Goal: Book appointment/travel/reservation

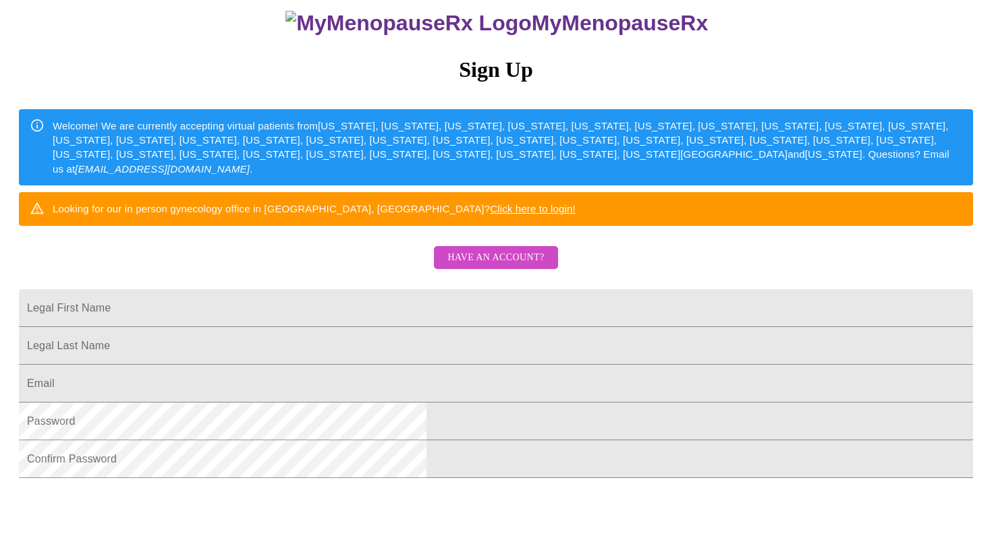
scroll to position [131, 0]
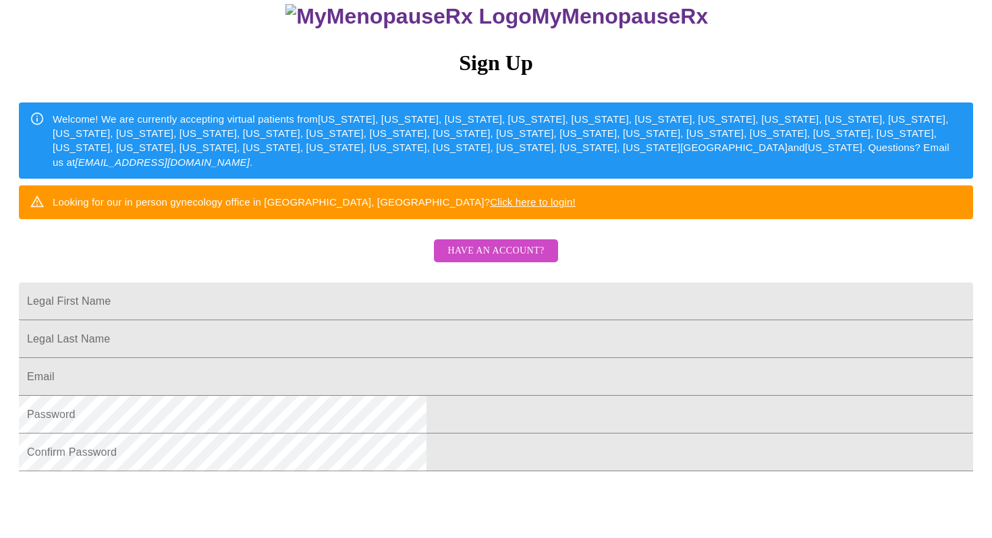
click at [576, 208] on link "Click here to login!" at bounding box center [533, 201] width 86 height 11
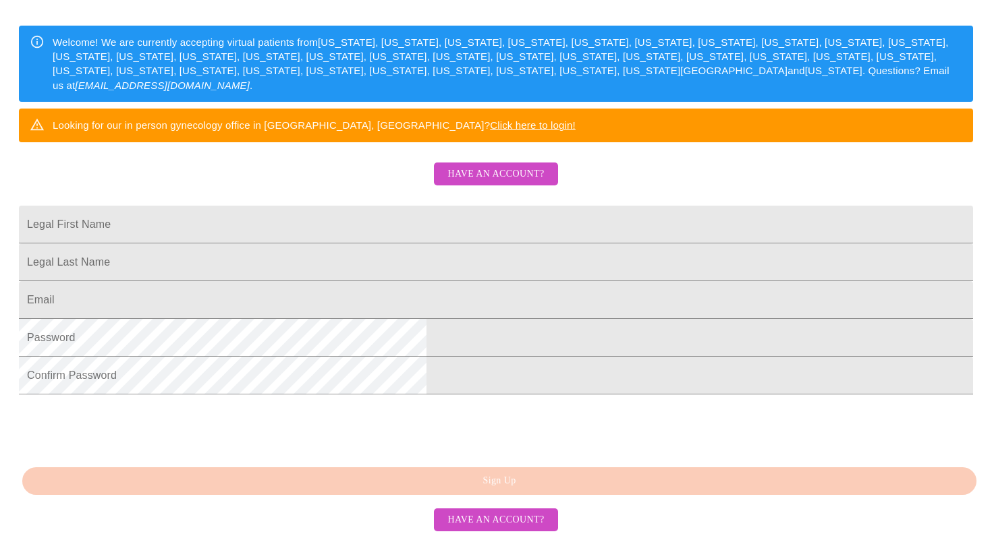
scroll to position [277, 0]
click at [387, 206] on input "Legal First Name" at bounding box center [496, 225] width 954 height 38
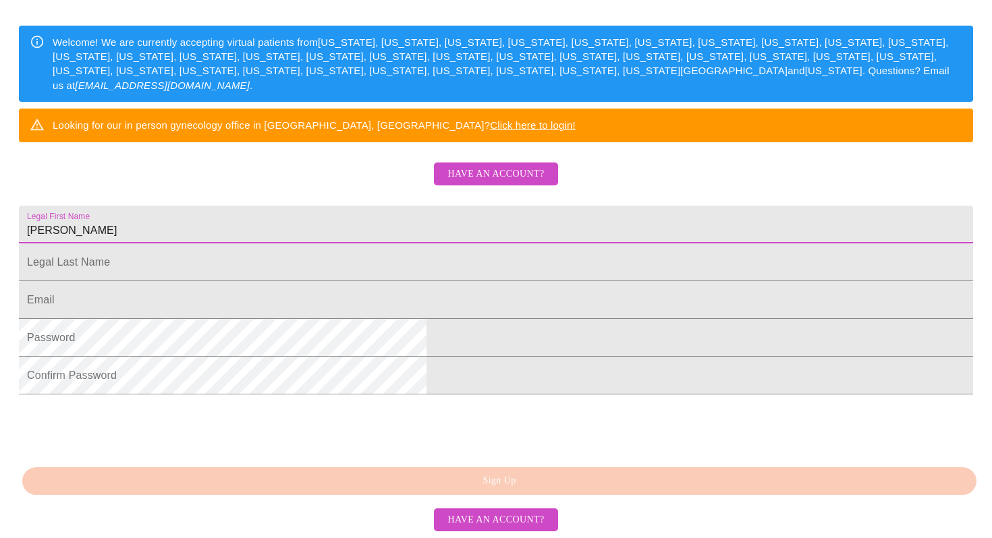
type input "Mary"
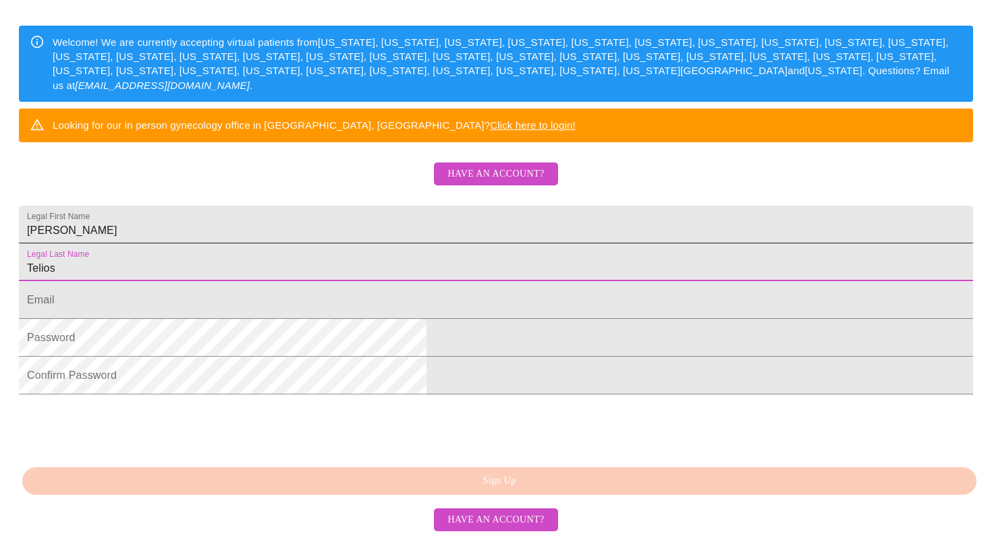
type input "Telios"
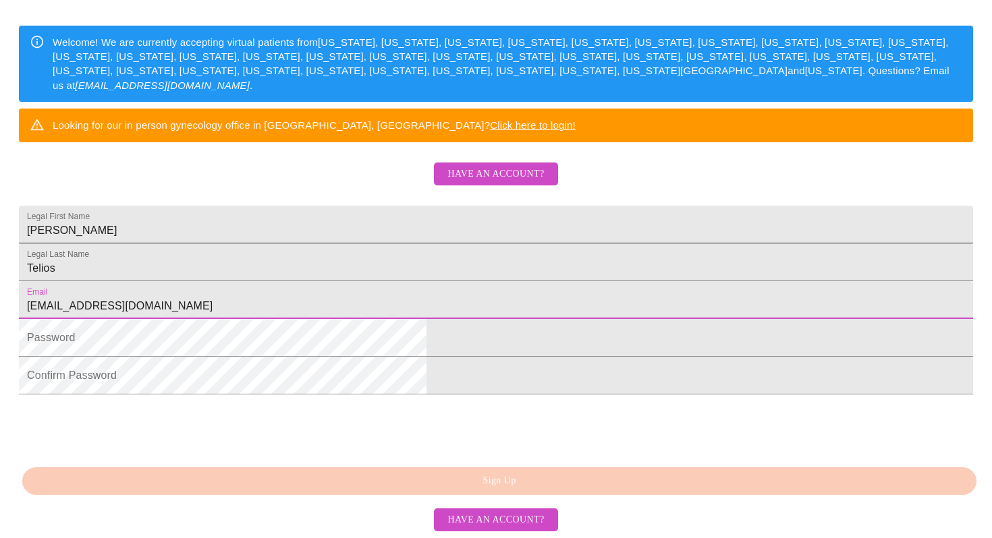
type input "telios.mari@gmail.com"
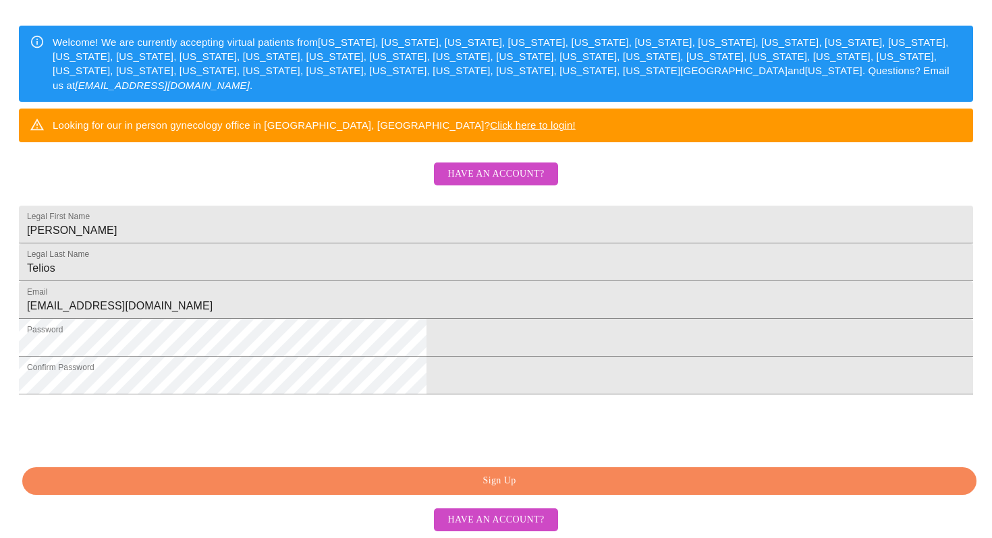
click at [482, 490] on span "Sign Up" at bounding box center [499, 481] width 923 height 17
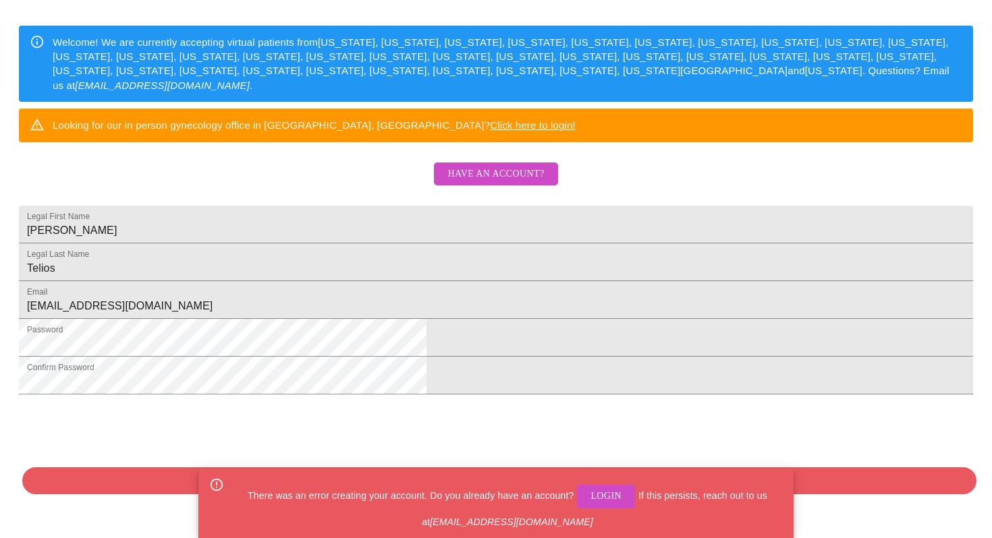
click at [603, 493] on span "Login" at bounding box center [605, 496] width 31 height 17
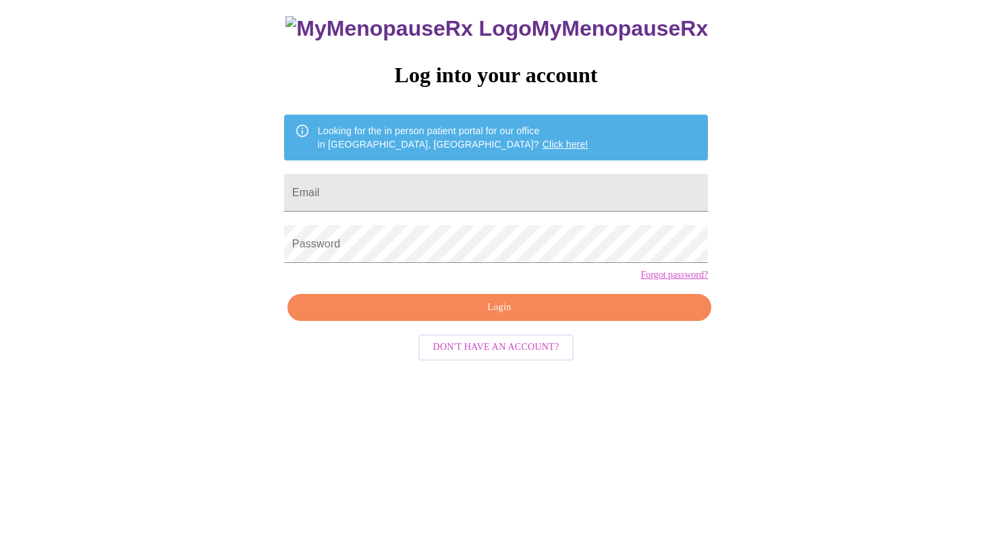
scroll to position [13, 0]
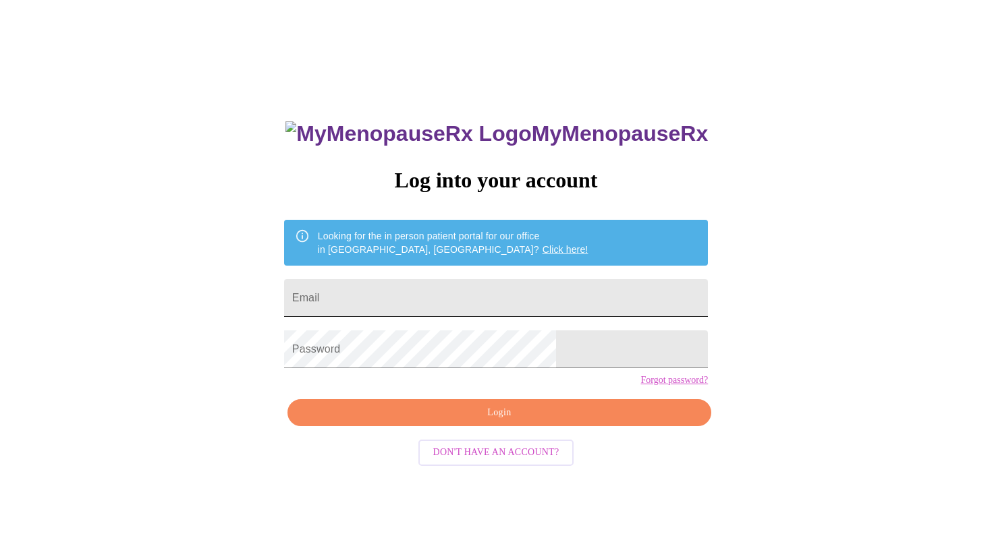
click at [515, 300] on input "Email" at bounding box center [496, 298] width 424 height 38
type input "telios.mari@gmail.com"
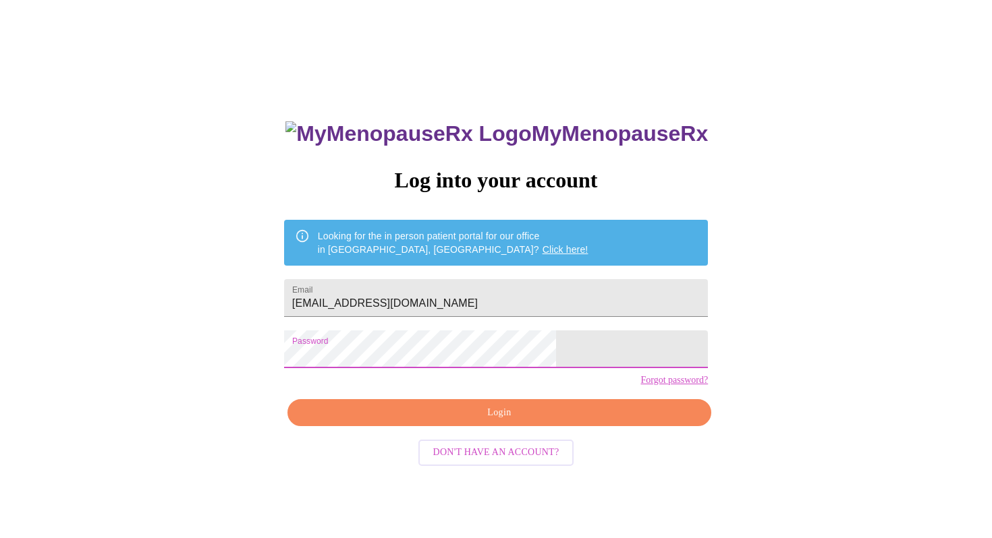
click at [503, 422] on span "Login" at bounding box center [499, 413] width 393 height 17
click at [499, 422] on span "Login" at bounding box center [499, 413] width 393 height 17
click at [542, 244] on link "Click here!" at bounding box center [565, 249] width 46 height 11
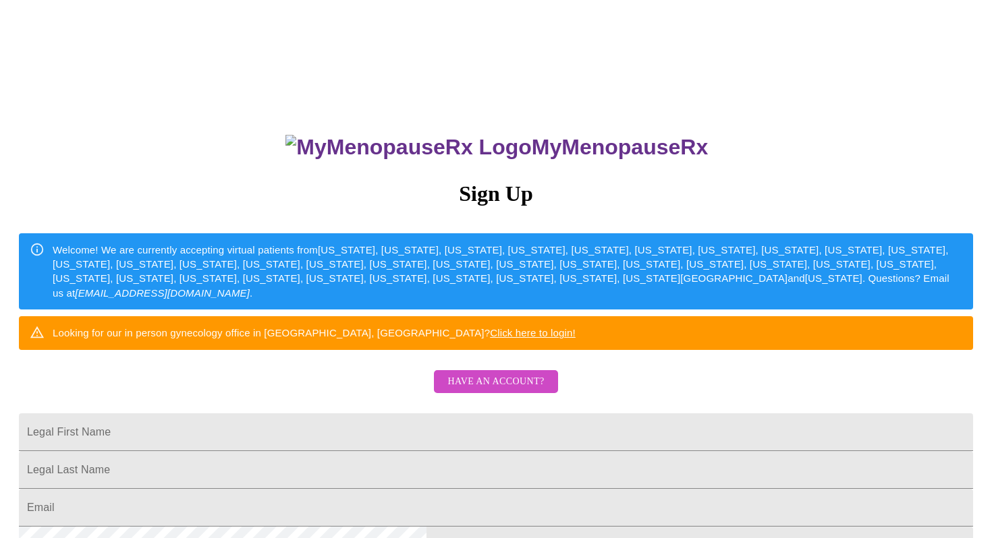
click at [748, 285] on div "MyMenopauseRx Sign Up Welcome! We are currently accepting virtual patients from…" at bounding box center [495, 328] width 981 height 646
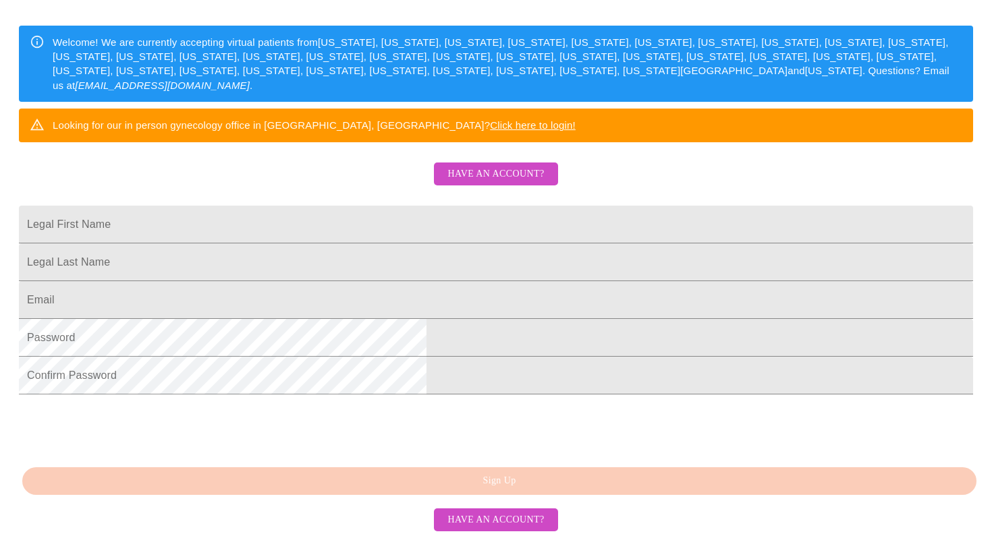
scroll to position [310, 0]
click at [498, 166] on span "Have an account?" at bounding box center [495, 174] width 96 height 17
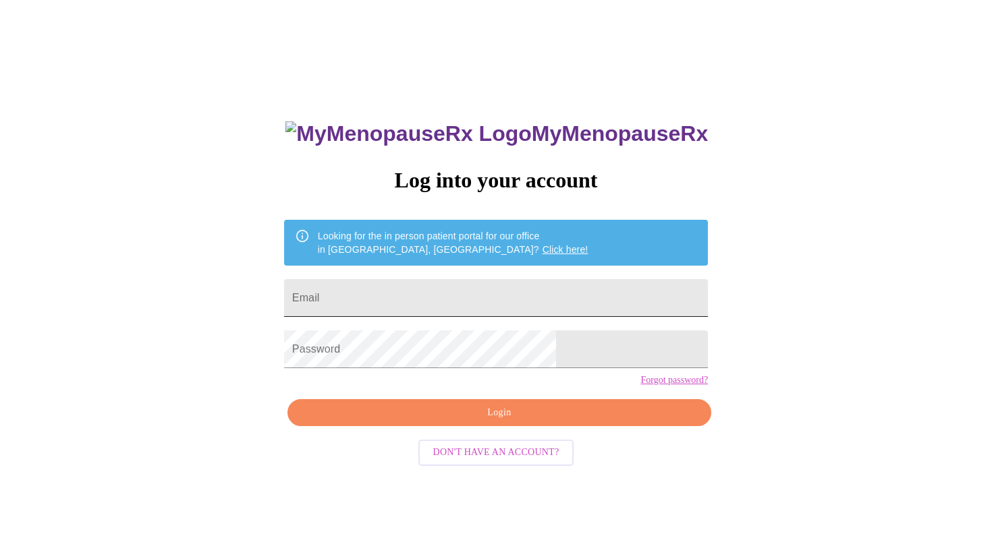
click at [522, 300] on input "Email" at bounding box center [496, 298] width 424 height 38
type input "telios.mari@gmail.com"
click at [640, 386] on link "Forgot password?" at bounding box center [673, 380] width 67 height 11
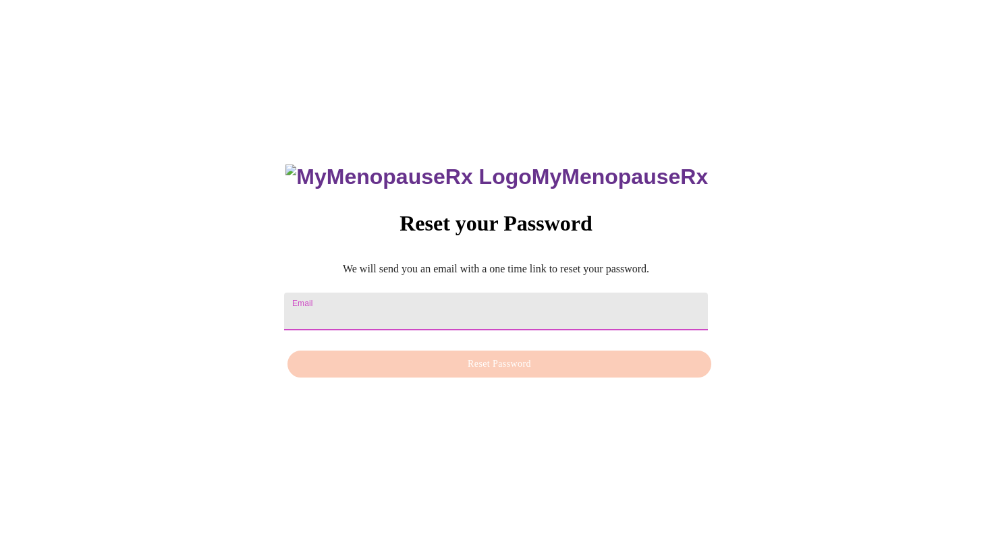
click at [419, 307] on input "Email" at bounding box center [496, 312] width 424 height 38
type input "telios.mari@gmail.com"
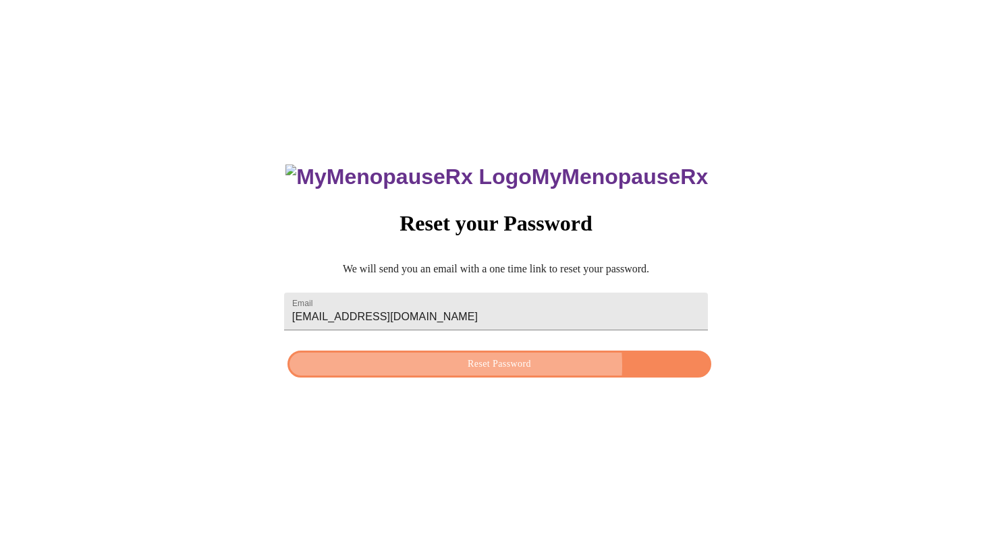
click at [486, 366] on span "Reset Password" at bounding box center [499, 364] width 393 height 17
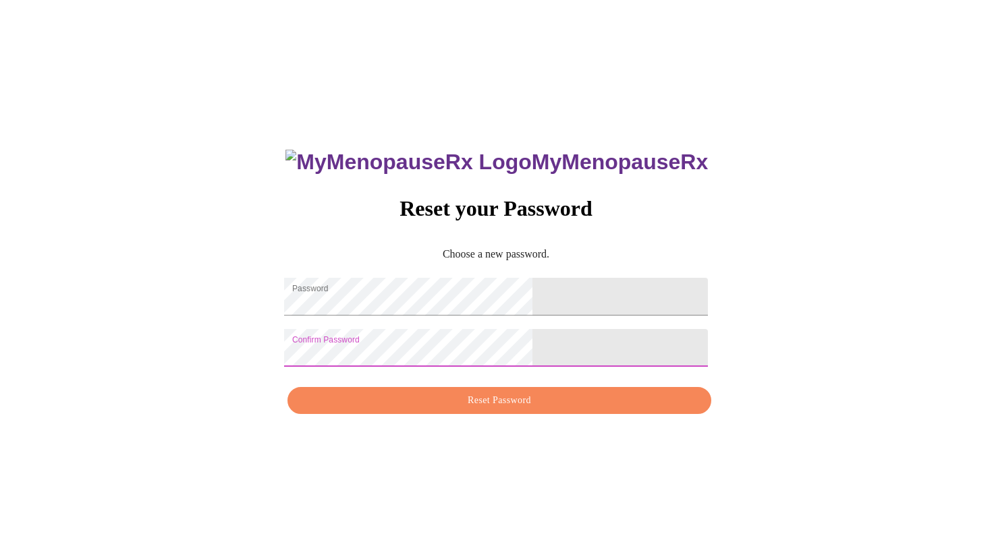
click at [504, 408] on span "Reset Password" at bounding box center [499, 401] width 393 height 17
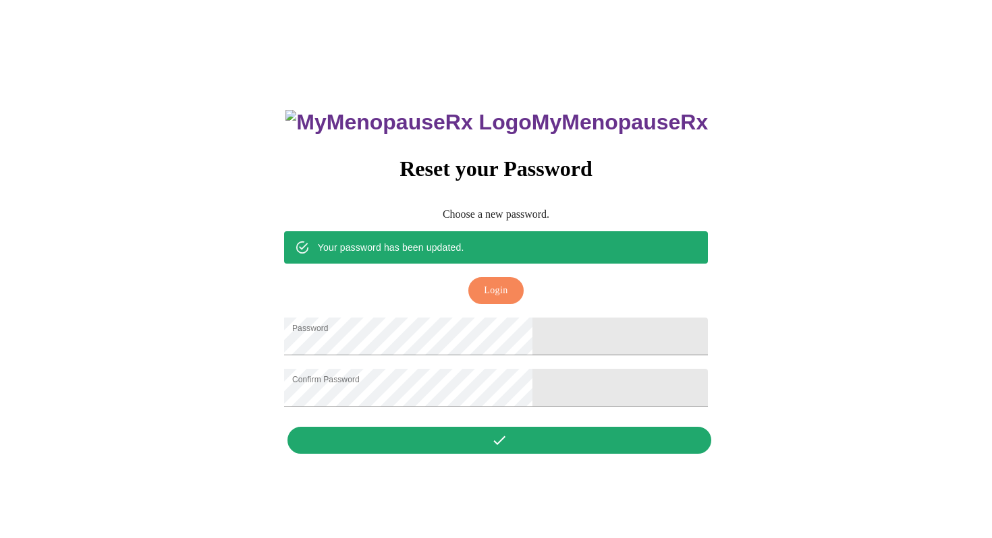
click at [495, 283] on span "Login" at bounding box center [496, 291] width 24 height 17
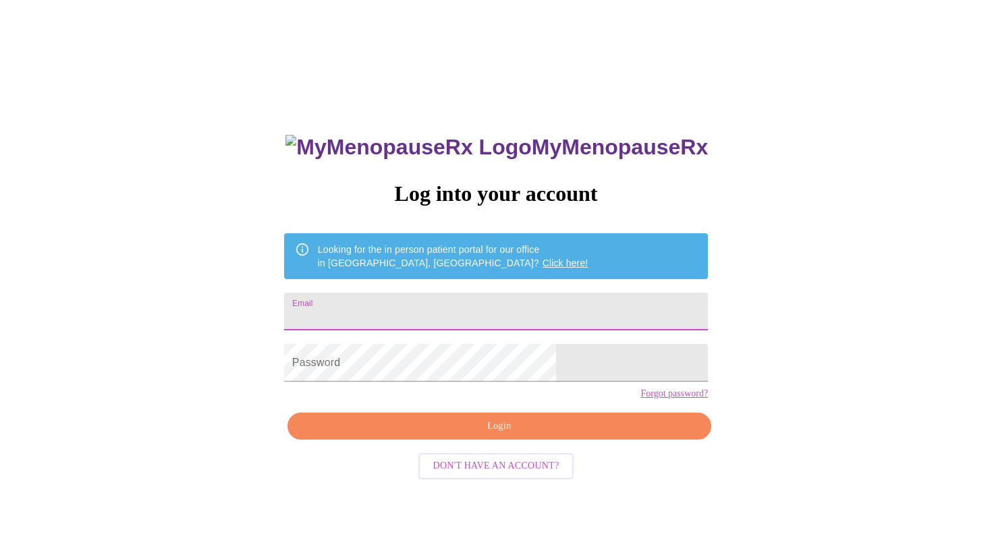
click at [460, 308] on input "Email" at bounding box center [496, 312] width 424 height 38
type input "[EMAIL_ADDRESS][DOMAIN_NAME]"
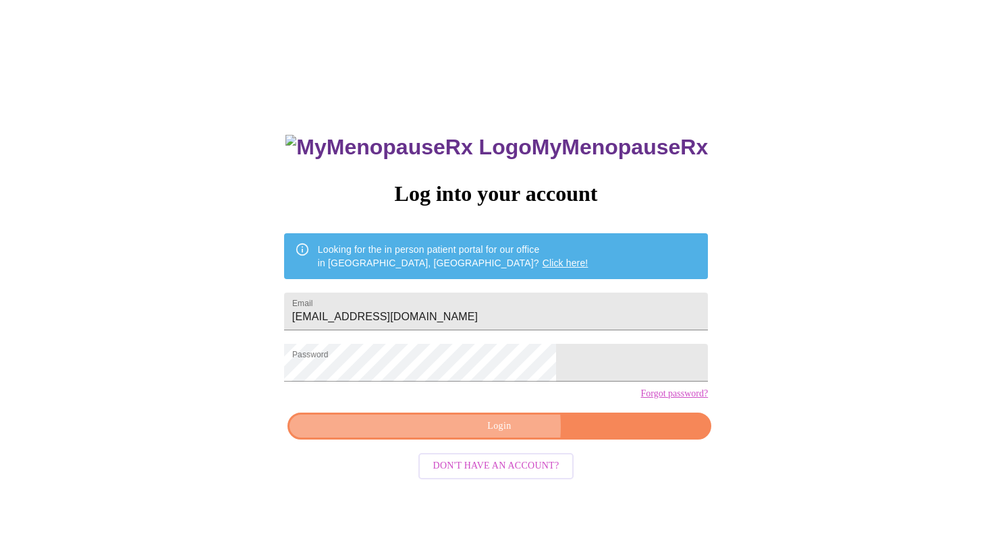
click at [495, 435] on span "Login" at bounding box center [499, 426] width 393 height 17
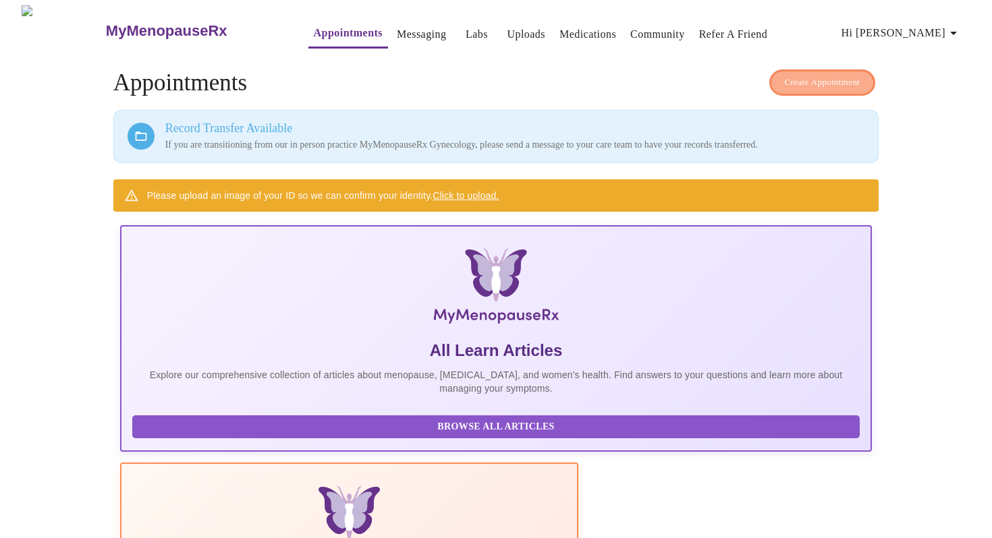
click at [819, 75] on span "Create Appointment" at bounding box center [823, 83] width 76 height 16
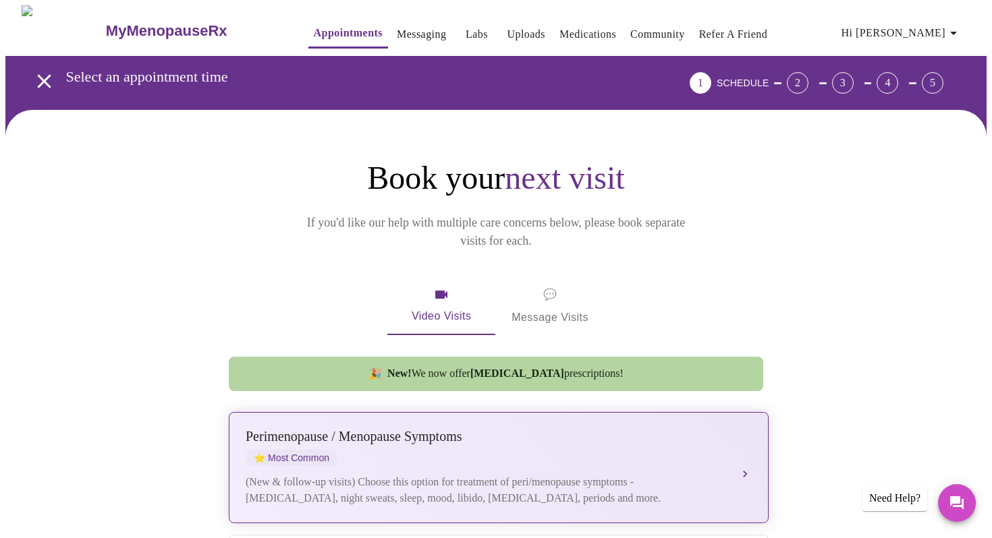
click at [610, 432] on div "[MEDICAL_DATA] / Menopause Symptoms ⭐ Most Common" at bounding box center [485, 447] width 479 height 37
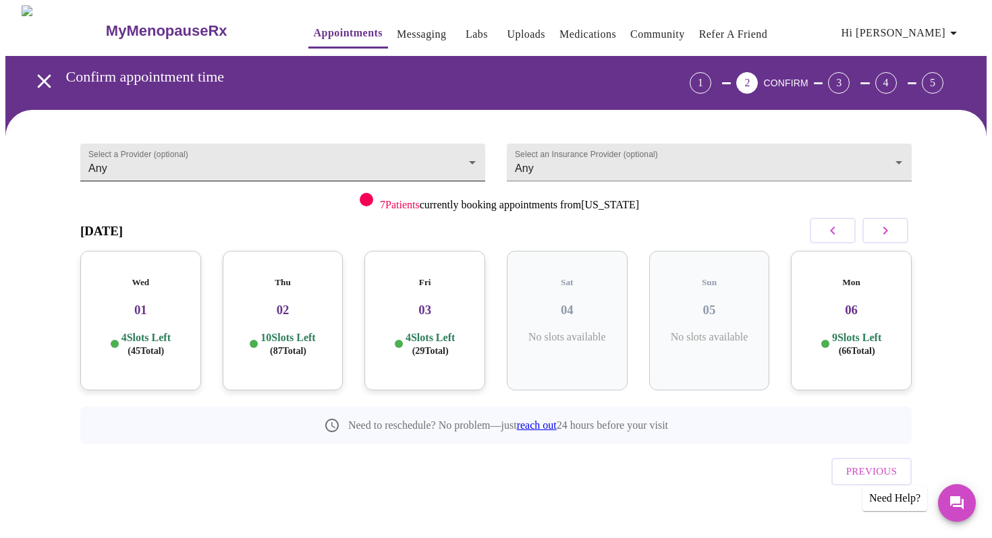
click at [474, 153] on body "MyMenopauseRx Appointments Messaging Labs Uploads Medications Community Refer a…" at bounding box center [495, 279] width 981 height 548
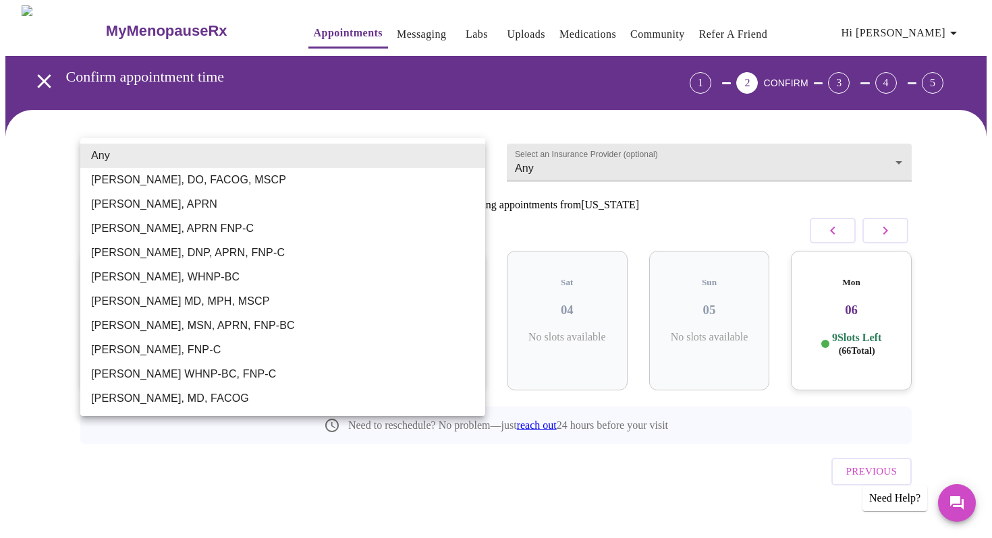
click at [45, 284] on div at bounding box center [496, 269] width 992 height 538
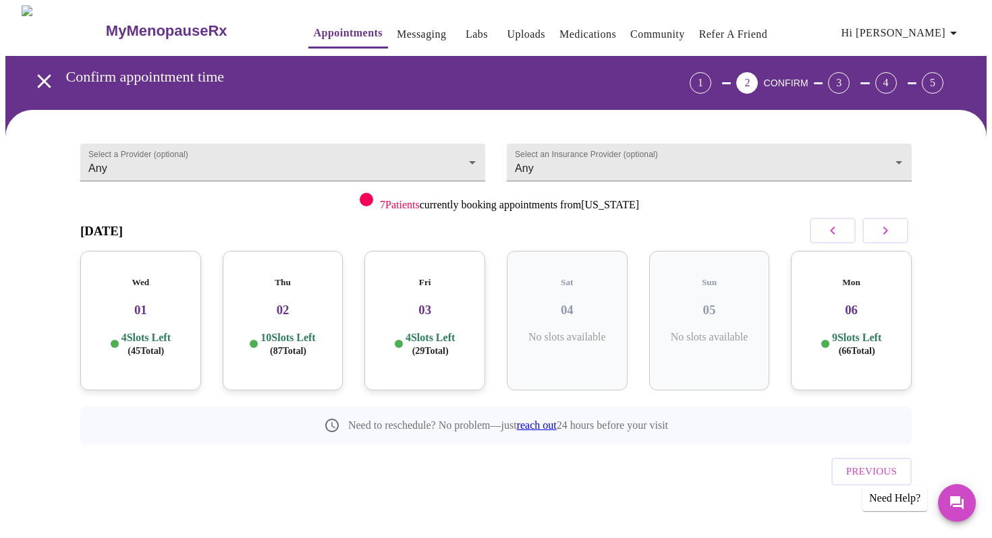
click at [148, 303] on h3 "01" at bounding box center [140, 310] width 99 height 15
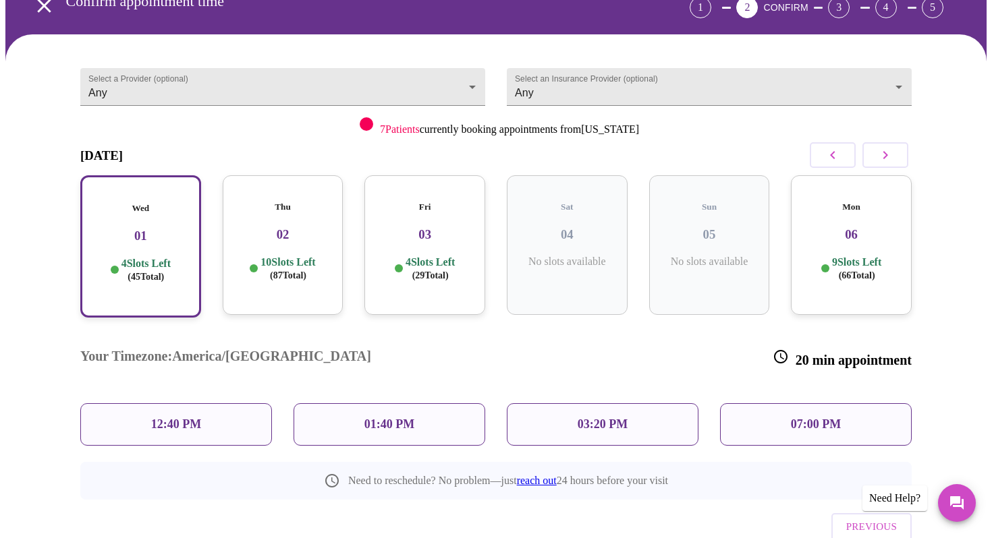
scroll to position [101, 0]
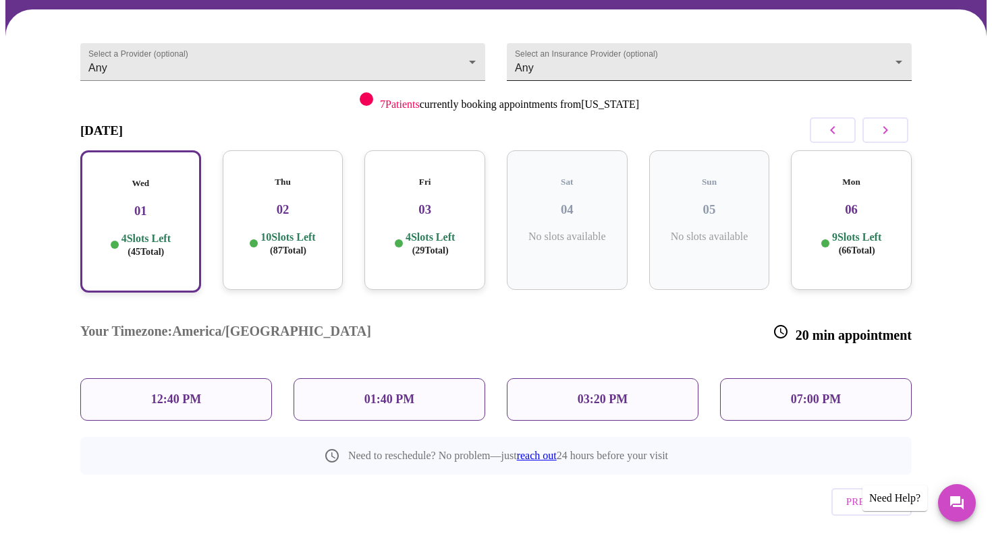
click at [898, 53] on body "MyMenopauseRx Appointments Messaging Labs Uploads Medications Community Refer a…" at bounding box center [495, 244] width 981 height 679
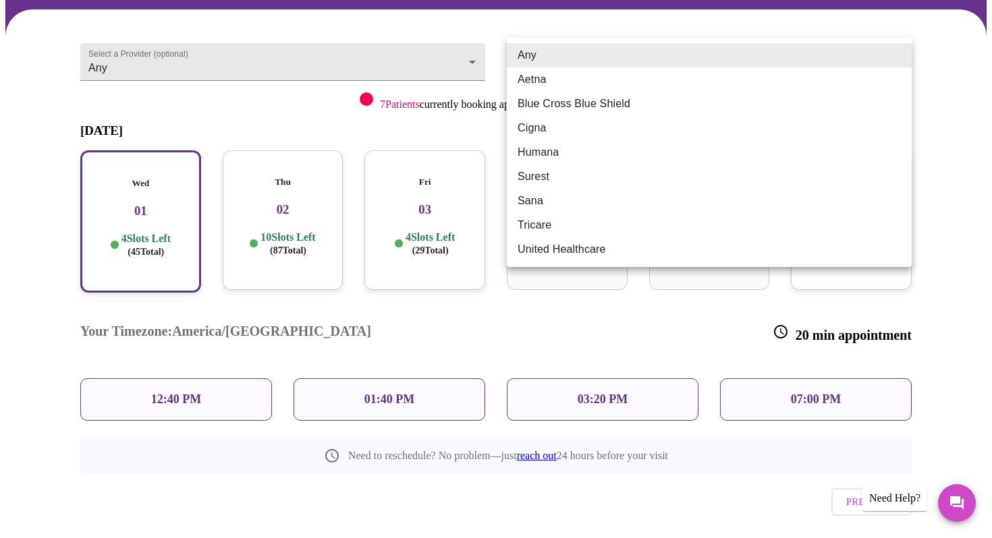
click at [930, 78] on div at bounding box center [496, 269] width 992 height 538
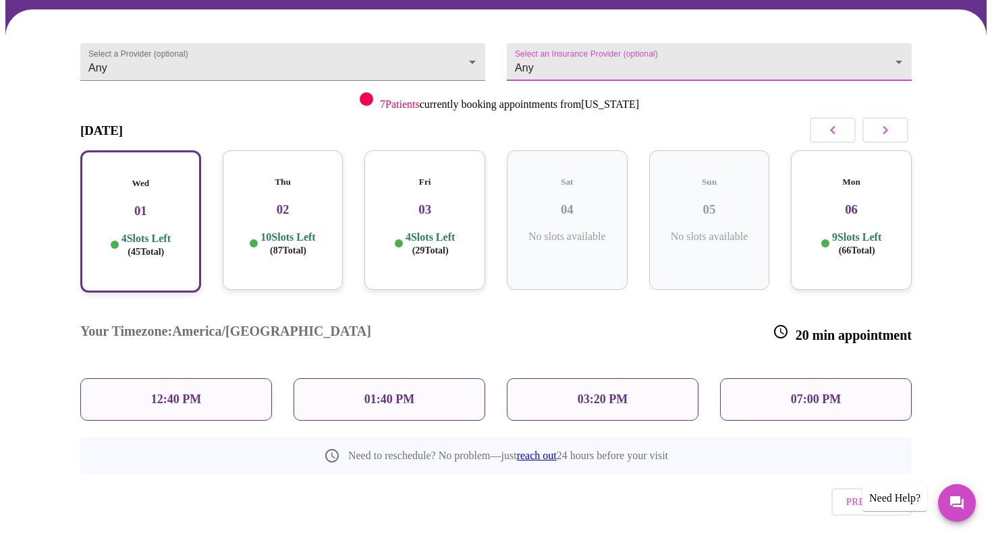
click at [179, 393] on p "12:40 PM" at bounding box center [176, 400] width 50 height 14
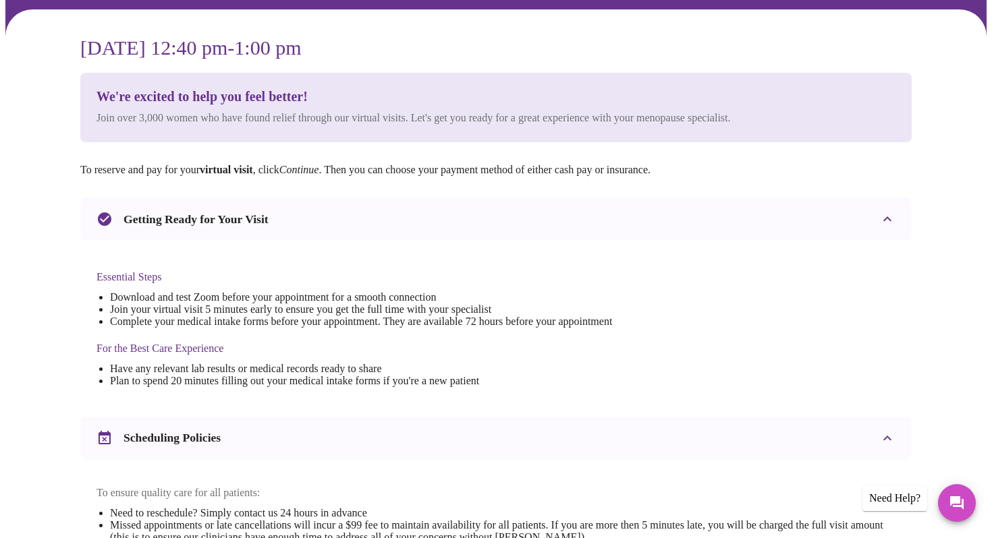
scroll to position [0, 0]
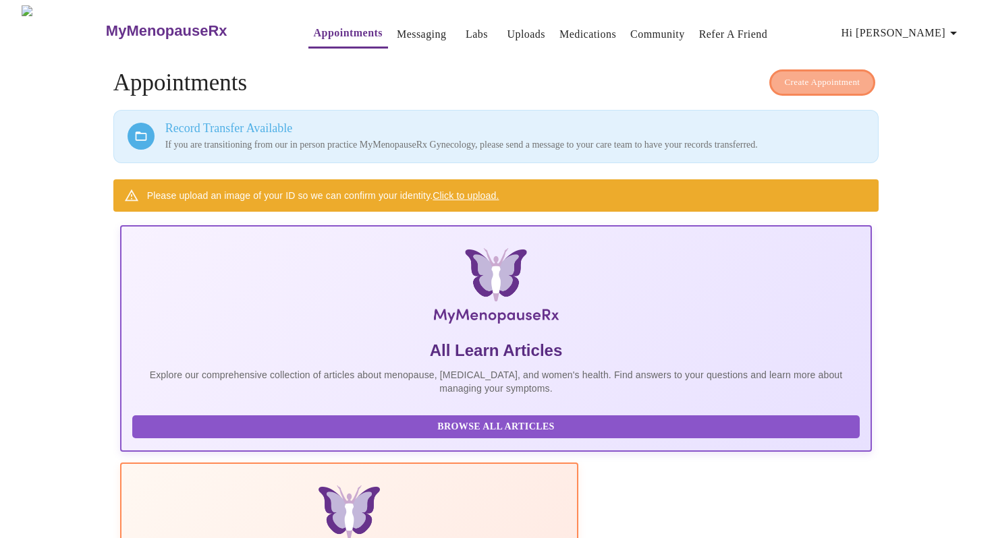
click at [816, 75] on span "Create Appointment" at bounding box center [823, 83] width 76 height 16
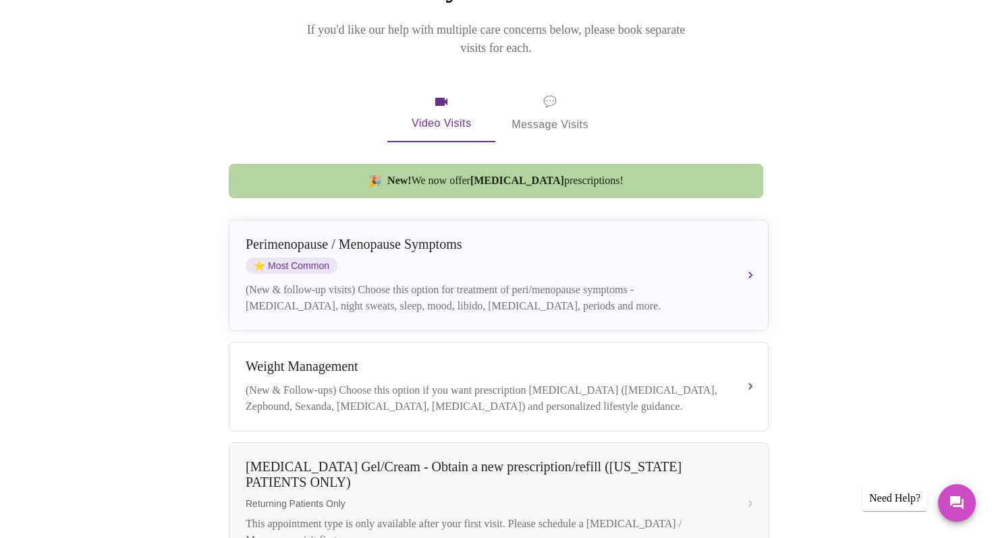
scroll to position [200, 0]
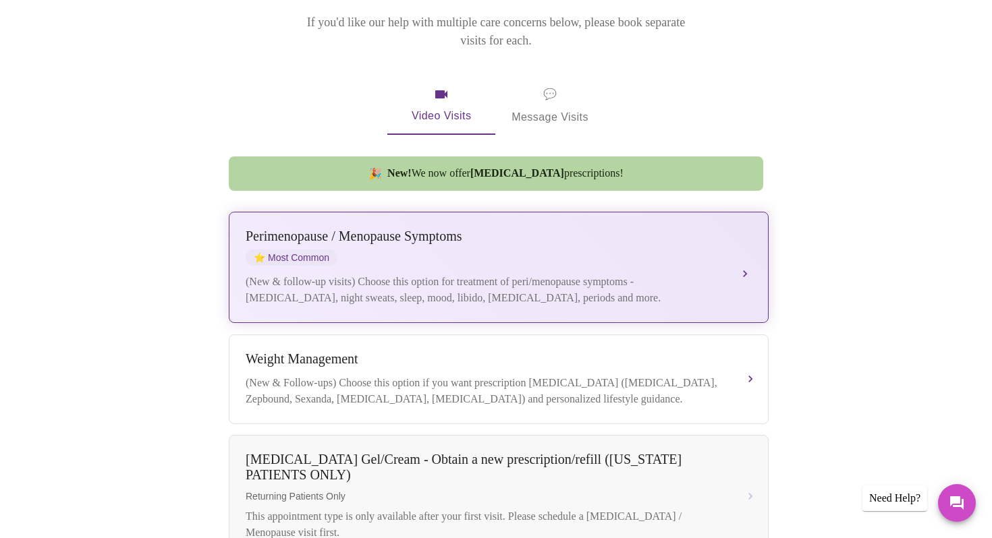
click at [432, 291] on button "[MEDICAL_DATA] / Menopause Symptoms ⭐ Most Common (New & follow-up visits) Choo…" at bounding box center [499, 267] width 540 height 111
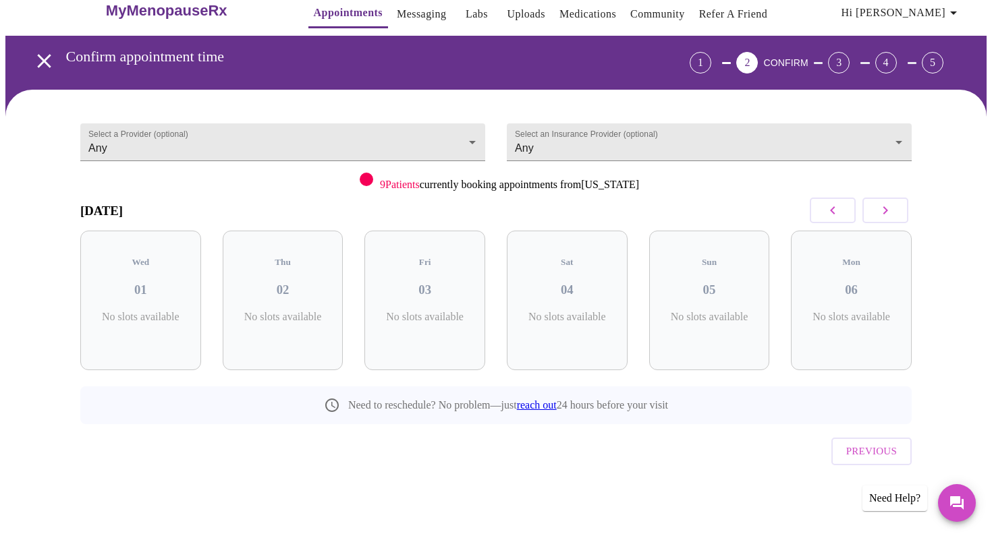
scroll to position [0, 0]
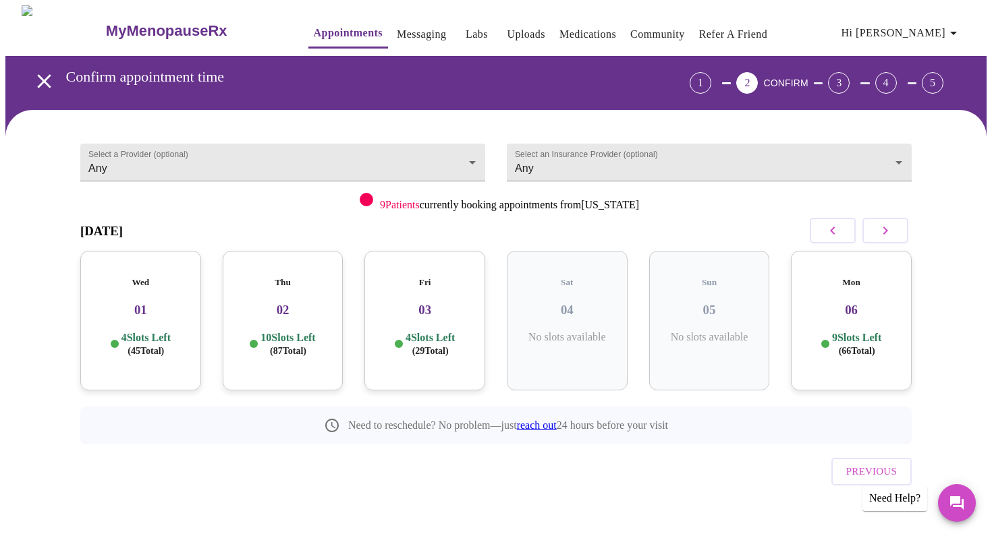
click at [283, 303] on h3 "02" at bounding box center [282, 310] width 99 height 15
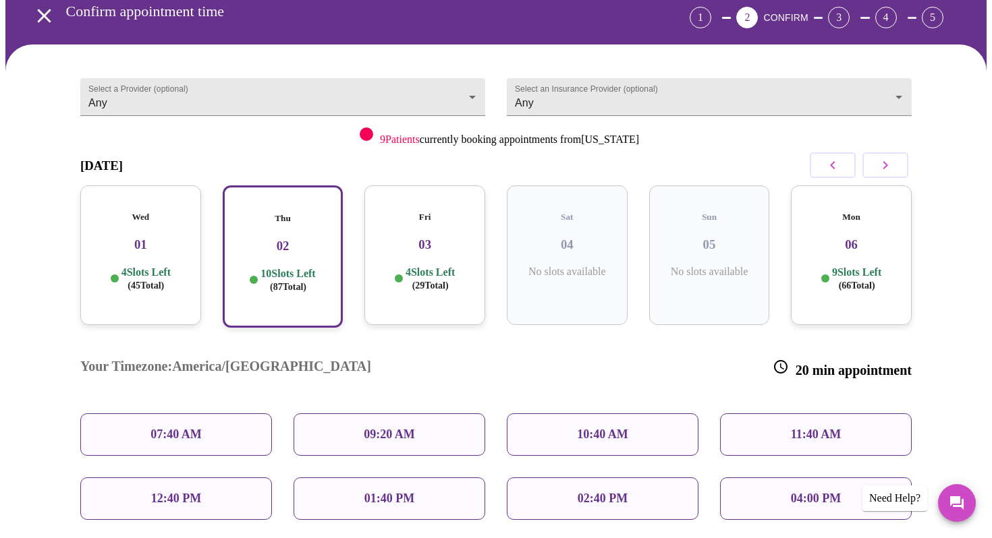
scroll to position [72, 0]
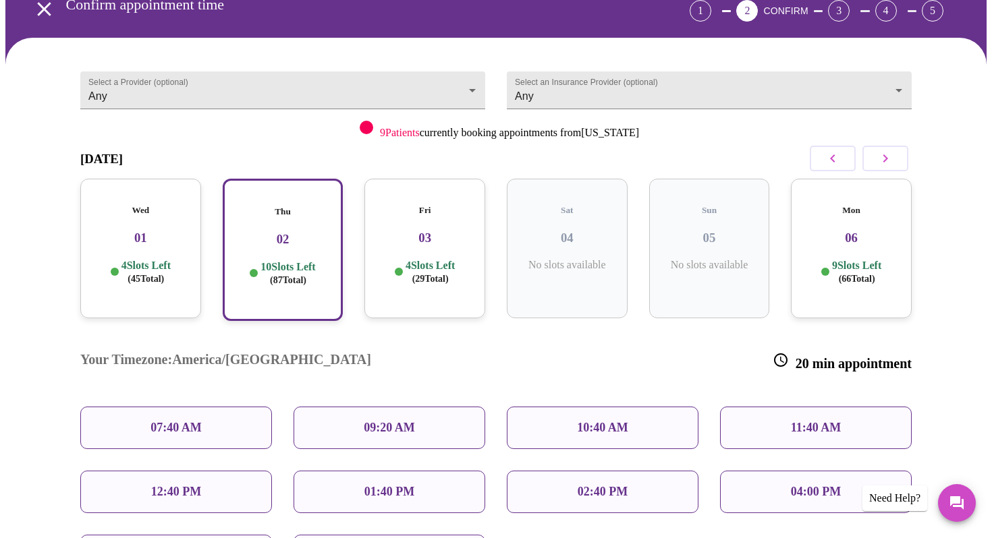
click at [148, 259] on p "4 Slots Left ( 45 Total)" at bounding box center [145, 272] width 49 height 26
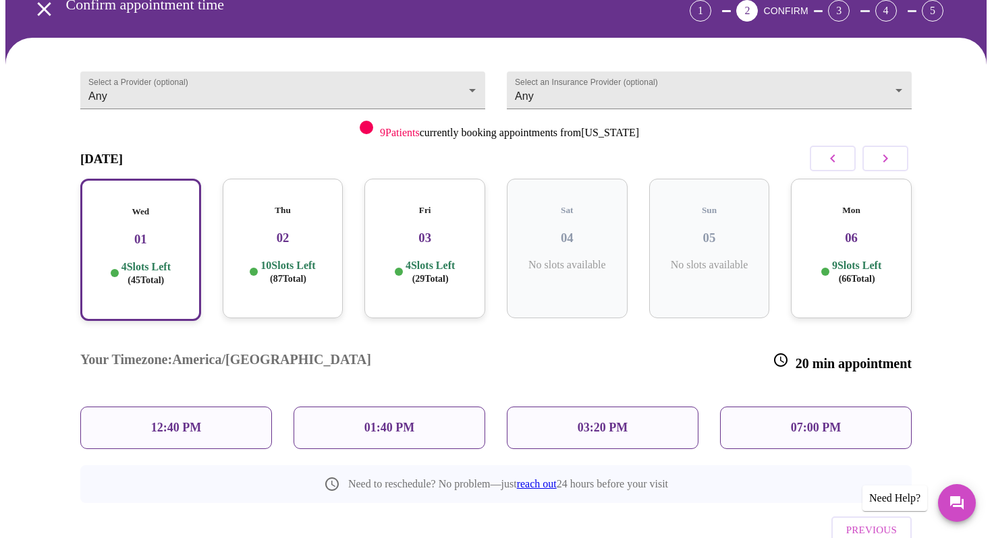
click at [608, 421] on p "03:20 PM" at bounding box center [603, 428] width 50 height 14
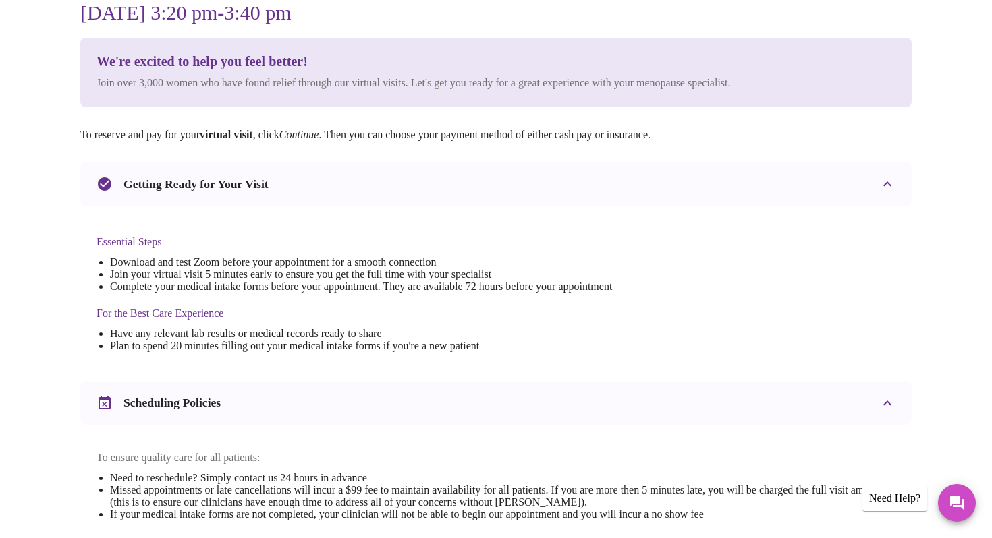
scroll to position [0, 0]
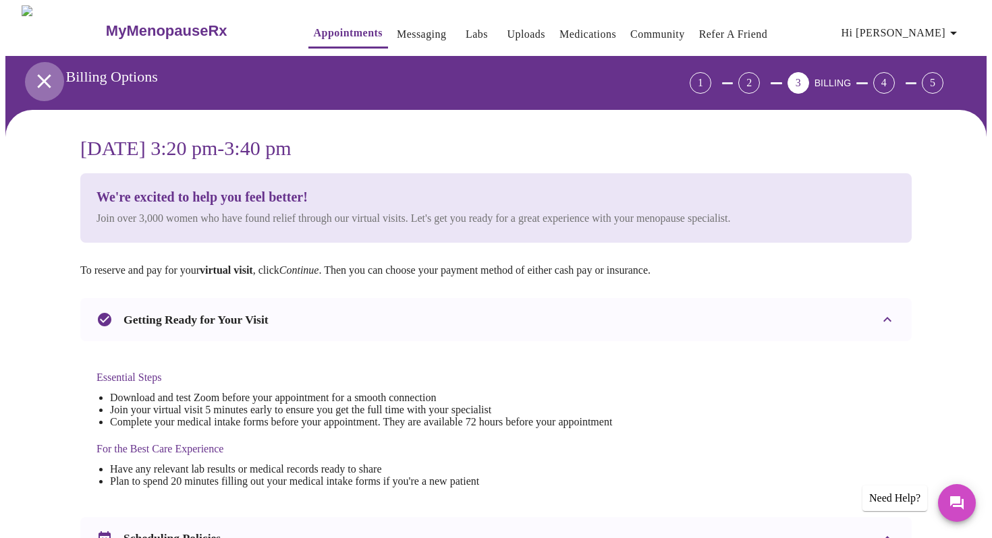
click at [37, 74] on icon "open drawer" at bounding box center [43, 80] width 13 height 13
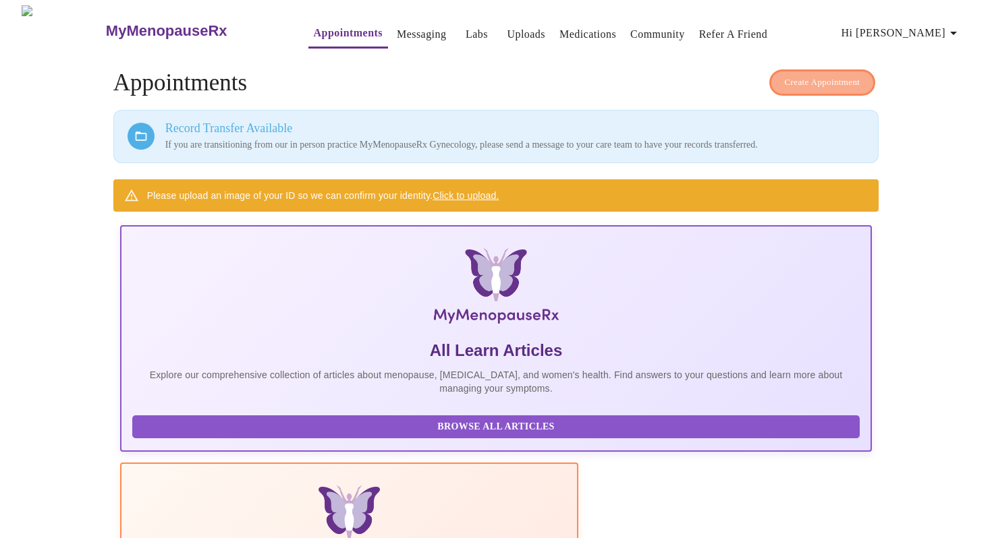
click at [814, 75] on span "Create Appointment" at bounding box center [823, 83] width 76 height 16
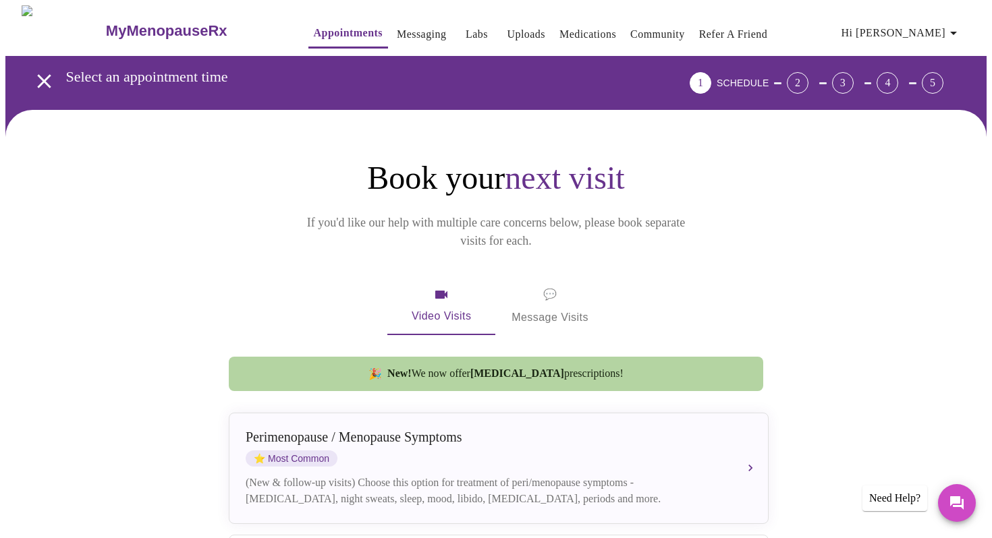
scroll to position [43, 0]
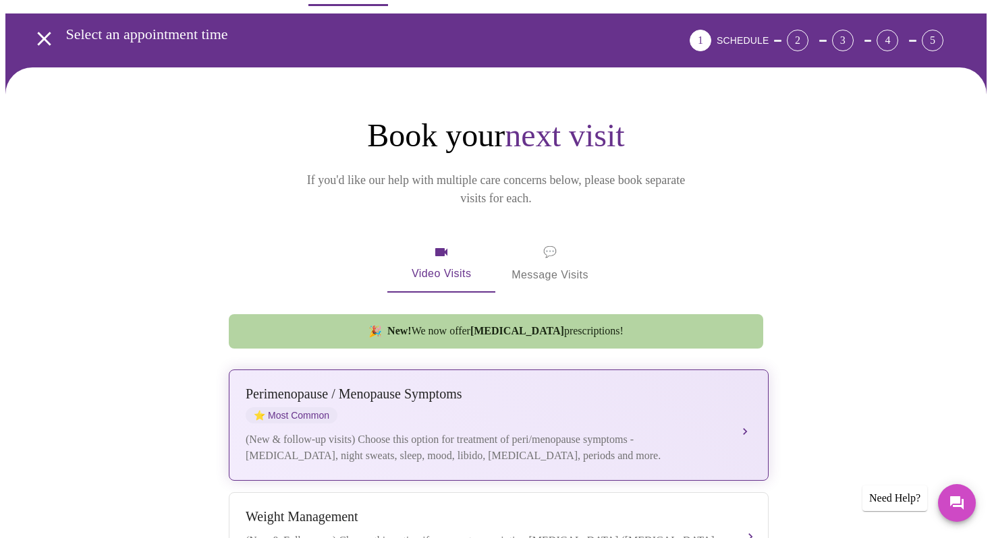
click at [447, 387] on div "[MEDICAL_DATA] / Menopause Symptoms ⭐ Most Common" at bounding box center [485, 405] width 479 height 37
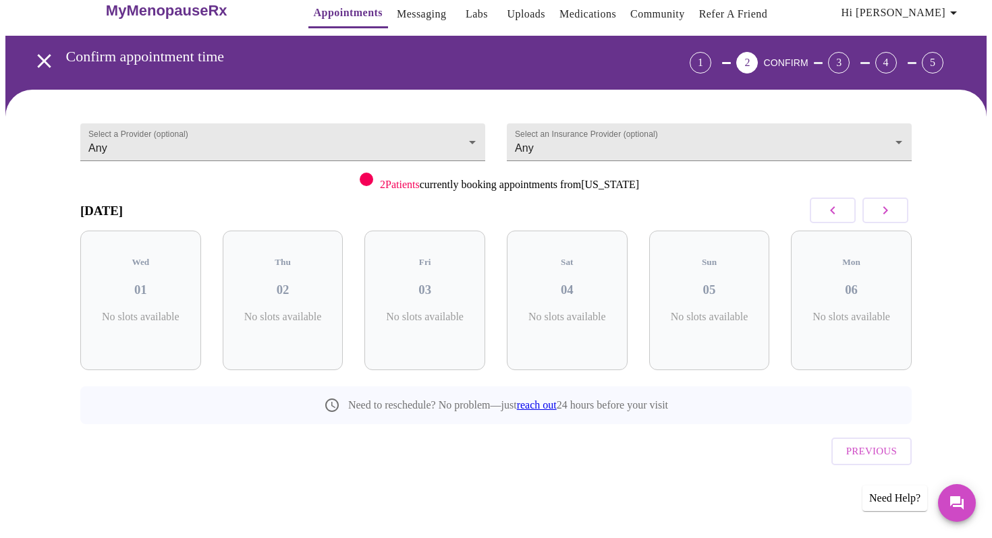
scroll to position [0, 0]
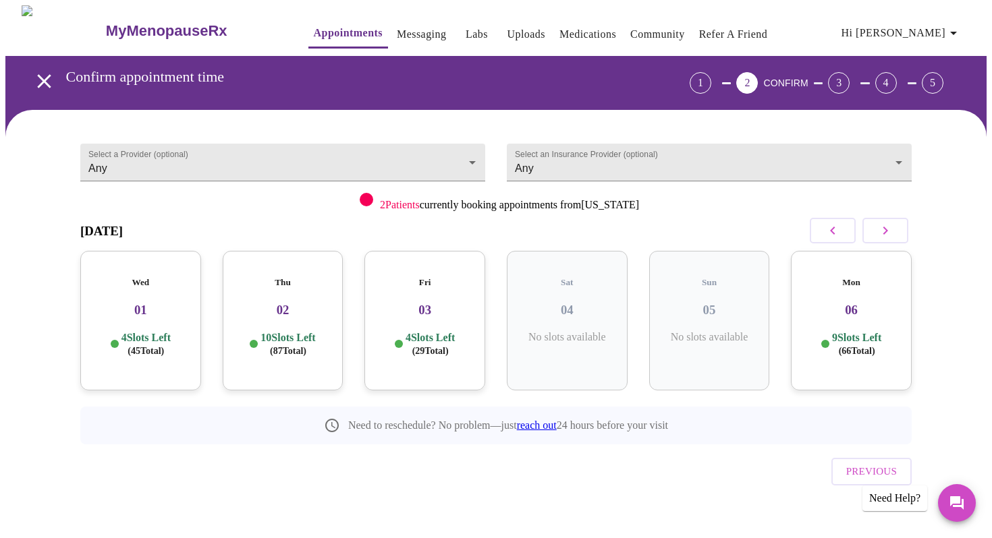
click at [288, 312] on div "Thu 02 10 Slots Left ( 87 Total)" at bounding box center [283, 321] width 121 height 140
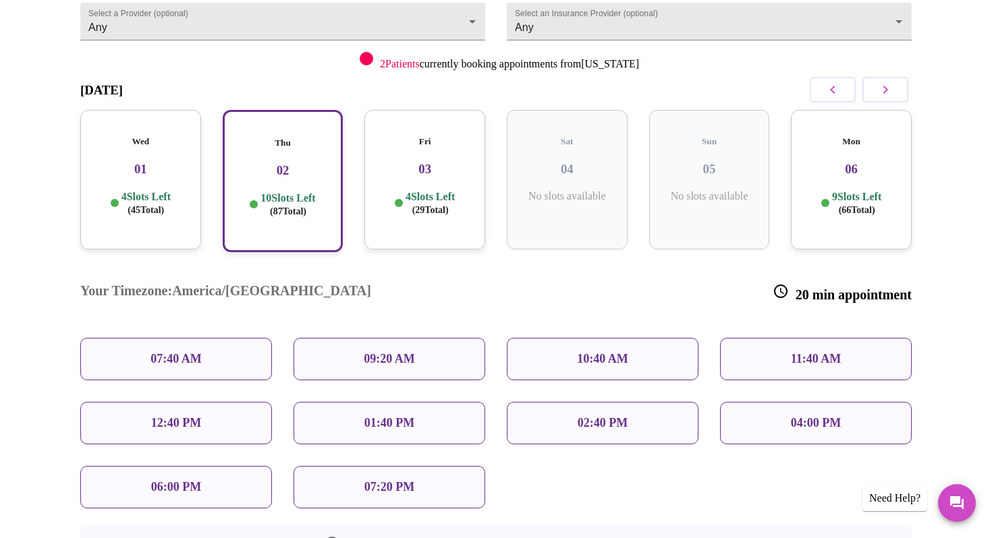
scroll to position [144, 0]
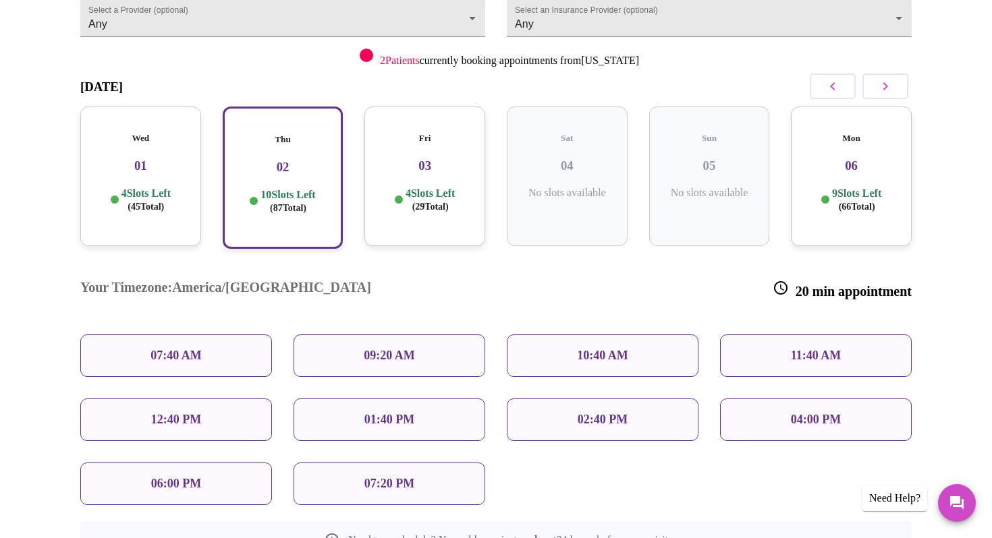
click at [606, 349] on p "10:40 AM" at bounding box center [602, 356] width 51 height 14
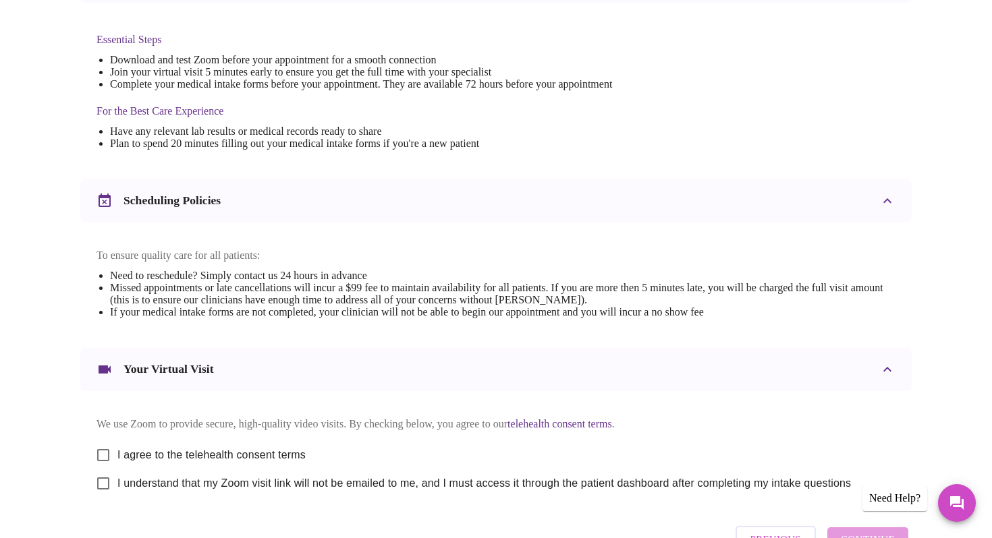
scroll to position [439, 0]
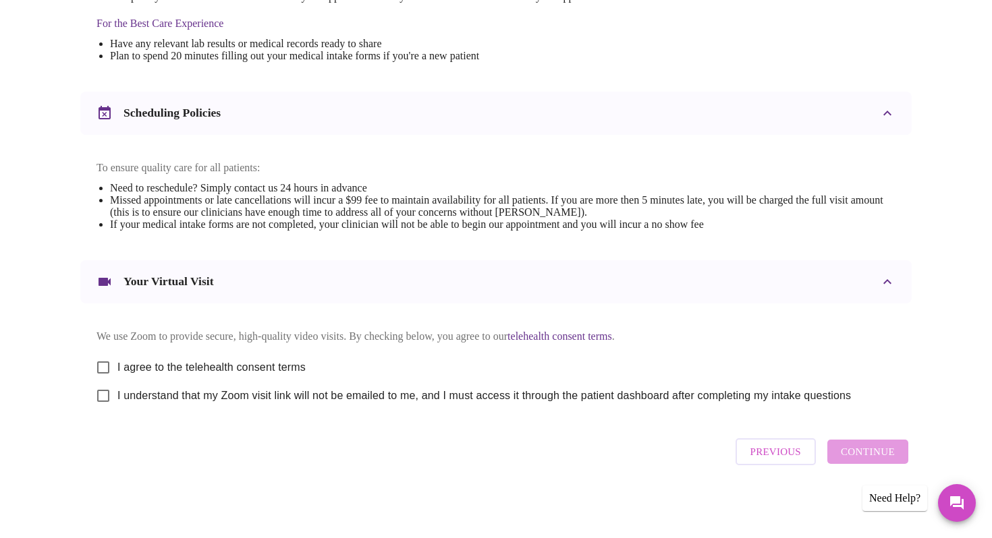
click at [860, 455] on div "Previous Continue" at bounding box center [821, 452] width 179 height 40
click at [108, 363] on input "I agree to the telehealth consent terms" at bounding box center [103, 368] width 28 height 28
checkbox input "true"
click at [107, 394] on input "I understand that my Zoom visit link will not be emailed to me, and I must acce…" at bounding box center [103, 396] width 28 height 28
checkbox input "true"
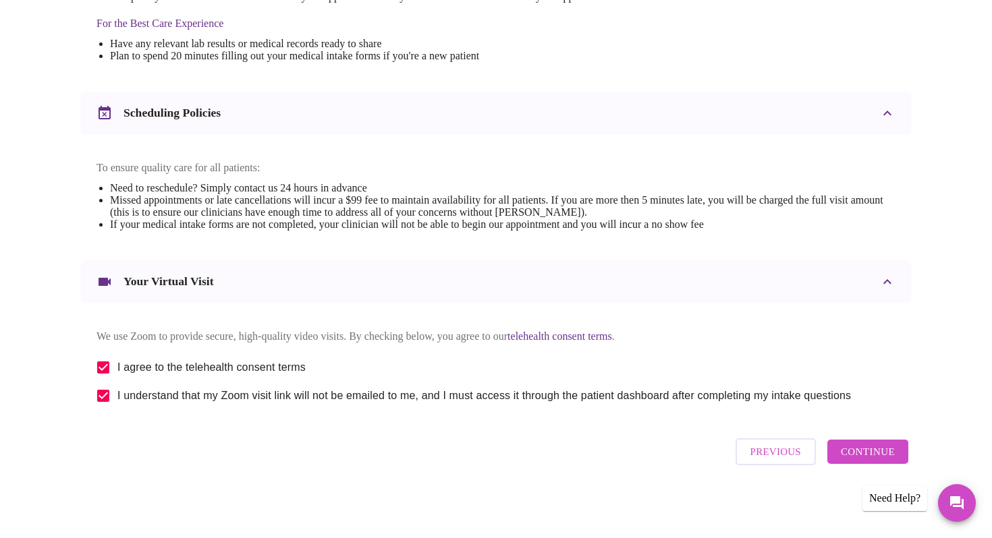
click at [860, 455] on span "Continue" at bounding box center [868, 452] width 54 height 18
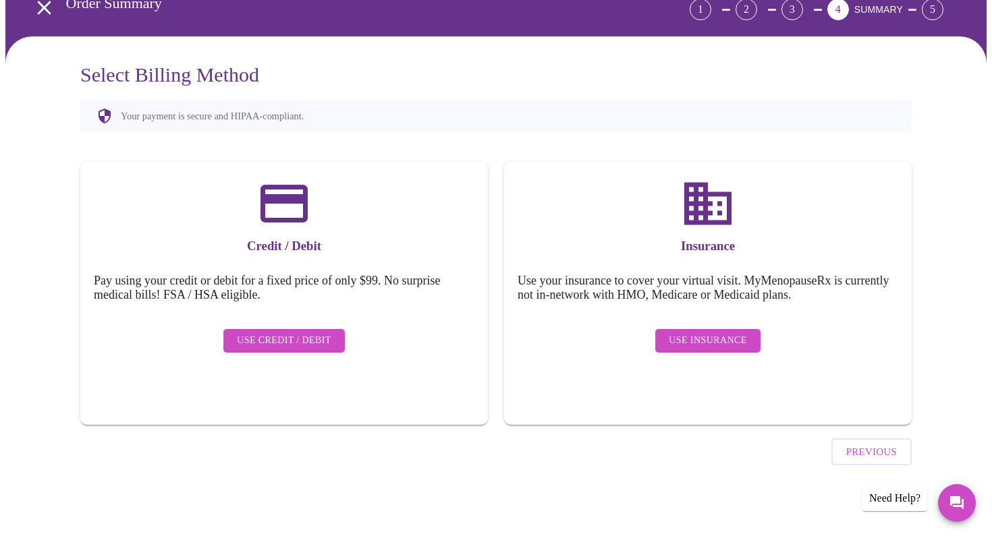
scroll to position [36, 0]
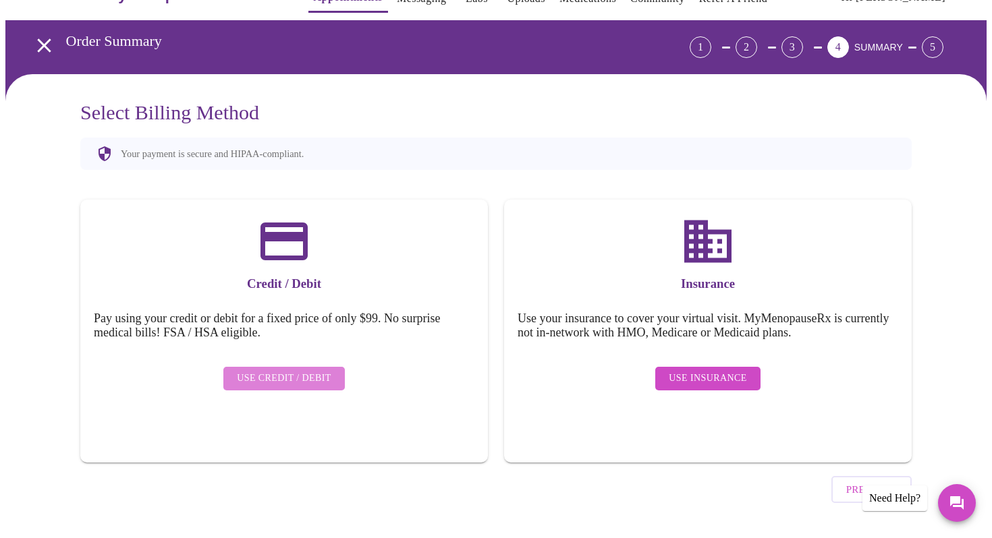
click at [291, 370] on span "Use Credit / Debit" at bounding box center [284, 378] width 94 height 17
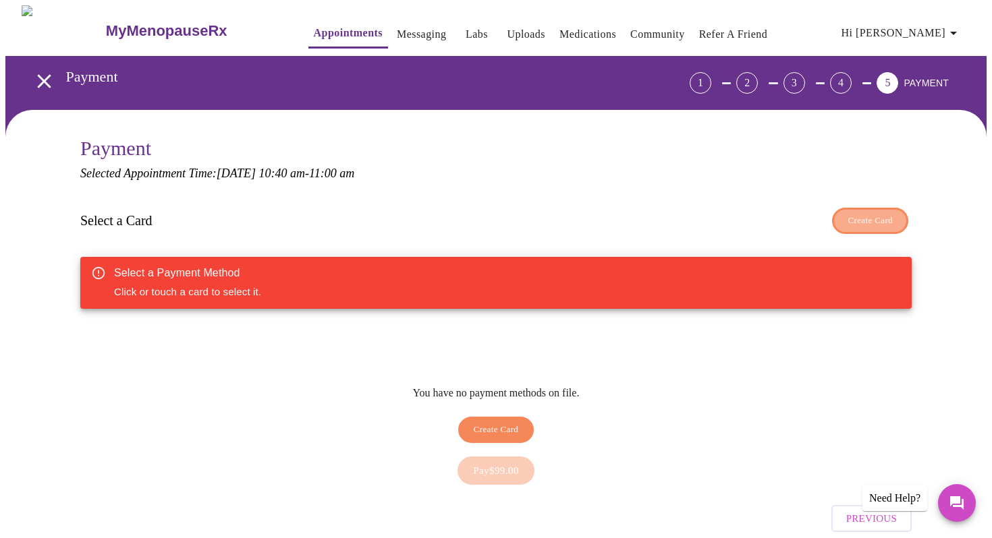
click at [878, 217] on span "Create Card" at bounding box center [869, 221] width 45 height 16
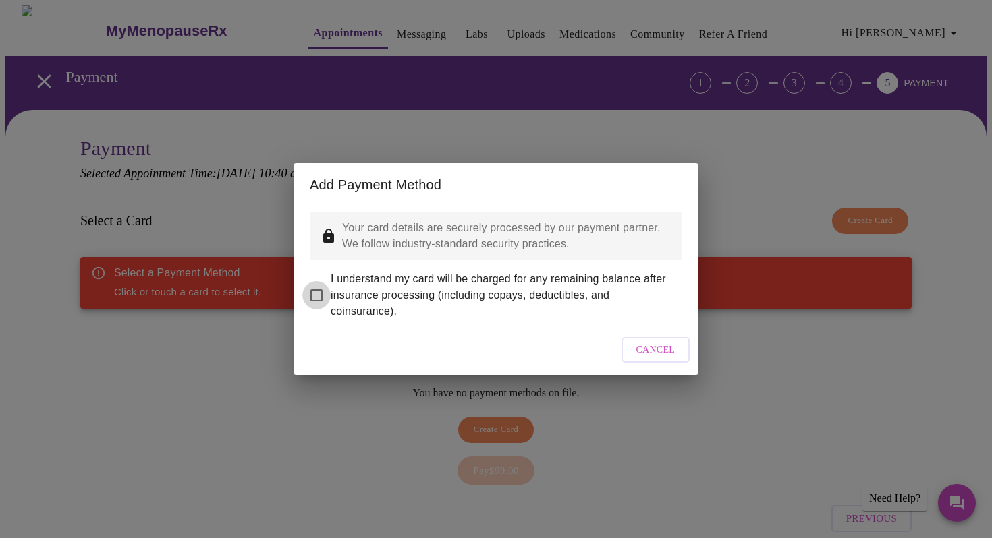
click at [316, 284] on input "I understand my card will be charged for any remaining balance after insurance …" at bounding box center [316, 295] width 28 height 28
checkbox input "true"
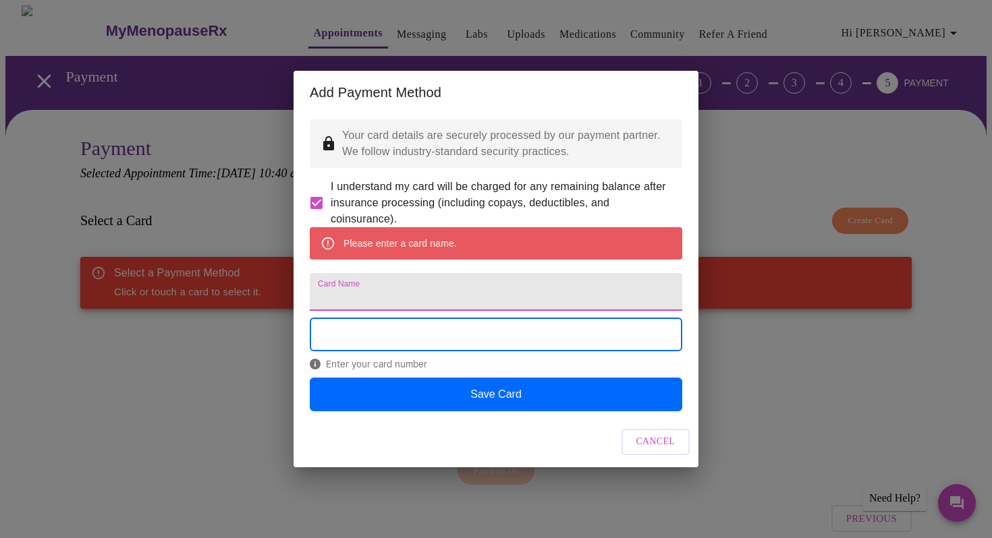
click at [382, 297] on input "Card Name" at bounding box center [496, 292] width 372 height 38
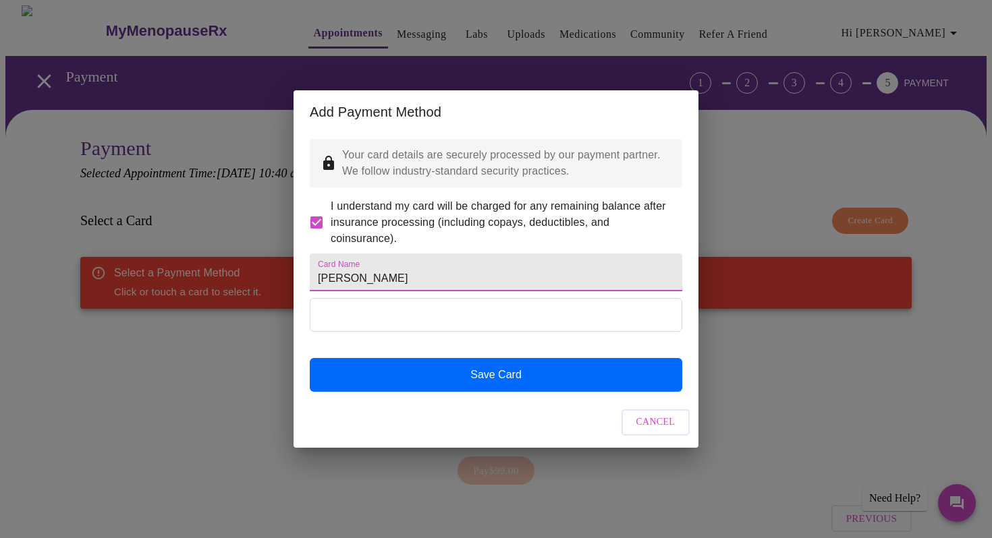
type input "[PERSON_NAME]"
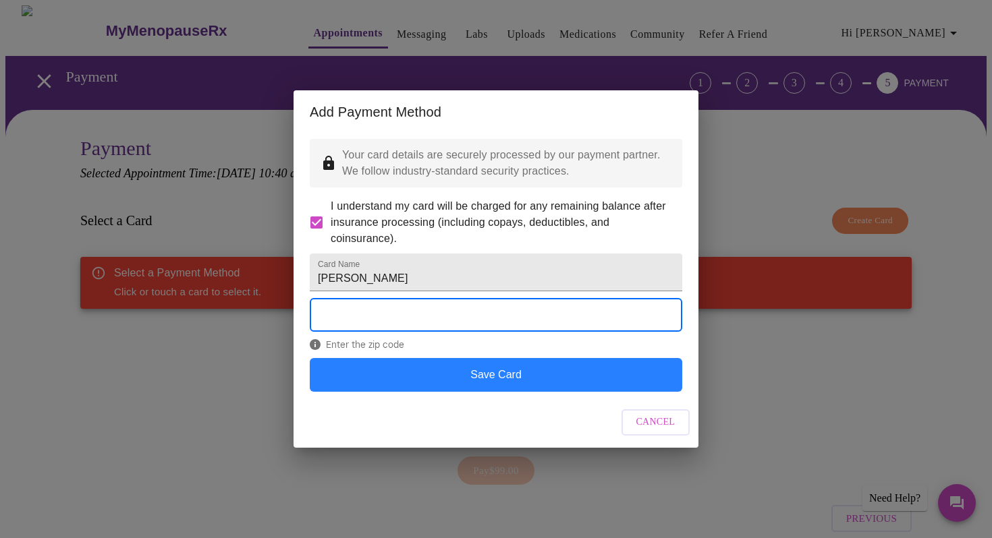
click at [460, 392] on button "Save Card" at bounding box center [496, 375] width 372 height 34
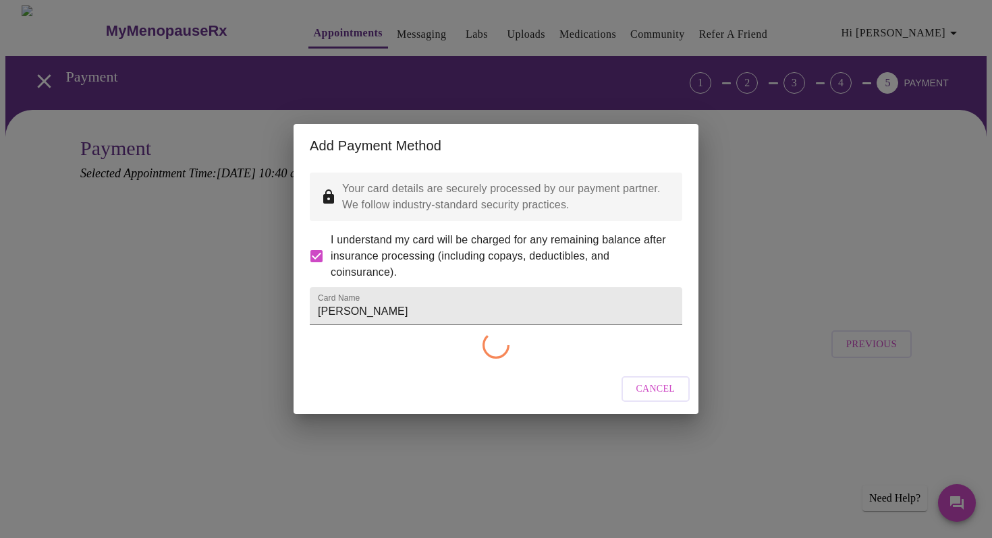
checkbox input "false"
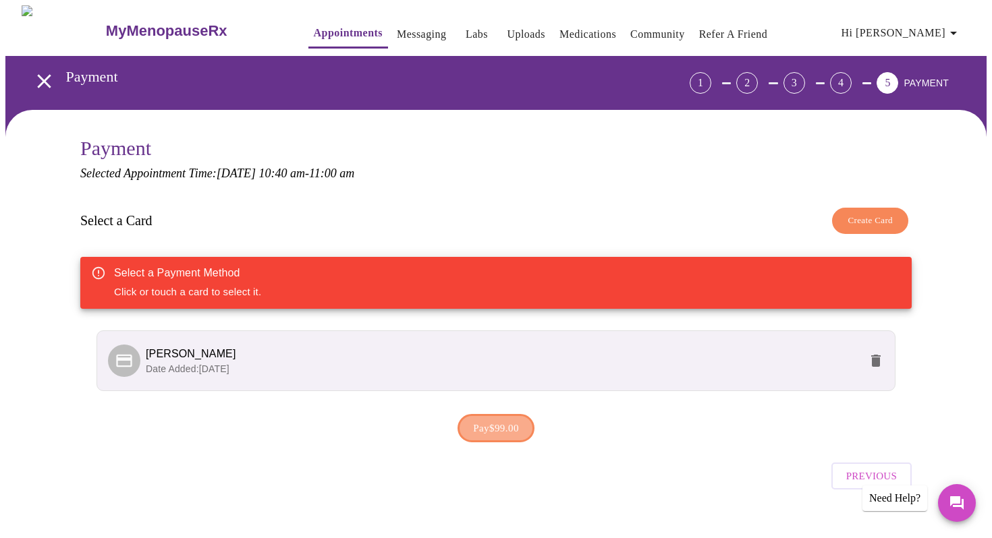
click at [497, 421] on span "Pay $99.00" at bounding box center [496, 429] width 46 height 18
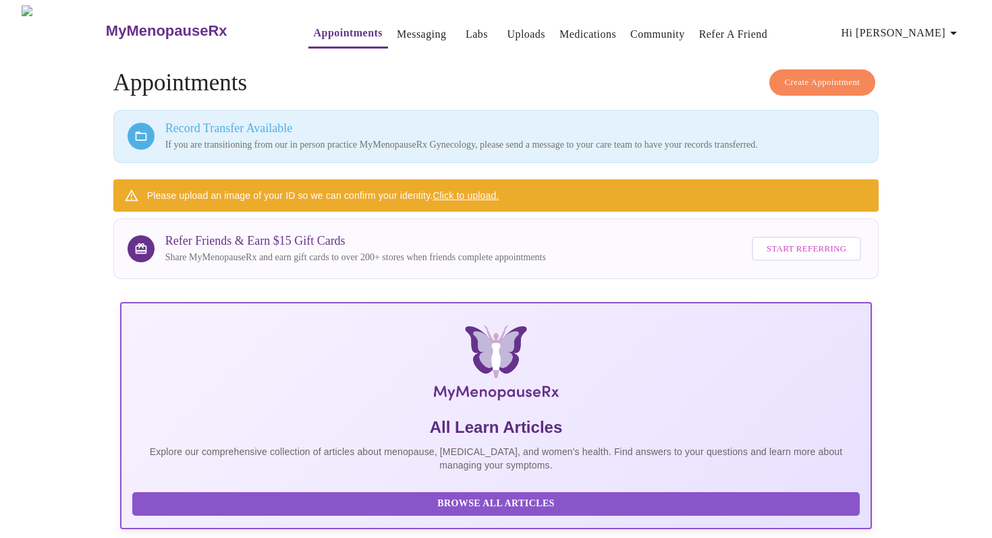
click at [478, 195] on link "Click to upload." at bounding box center [465, 195] width 66 height 11
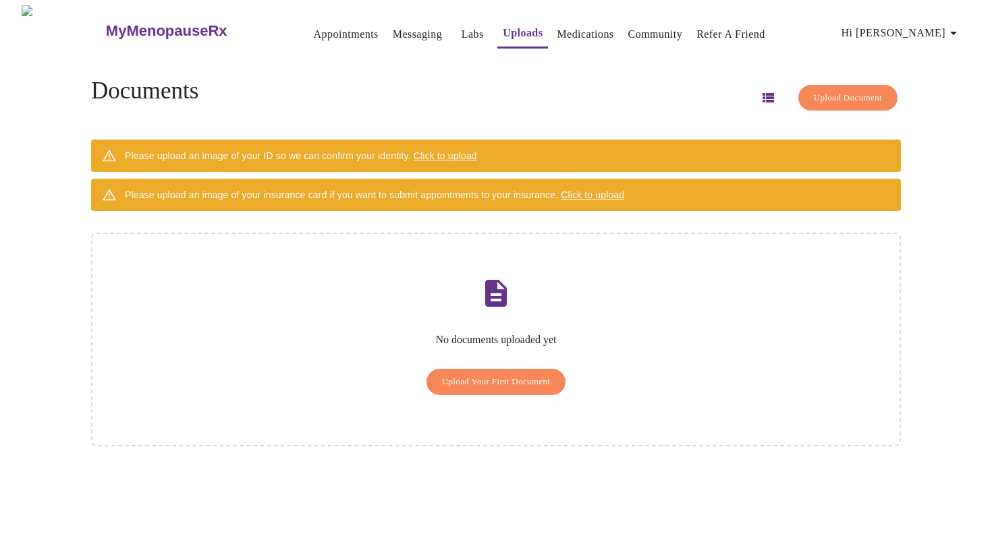
click at [461, 152] on span "Click to upload" at bounding box center [445, 155] width 63 height 11
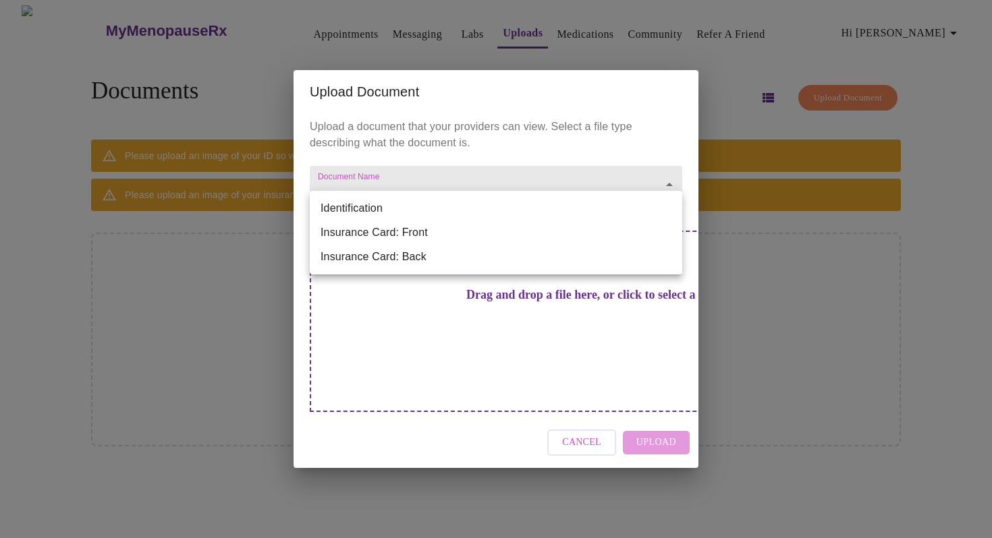
click at [668, 207] on body "MyMenopauseRx Appointments Messaging Labs Uploads Medications Community Refer a…" at bounding box center [495, 274] width 981 height 538
click at [566, 206] on li "Identification" at bounding box center [496, 208] width 372 height 24
type input "Identification"
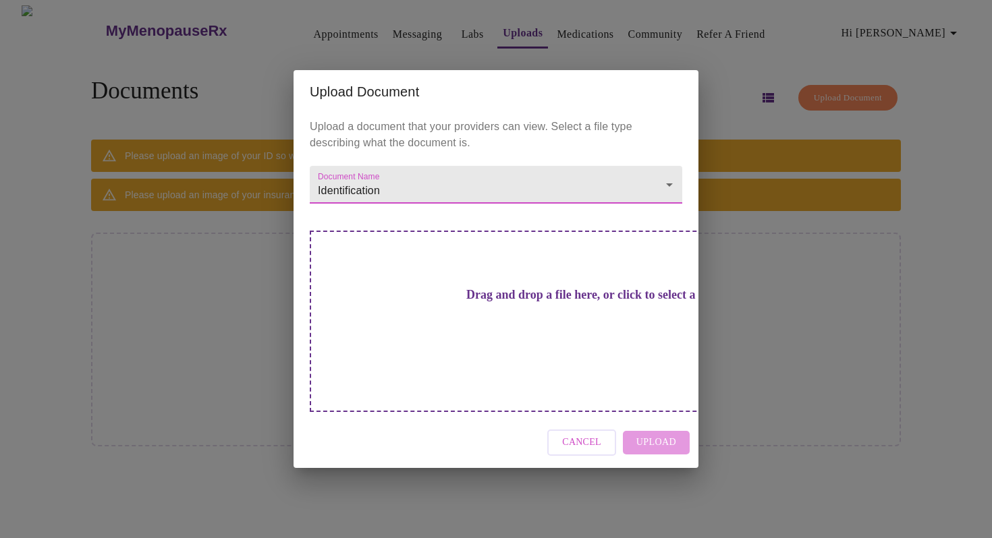
click at [551, 331] on div "Drag and drop a file here, or click to select a file" at bounding box center [590, 321] width 561 height 181
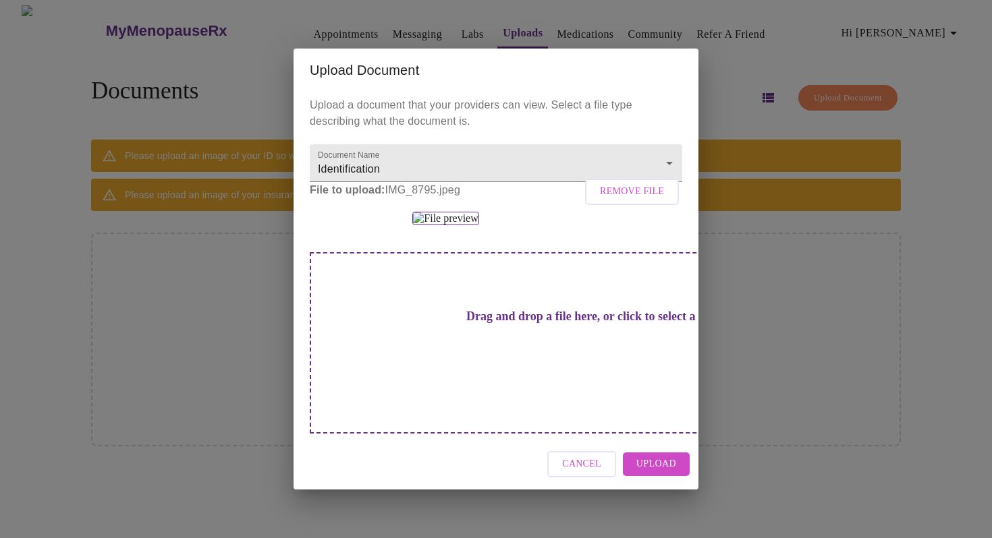
scroll to position [101, 0]
click at [511, 324] on h3 "Drag and drop a file here, or click to select a file" at bounding box center [590, 317] width 372 height 14
click at [657, 473] on span "Upload" at bounding box center [656, 464] width 40 height 17
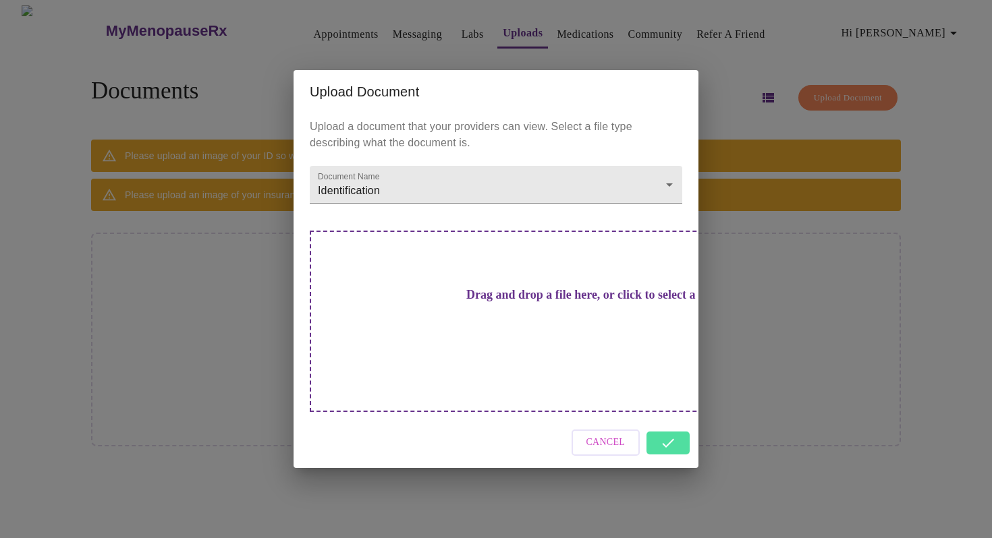
scroll to position [0, 0]
click at [513, 302] on h3 "Drag and drop a file here, or click to select a file" at bounding box center [590, 295] width 372 height 14
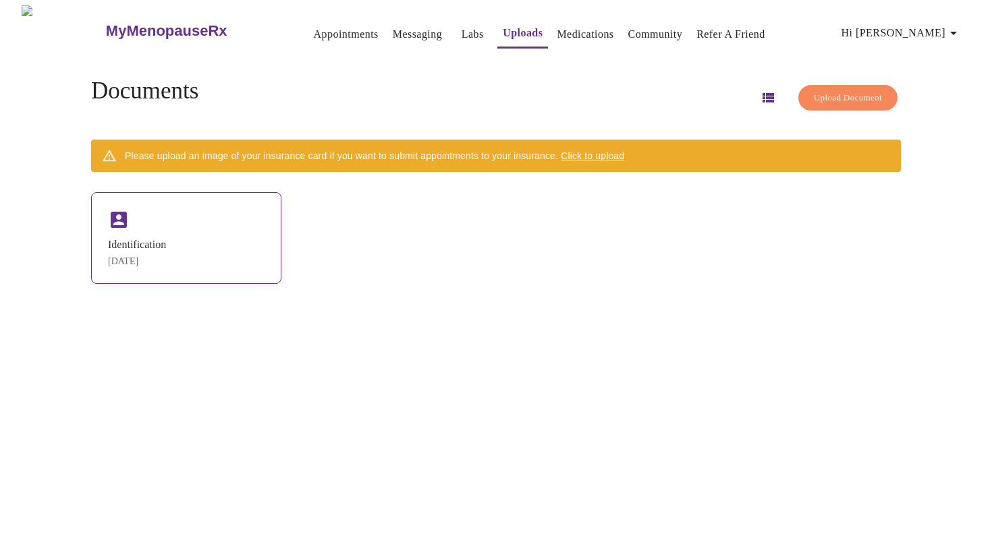
click at [169, 227] on div "Identification [DATE]" at bounding box center [186, 238] width 190 height 92
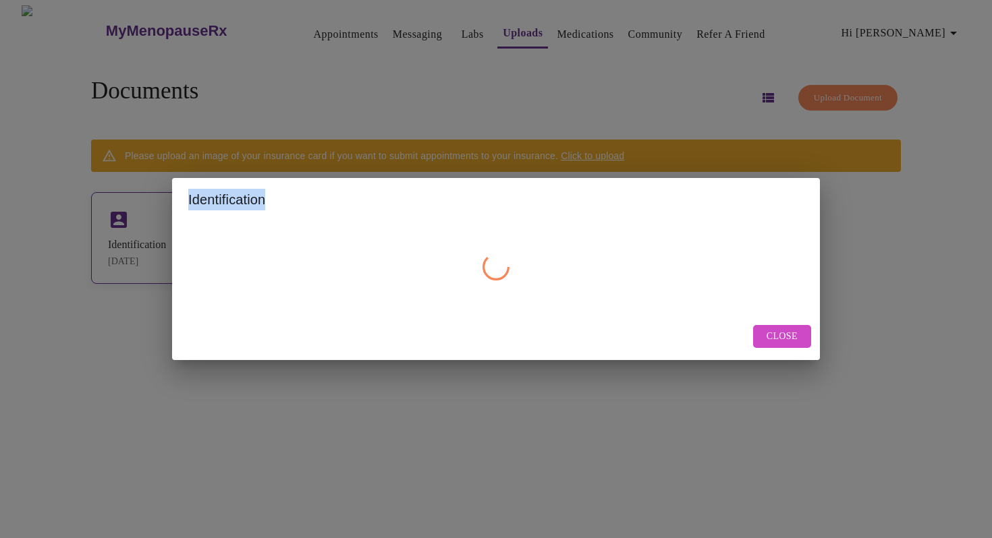
click at [169, 227] on div "Identification Close" at bounding box center [496, 269] width 992 height 538
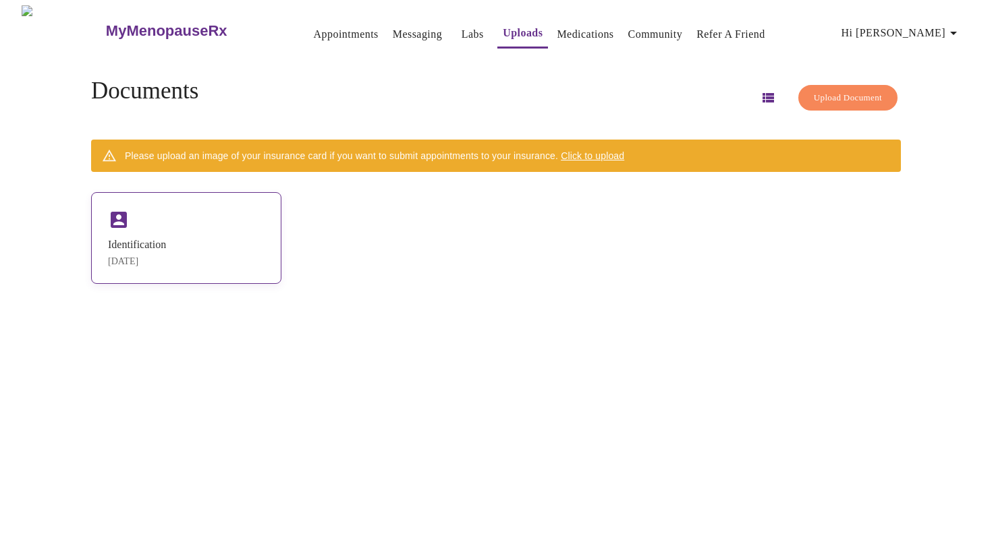
click at [127, 222] on icon at bounding box center [119, 220] width 16 height 16
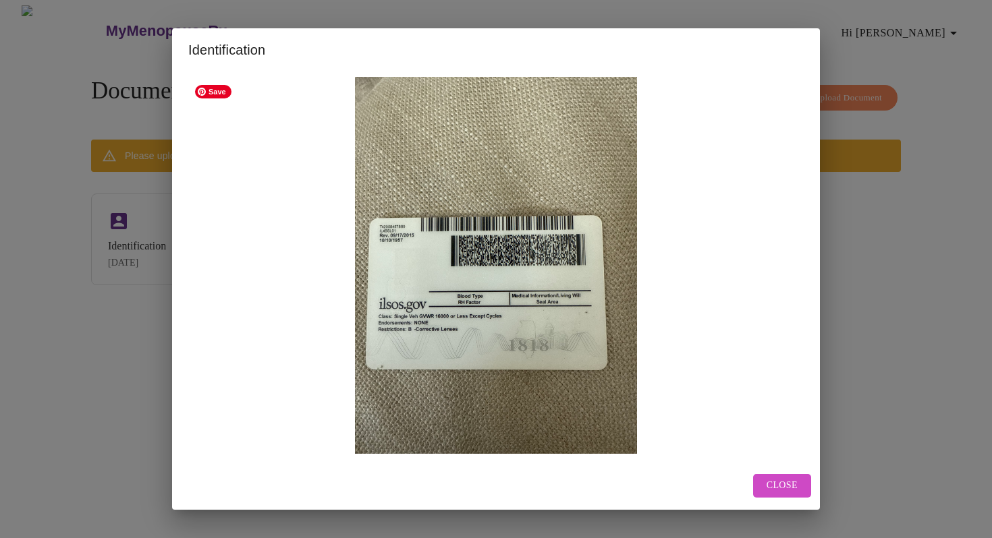
click at [487, 343] on img at bounding box center [495, 265] width 615 height 377
click at [779, 484] on span "Close" at bounding box center [781, 486] width 31 height 17
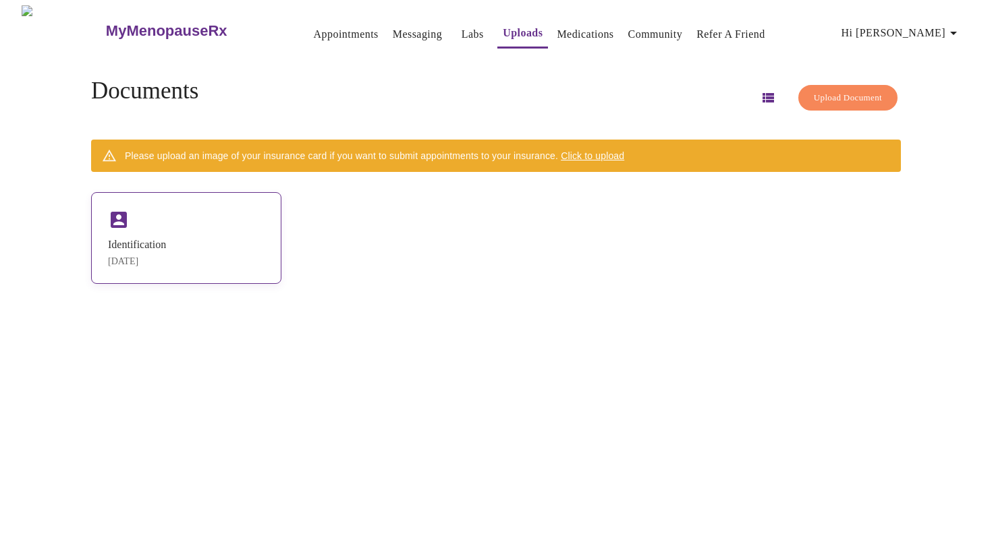
click at [127, 217] on icon at bounding box center [119, 220] width 16 height 16
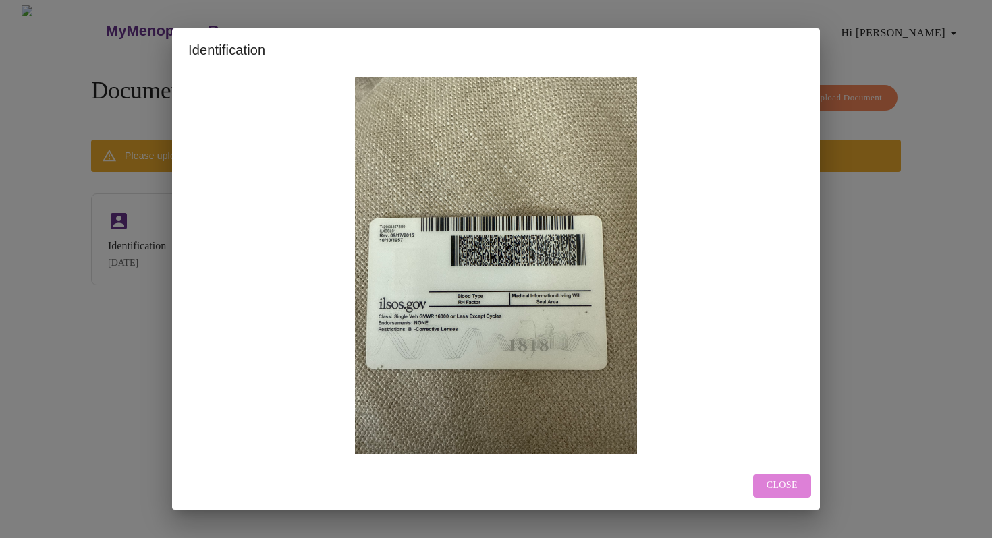
click at [785, 481] on span "Close" at bounding box center [781, 486] width 31 height 17
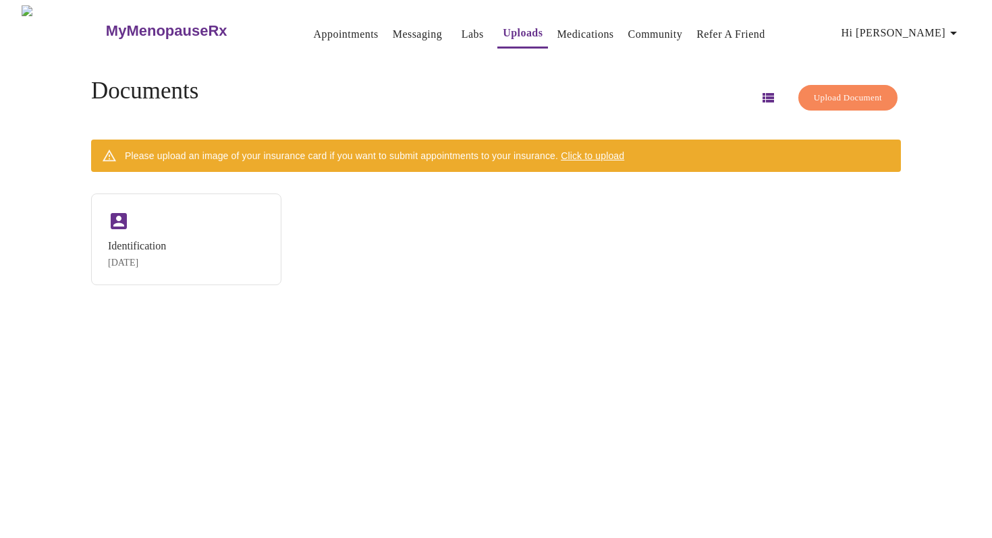
click at [815, 90] on span "Upload Document" at bounding box center [848, 98] width 68 height 16
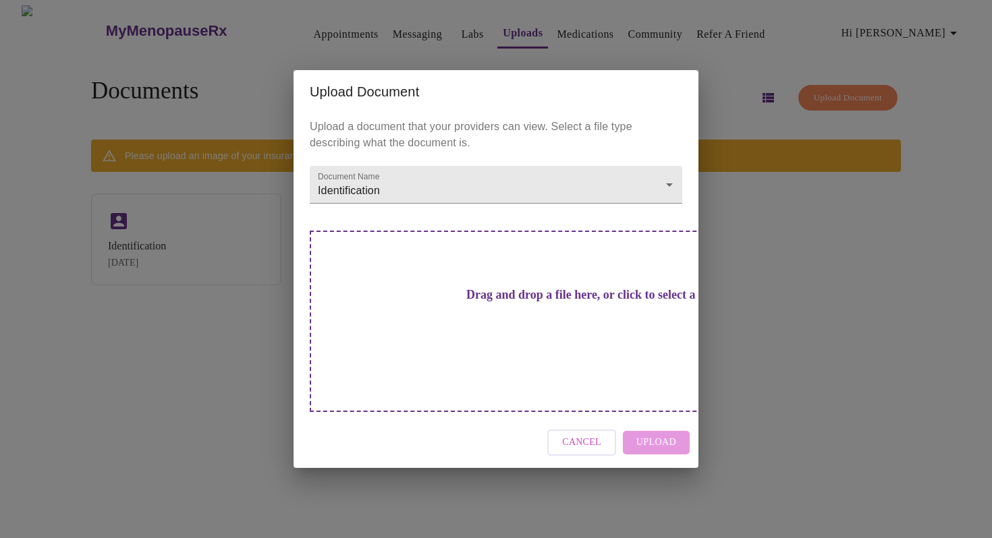
click at [561, 334] on div "Drag and drop a file here, or click to select a file" at bounding box center [590, 321] width 561 height 181
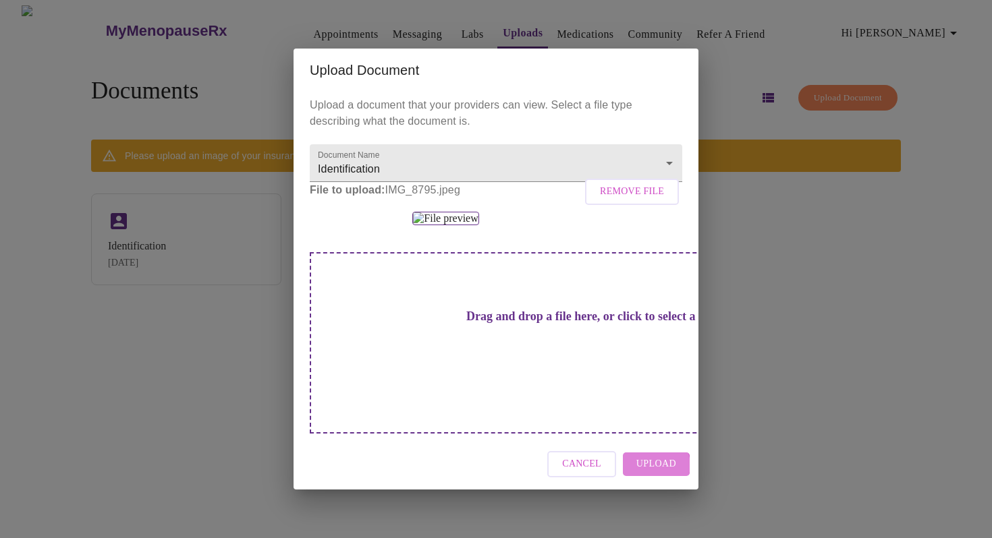
click at [657, 473] on span "Upload" at bounding box center [656, 464] width 40 height 17
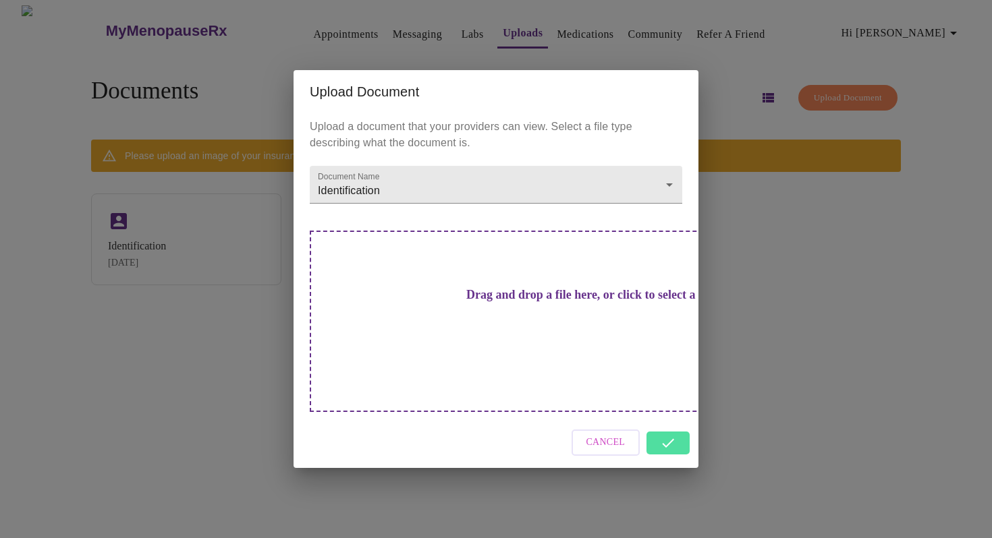
click at [667, 422] on div "Cancel" at bounding box center [496, 443] width 405 height 51
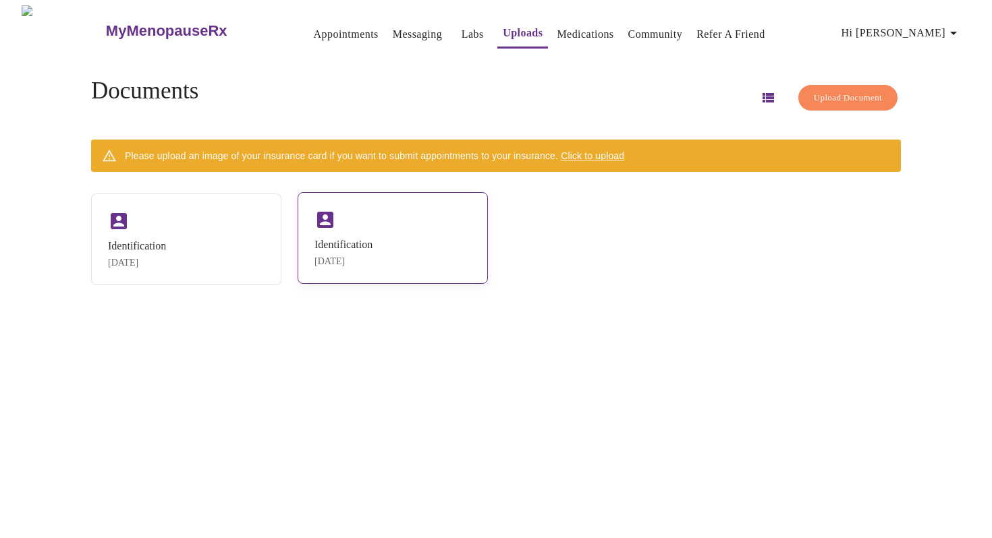
click at [345, 244] on div "Identification" at bounding box center [343, 245] width 58 height 12
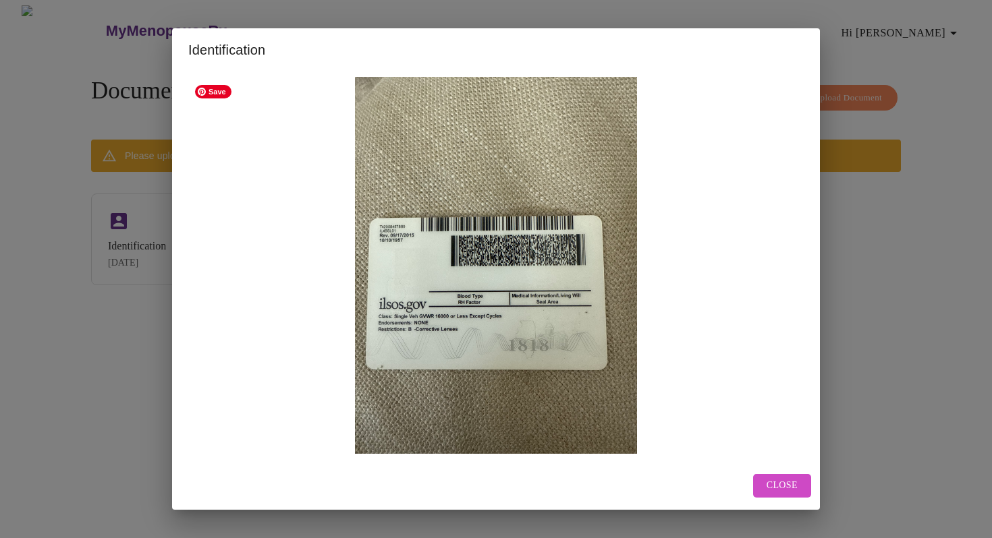
click at [345, 244] on img at bounding box center [495, 265] width 615 height 377
click at [770, 479] on span "Close" at bounding box center [781, 486] width 31 height 17
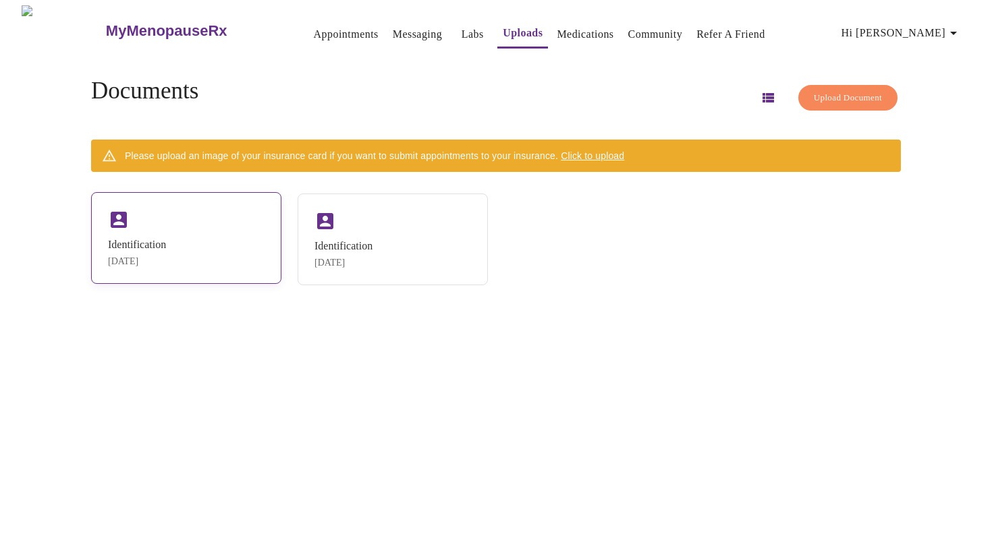
click at [178, 234] on div "Identification [DATE]" at bounding box center [186, 238] width 190 height 92
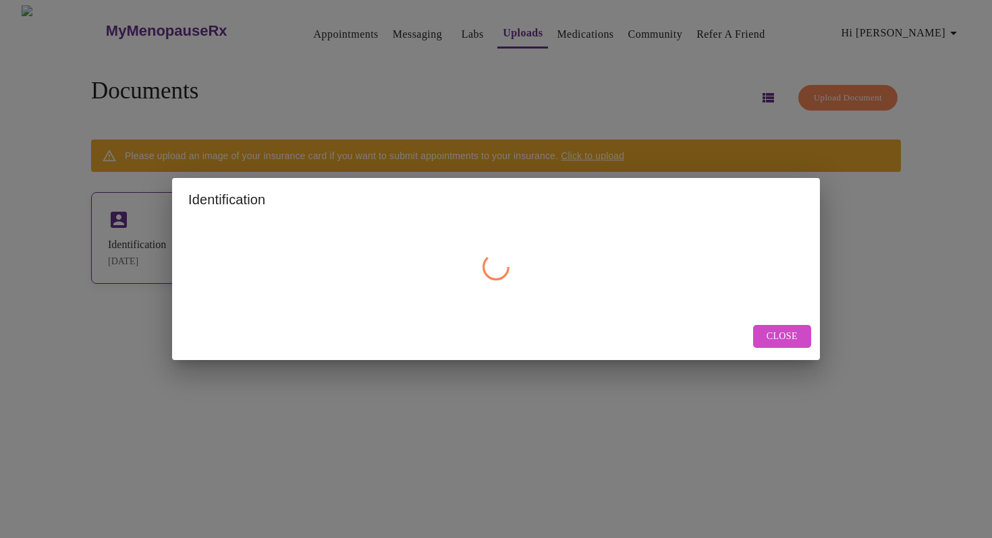
click at [178, 234] on div at bounding box center [496, 267] width 648 height 92
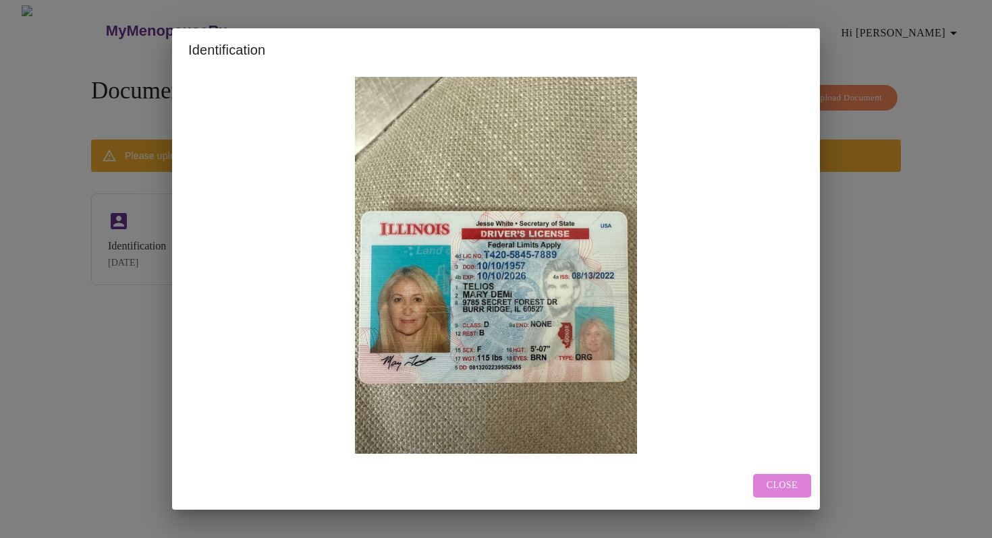
click at [781, 482] on span "Close" at bounding box center [781, 486] width 31 height 17
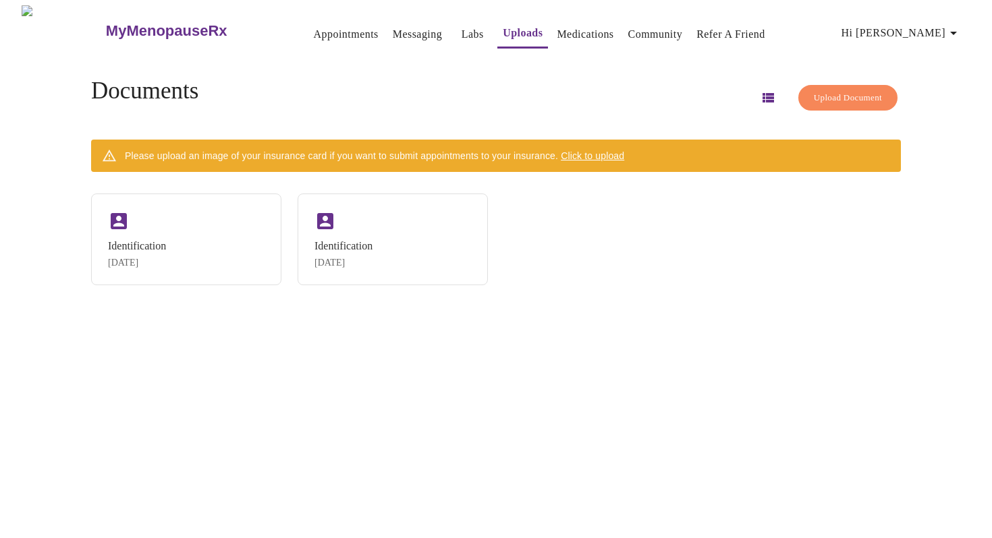
click at [759, 342] on div "MyMenopauseRx Appointments Messaging Labs Uploads Medications Community Refer a…" at bounding box center [495, 274] width 981 height 538
click at [619, 151] on span "Click to upload" at bounding box center [592, 155] width 63 height 11
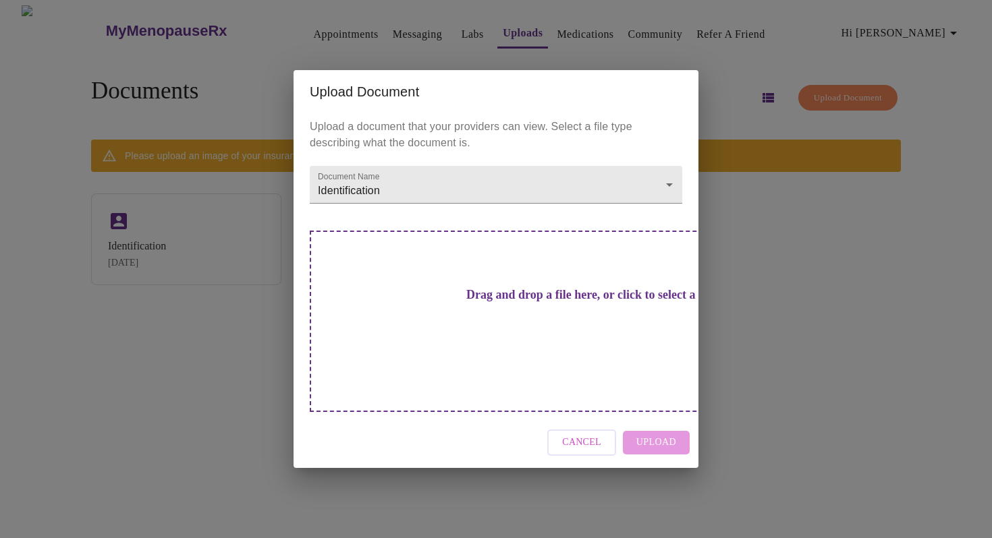
click at [466, 335] on div "Drag and drop a file here, or click to select a file" at bounding box center [590, 321] width 561 height 181
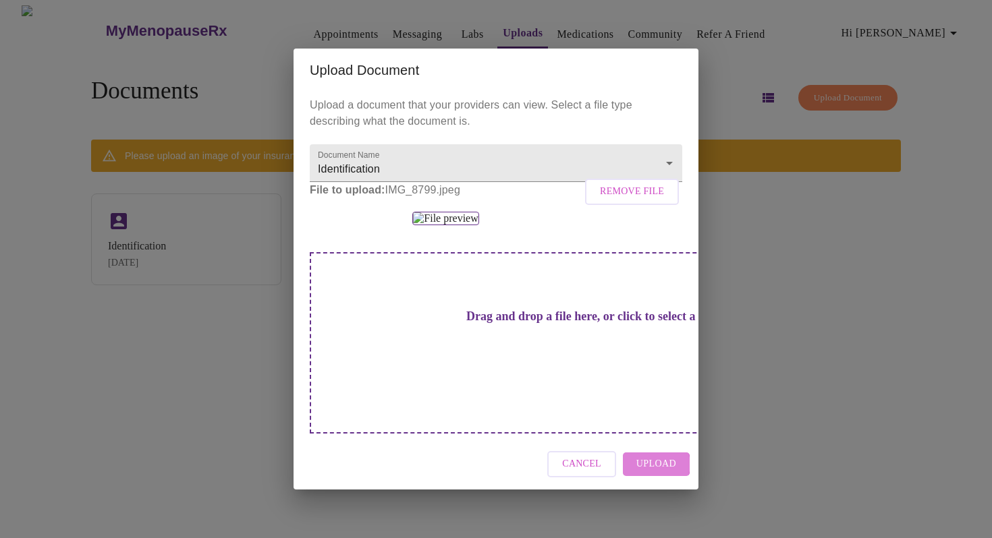
click at [657, 473] on span "Upload" at bounding box center [656, 464] width 40 height 17
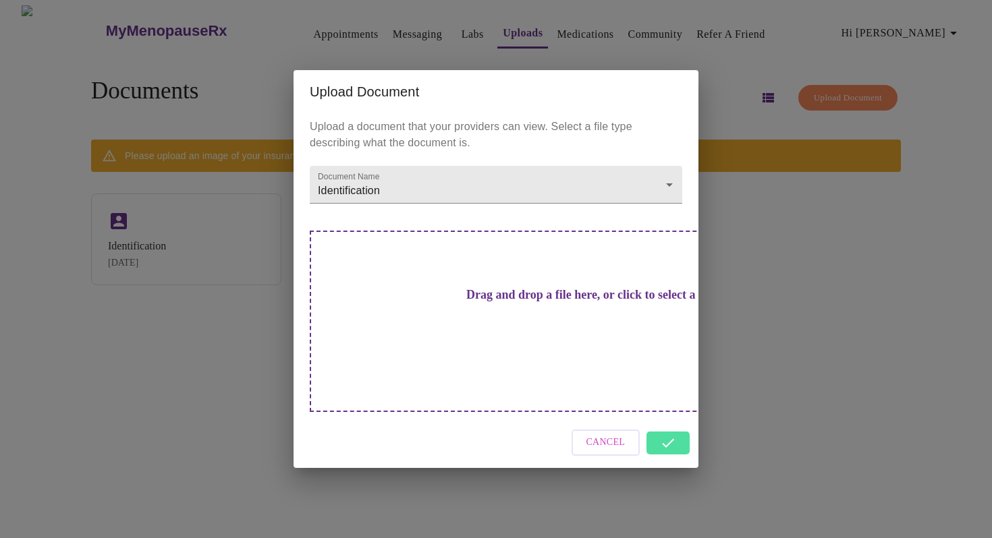
click at [747, 233] on div "Upload Document Upload a document that your providers can view. Select a file t…" at bounding box center [496, 269] width 992 height 538
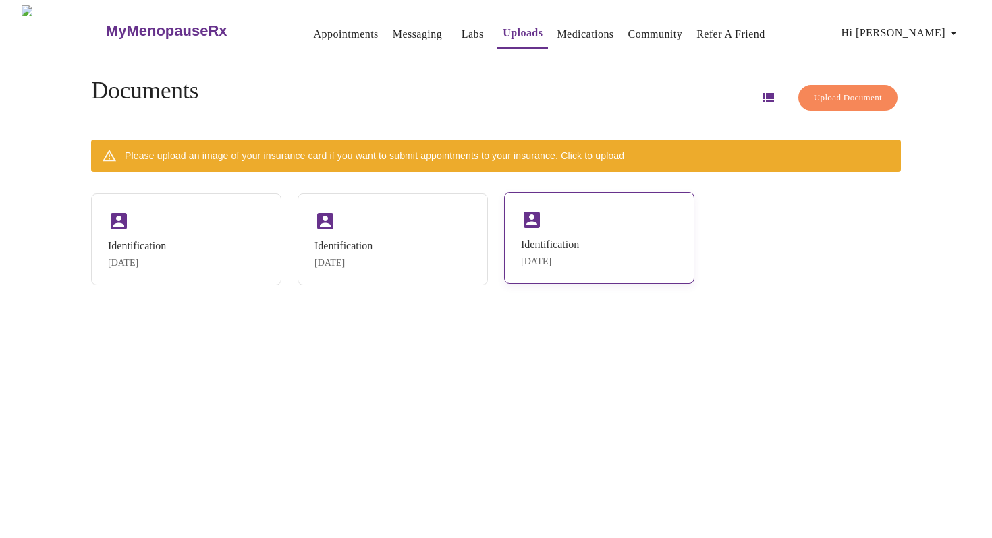
click at [570, 225] on div "Identification [DATE]" at bounding box center [599, 238] width 190 height 92
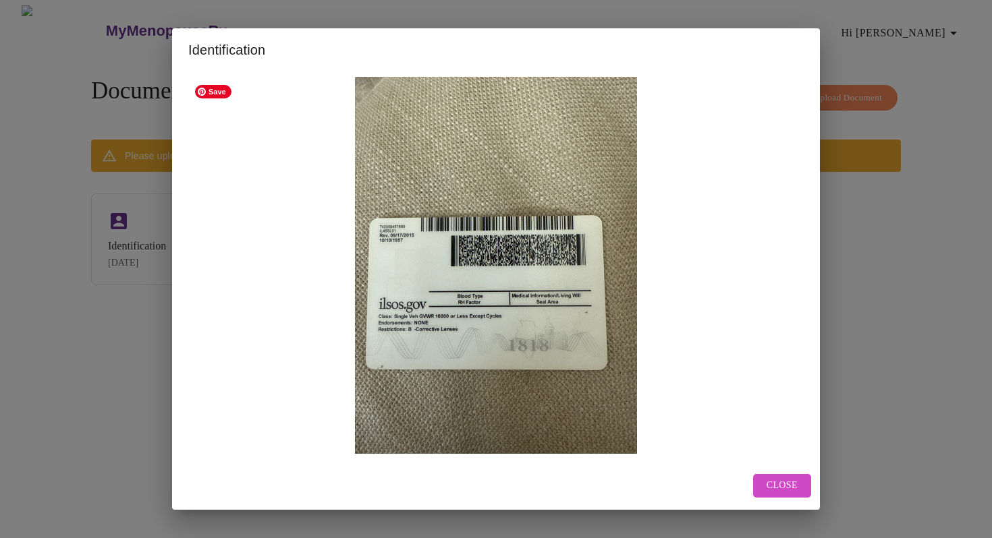
click at [570, 225] on img at bounding box center [495, 265] width 615 height 377
click at [785, 486] on span "Close" at bounding box center [781, 486] width 31 height 17
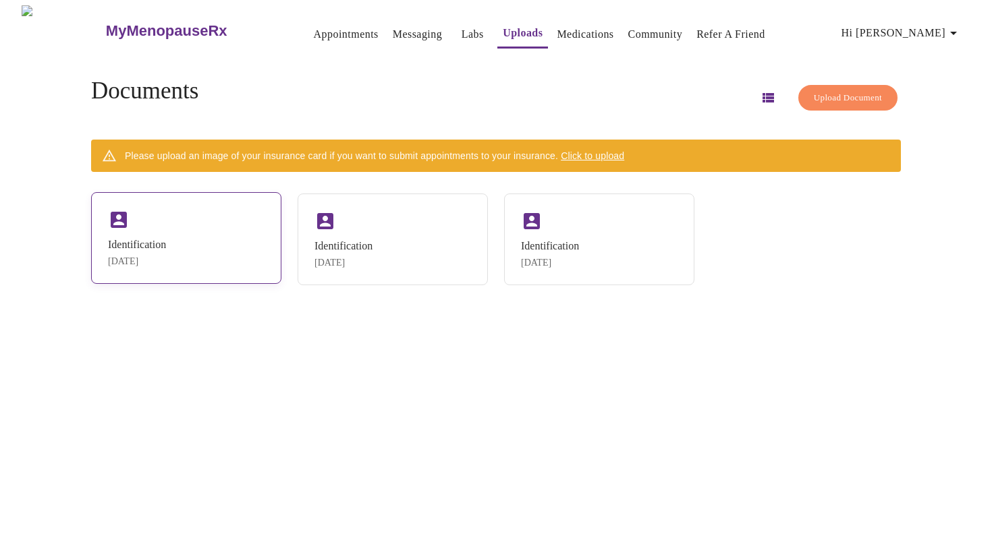
click at [166, 250] on div "Identification" at bounding box center [137, 245] width 58 height 12
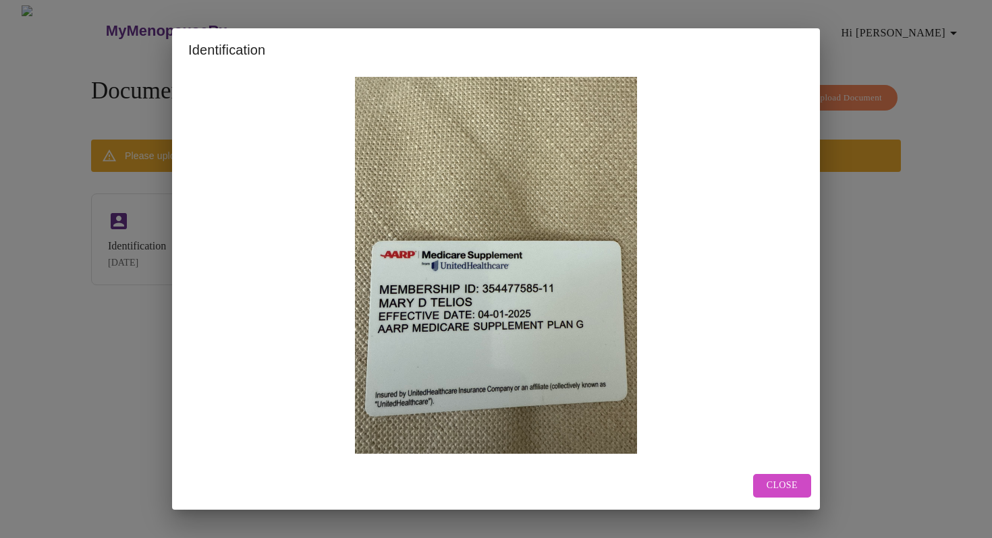
click at [781, 486] on span "Close" at bounding box center [781, 486] width 31 height 17
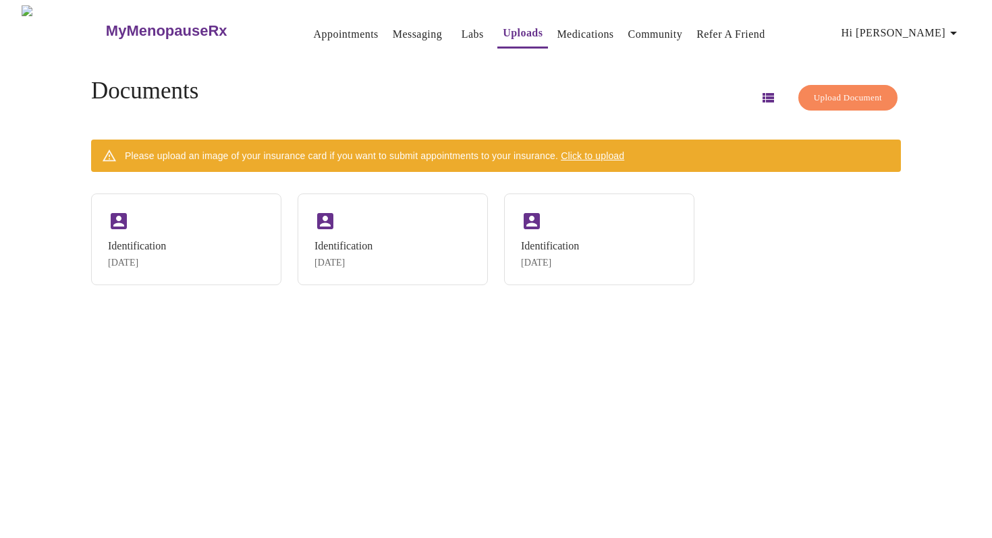
click at [760, 90] on icon "button" at bounding box center [768, 98] width 16 height 16
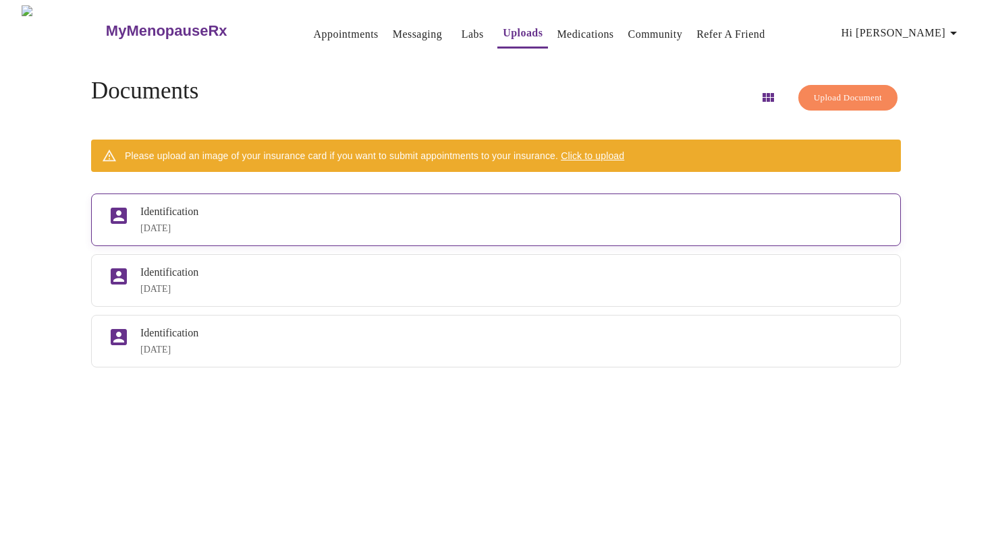
click at [439, 208] on div "Identification" at bounding box center [512, 212] width 744 height 12
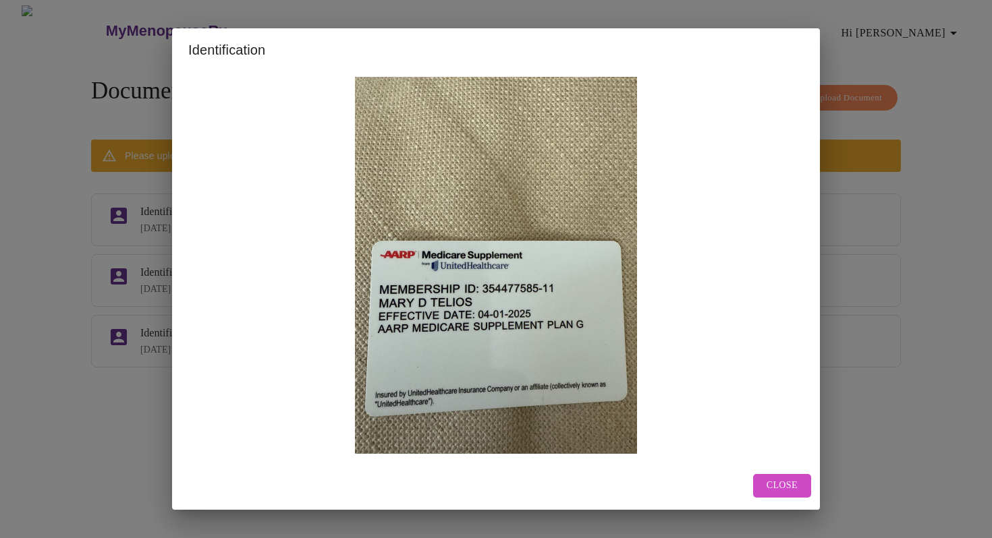
click at [827, 373] on div "Identification Close" at bounding box center [496, 269] width 992 height 538
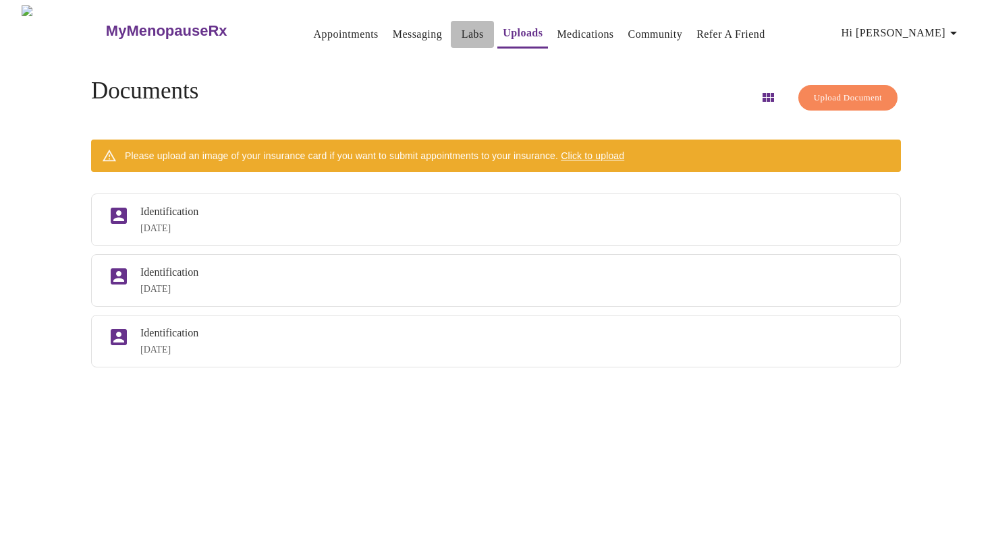
click at [462, 28] on link "Labs" at bounding box center [473, 34] width 22 height 19
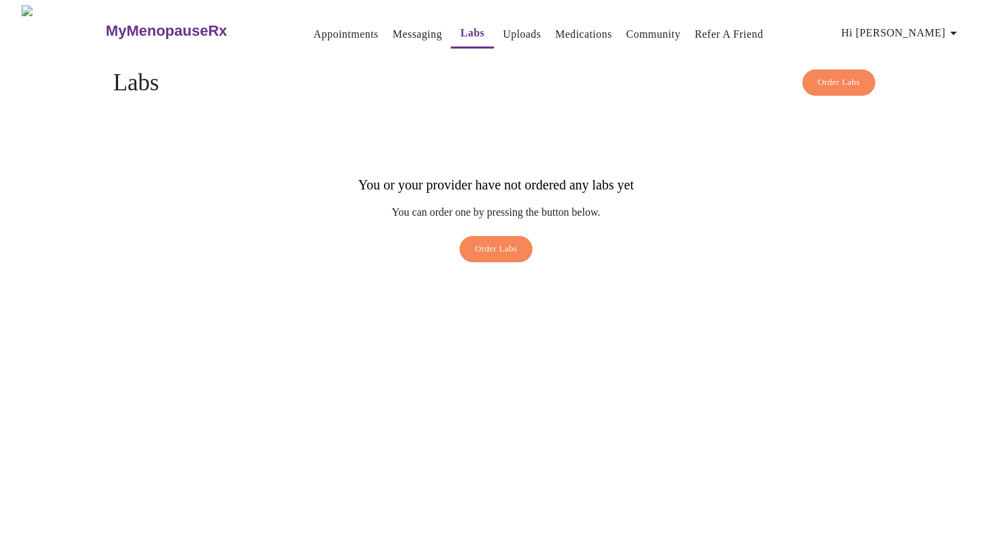
click at [697, 236] on div "Order Labs" at bounding box center [496, 252] width 766 height 33
click at [568, 25] on link "Medications" at bounding box center [583, 34] width 57 height 19
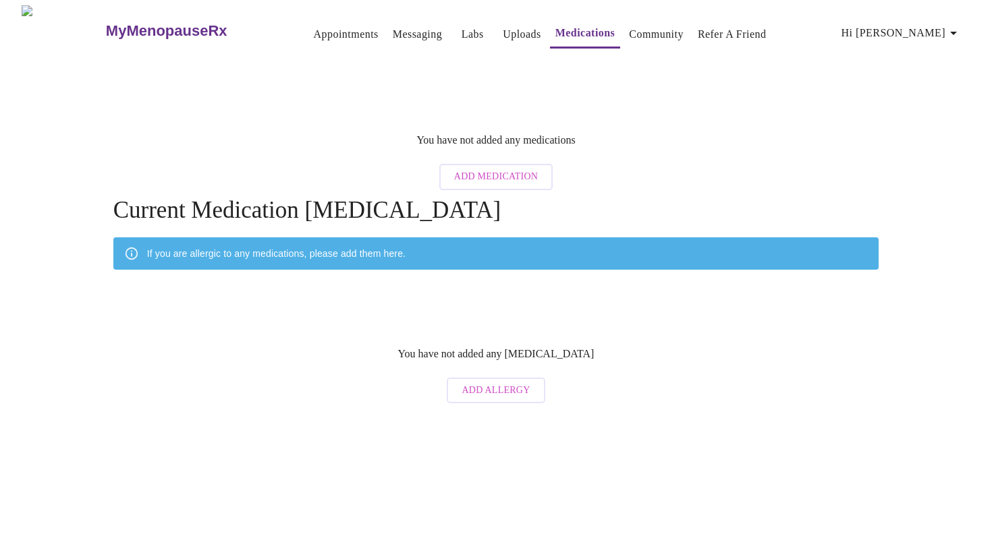
click at [377, 242] on div "If you are allergic to any medications, please add them here." at bounding box center [276, 254] width 258 height 24
click at [379, 242] on div "If you are allergic to any medications, please add them here." at bounding box center [276, 254] width 258 height 24
click at [497, 383] on span "Add Allergy" at bounding box center [496, 391] width 68 height 17
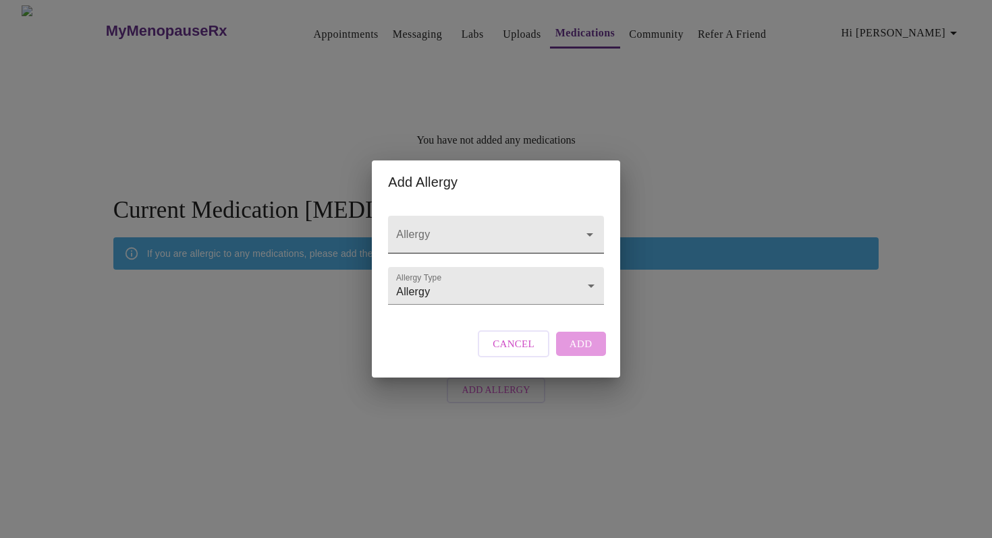
click at [586, 233] on icon "Open" at bounding box center [589, 234] width 7 height 3
click at [576, 225] on div at bounding box center [580, 234] width 35 height 19
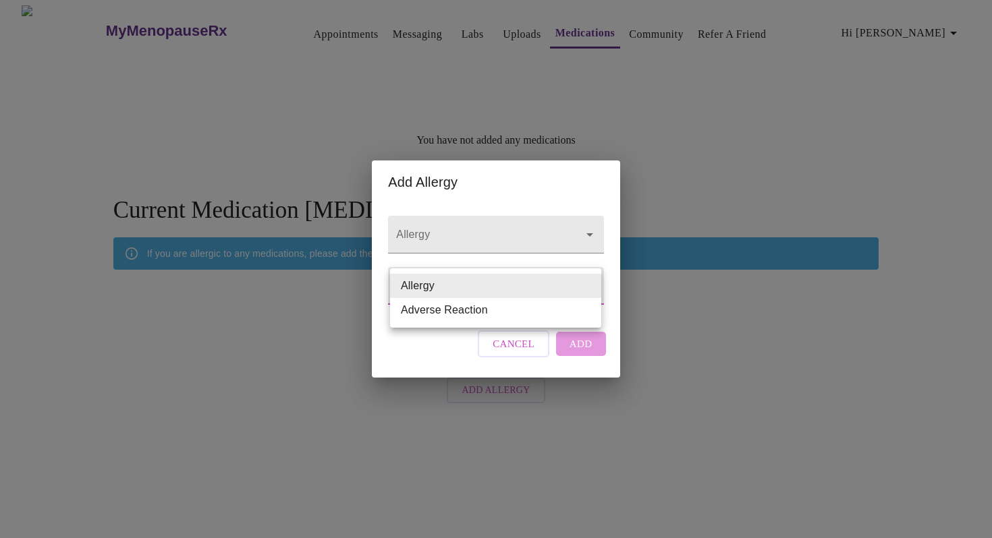
click at [590, 293] on body "MyMenopauseRx Appointments Messaging Labs Uploads Medications Community Refer a…" at bounding box center [495, 207] width 981 height 405
click at [590, 283] on li "Allergy" at bounding box center [495, 286] width 211 height 24
click at [547, 296] on body "MyMenopauseRx Appointments Messaging Labs Uploads Medications Community Refer a…" at bounding box center [495, 207] width 981 height 405
click at [500, 309] on li "Adverse Reaction" at bounding box center [495, 310] width 211 height 24
type input "Adverse Reaction"
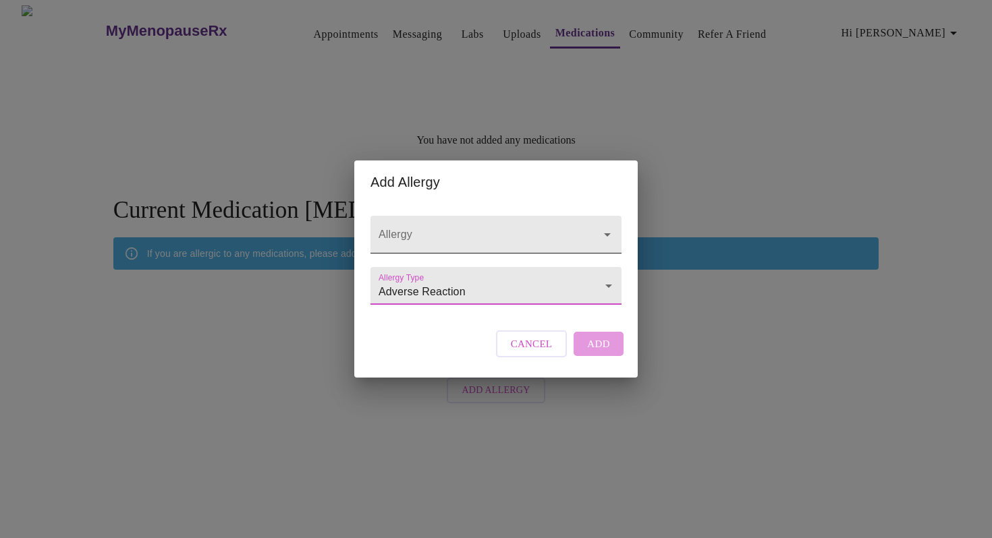
click at [516, 233] on input "Allergy" at bounding box center [477, 241] width 202 height 25
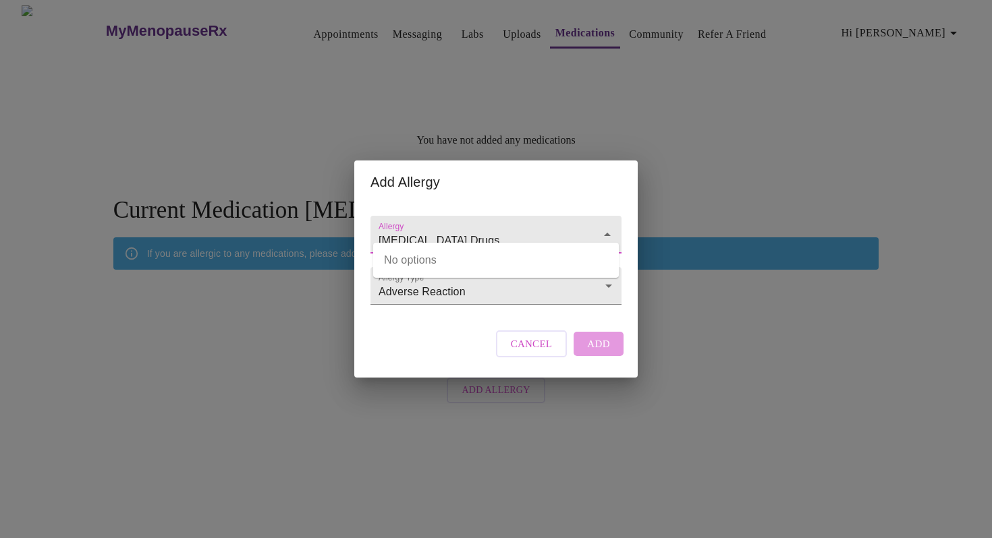
type input "[MEDICAL_DATA] Drugs"
click at [597, 356] on div "Cancel Add" at bounding box center [560, 344] width 134 height 40
click at [598, 356] on div "Cancel Add" at bounding box center [560, 344] width 134 height 40
click at [582, 310] on div "Allergy Allergy Type Adverse Reaction Adverse Reaction" at bounding box center [496, 257] width 262 height 107
click at [544, 353] on span "Cancel" at bounding box center [532, 344] width 42 height 18
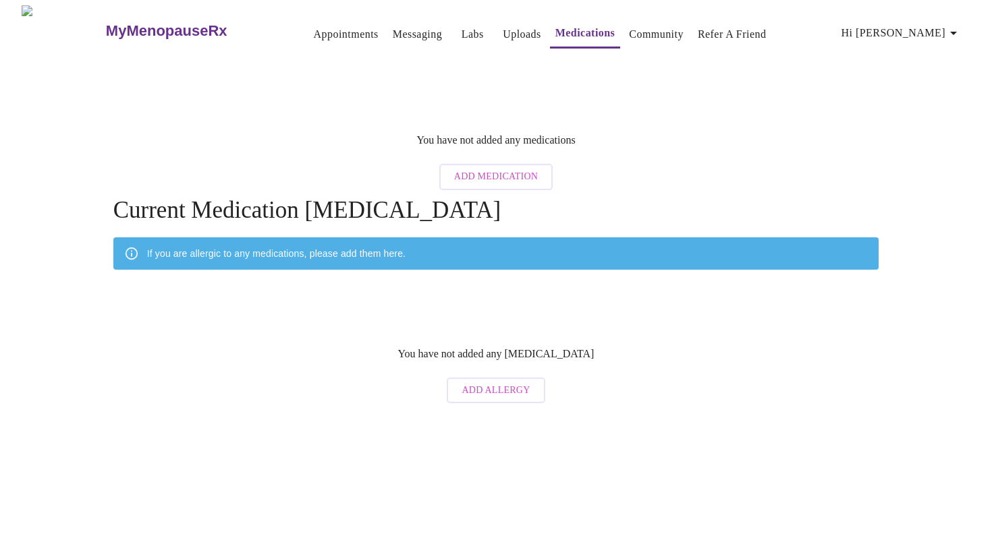
click at [577, 351] on div "You have not added any [MEDICAL_DATA] Add Allergy" at bounding box center [496, 374] width 766 height 74
click at [506, 169] on span "Add Medication" at bounding box center [496, 177] width 84 height 17
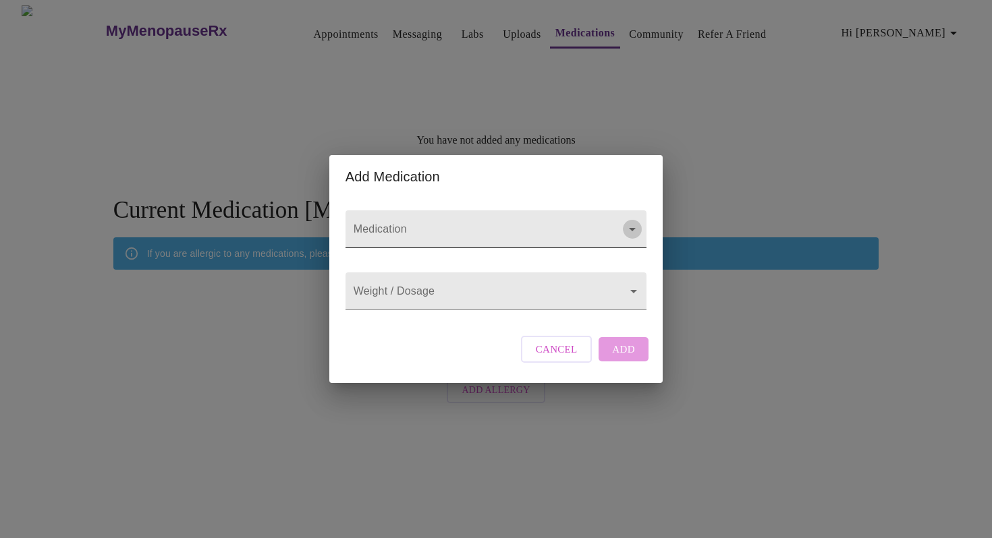
click at [626, 221] on icon "Open" at bounding box center [632, 229] width 16 height 16
type input "[MEDICAL_DATA]"
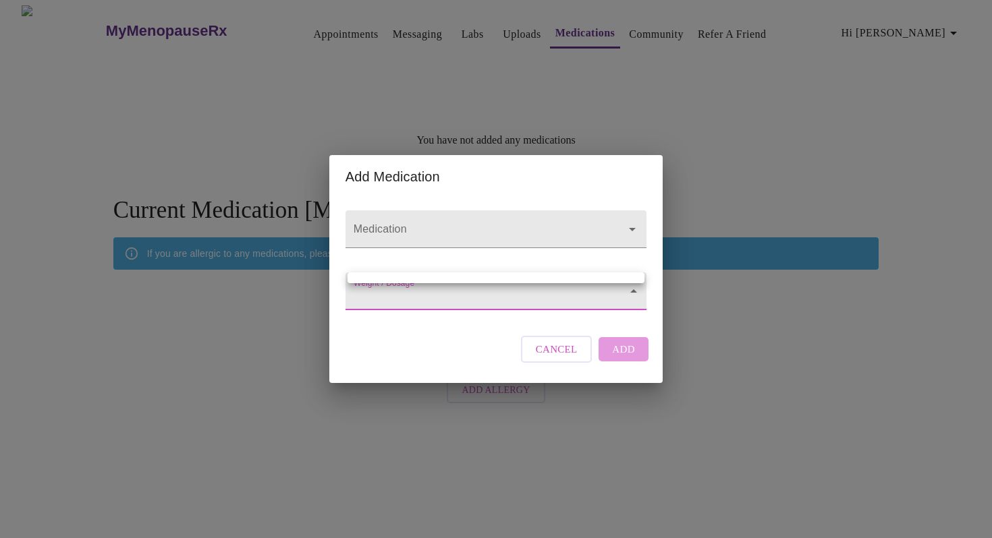
click at [519, 294] on body "MyMenopauseRx Appointments Messaging Labs Uploads Medications Community Refer a…" at bounding box center [495, 207] width 981 height 405
click at [499, 296] on div at bounding box center [496, 269] width 992 height 538
click at [493, 296] on body "MyMenopauseRx Appointments Messaging Labs Uploads Medications Community Refer a…" at bounding box center [495, 207] width 981 height 405
click at [621, 361] on div at bounding box center [496, 269] width 992 height 538
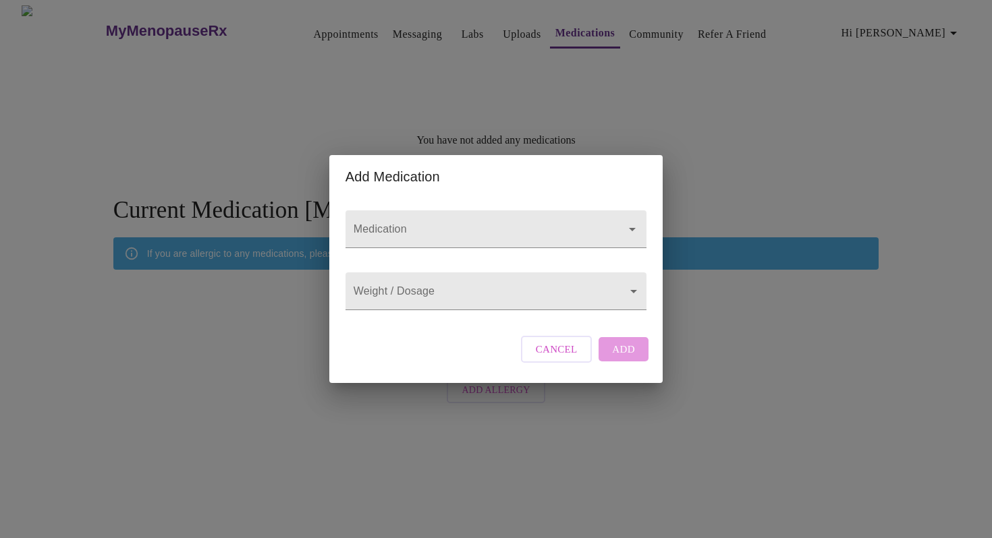
click at [629, 369] on div "Cancel Add" at bounding box center [585, 349] width 134 height 40
click at [634, 293] on body "MyMenopauseRx Appointments Messaging Labs Uploads Medications Community Refer a…" at bounding box center [495, 207] width 981 height 405
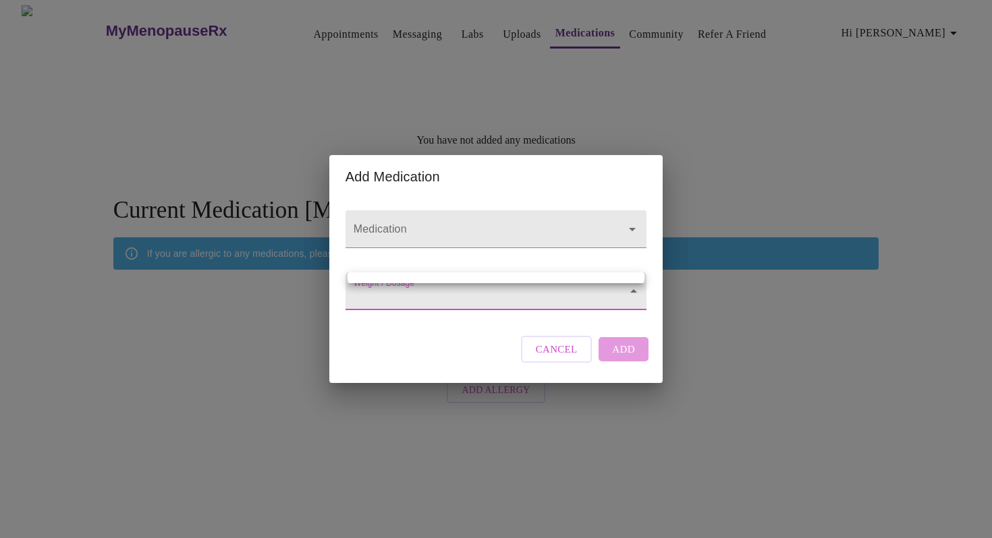
click at [585, 275] on ul at bounding box center [495, 278] width 297 height 11
click at [710, 302] on div at bounding box center [496, 269] width 992 height 538
click at [708, 304] on div "Add Medication Medication Weight / Dosage ​ Cancel Add" at bounding box center [496, 269] width 992 height 538
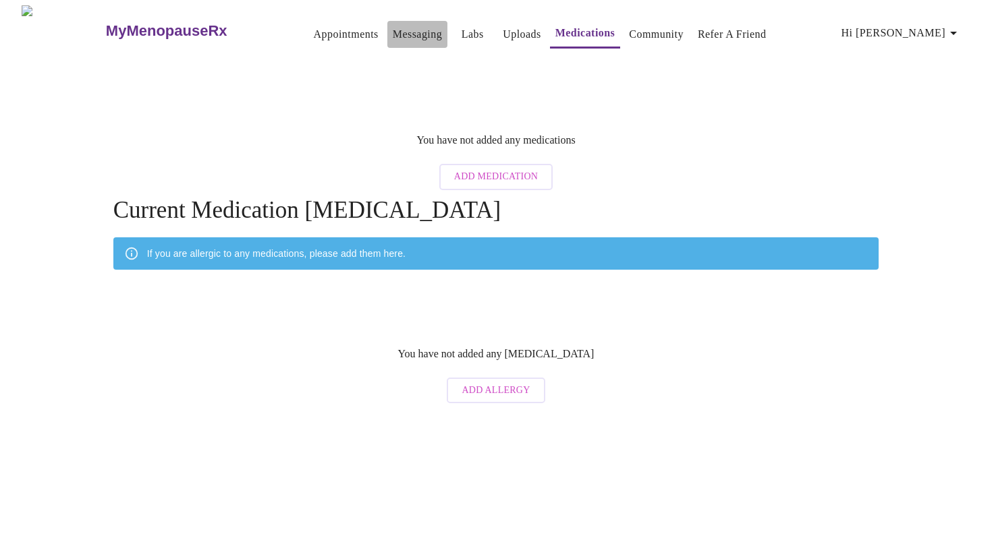
click at [398, 27] on link "Messaging" at bounding box center [417, 34] width 49 height 19
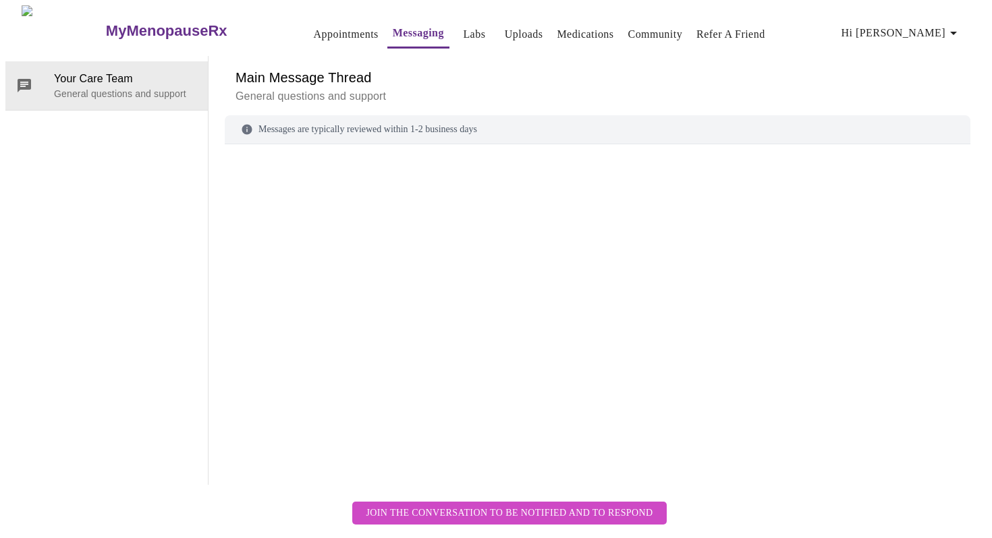
scroll to position [51, 0]
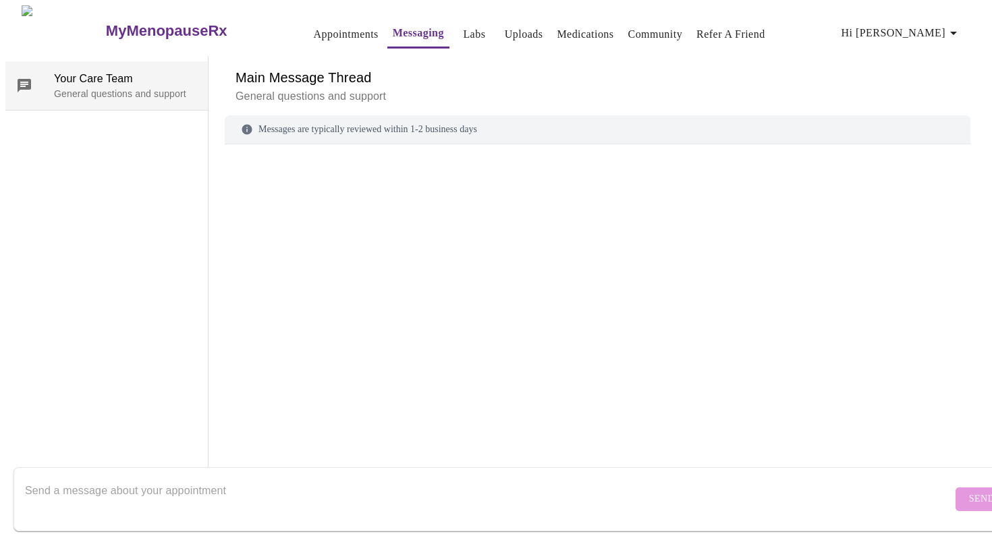
click at [125, 71] on span "Your Care Team" at bounding box center [125, 79] width 143 height 16
click at [515, 255] on div at bounding box center [598, 296] width 746 height 271
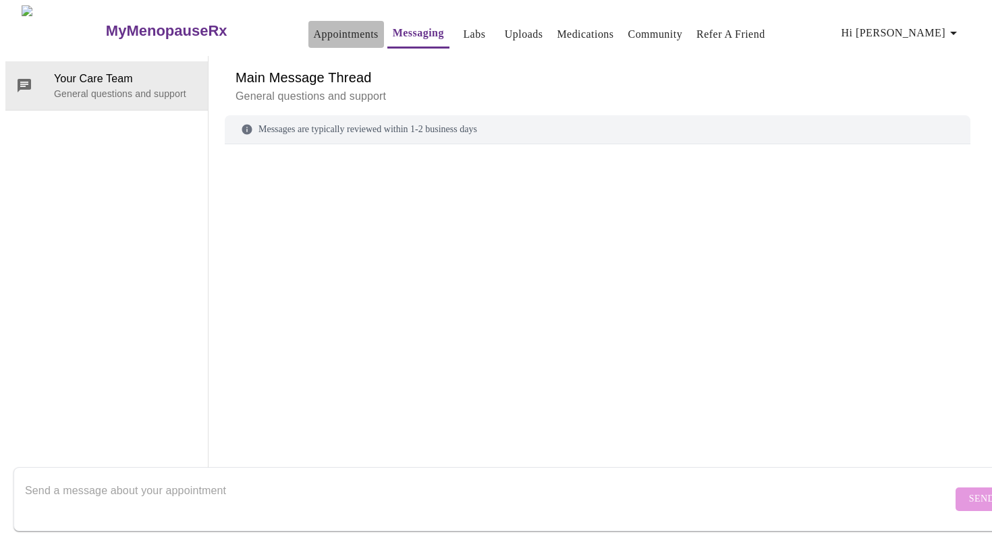
click at [314, 26] on link "Appointments" at bounding box center [346, 34] width 65 height 19
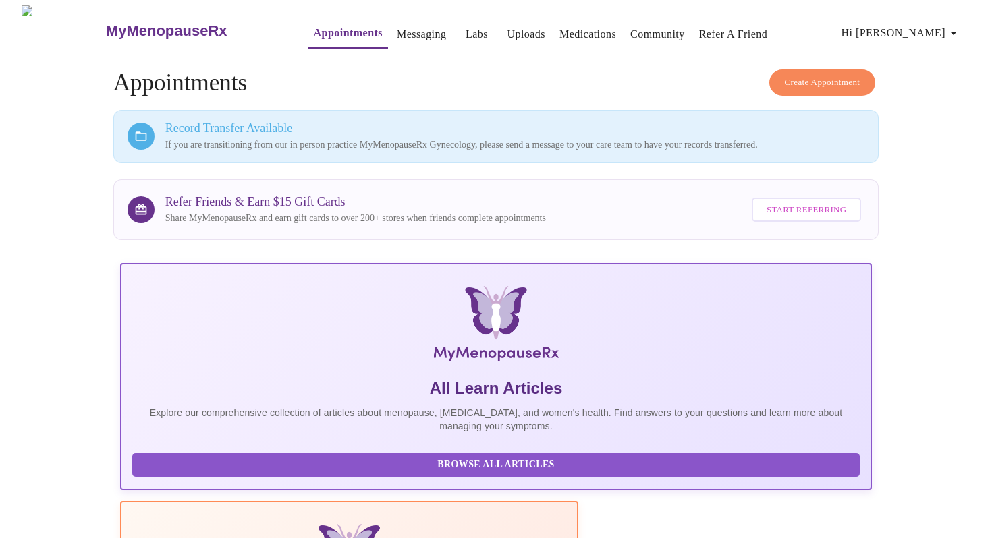
click at [567, 30] on link "Medications" at bounding box center [587, 34] width 57 height 19
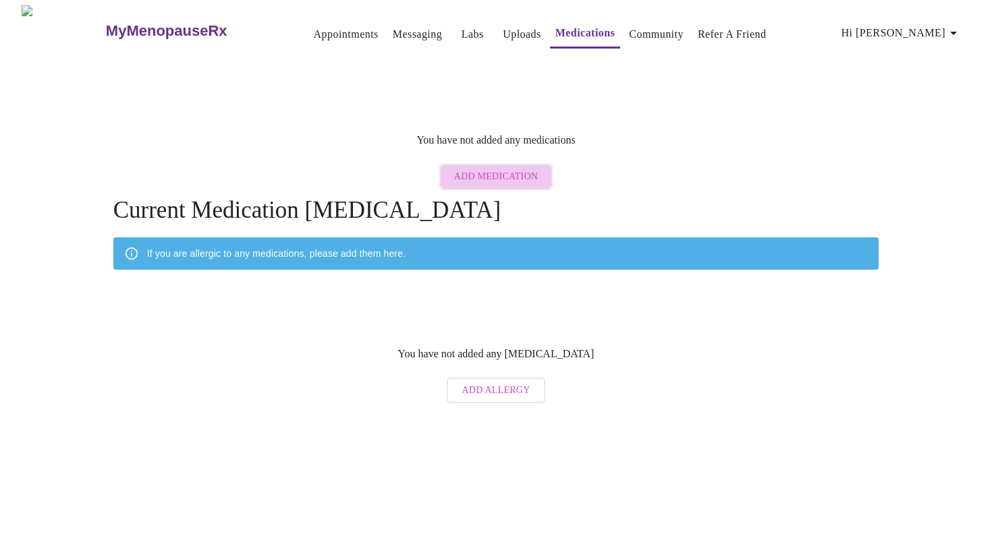
click at [508, 169] on span "Add Medication" at bounding box center [496, 177] width 84 height 17
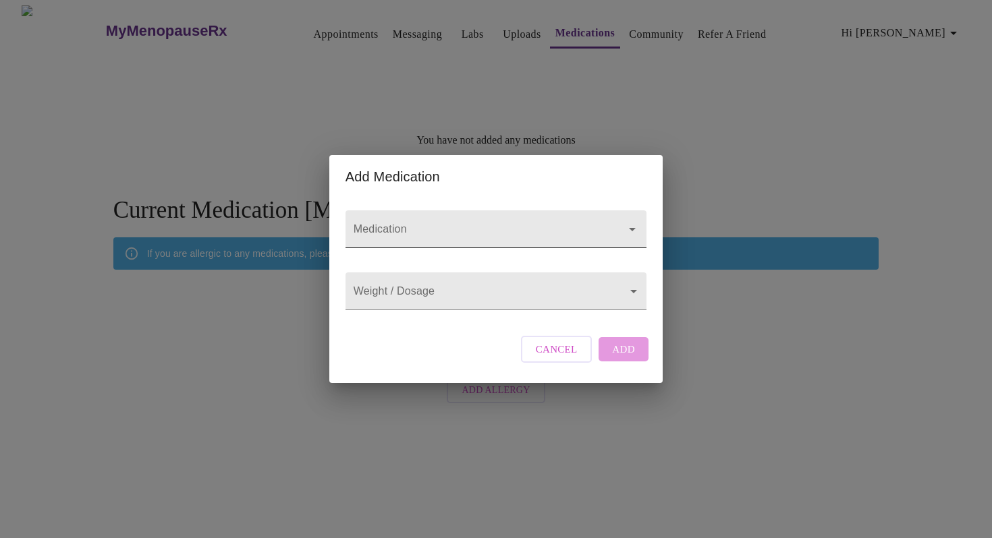
click at [630, 221] on icon "Open" at bounding box center [632, 229] width 16 height 16
click at [387, 223] on input "Medication" at bounding box center [477, 235] width 252 height 25
type input "li"
click at [553, 358] on span "Cancel" at bounding box center [557, 350] width 42 height 18
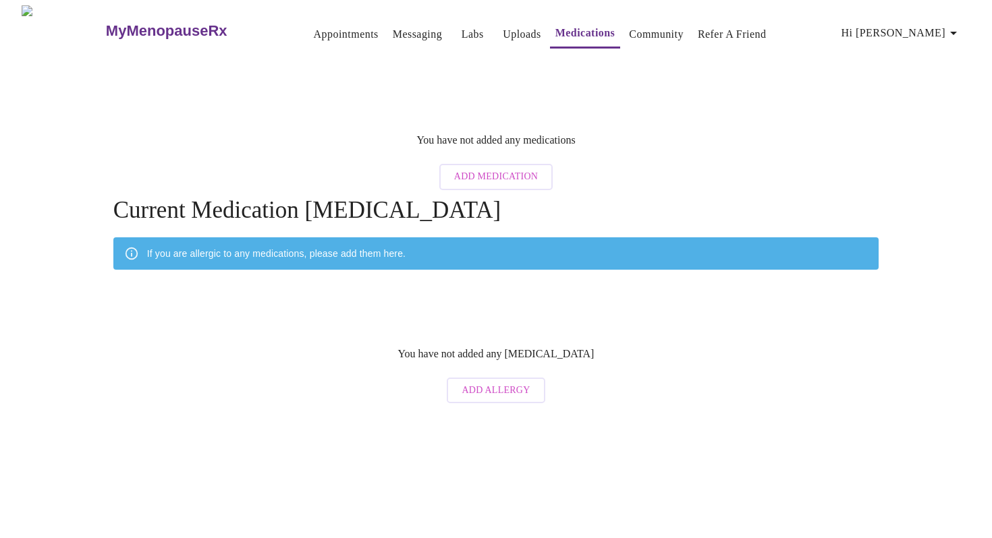
click at [810, 96] on div "MyMenopauseRx Appointments Messaging Labs Uploads Medications Community Refer a…" at bounding box center [495, 207] width 981 height 405
click at [956, 30] on icon "button" at bounding box center [953, 33] width 16 height 16
click at [833, 79] on div at bounding box center [496, 269] width 992 height 538
click at [314, 26] on link "Appointments" at bounding box center [346, 34] width 65 height 19
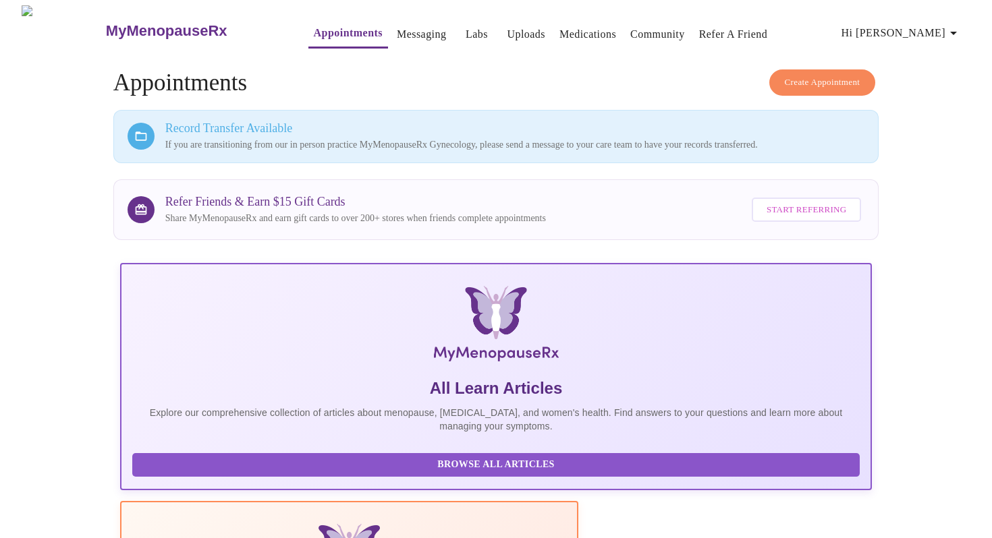
click at [498, 132] on div "Record Transfer Available If you are transitioning from our in person practice …" at bounding box center [515, 136] width 700 height 30
click at [507, 26] on link "Uploads" at bounding box center [526, 34] width 38 height 19
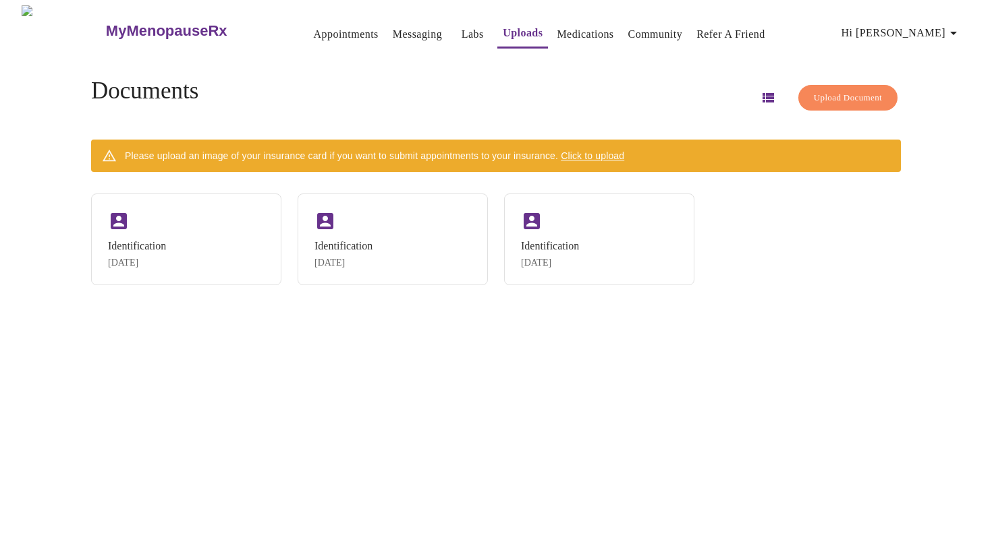
click at [594, 150] on span "Click to upload" at bounding box center [592, 155] width 63 height 11
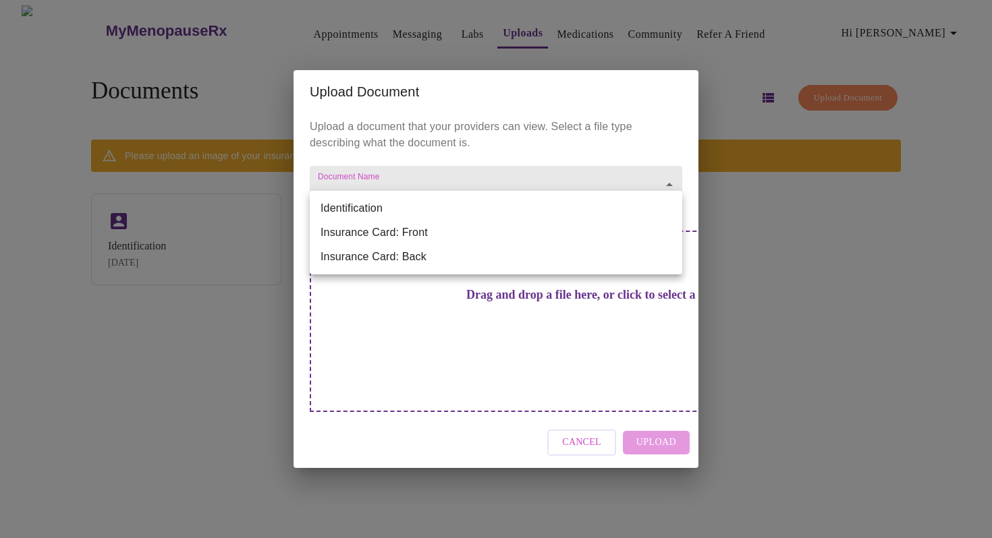
click at [669, 208] on body "MyMenopauseRx Appointments Messaging Labs Uploads Medications Community Refer a…" at bounding box center [495, 274] width 981 height 538
click at [632, 232] on li "Insurance Card: Front" at bounding box center [496, 233] width 372 height 24
type input "Insurance Card: Front"
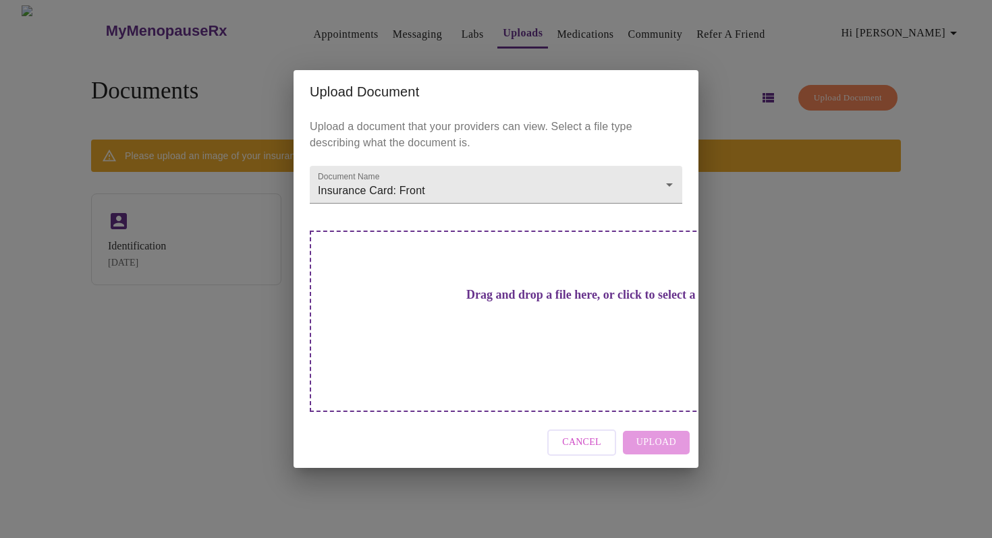
click at [536, 302] on h3 "Drag and drop a file here, or click to select a file" at bounding box center [590, 295] width 372 height 14
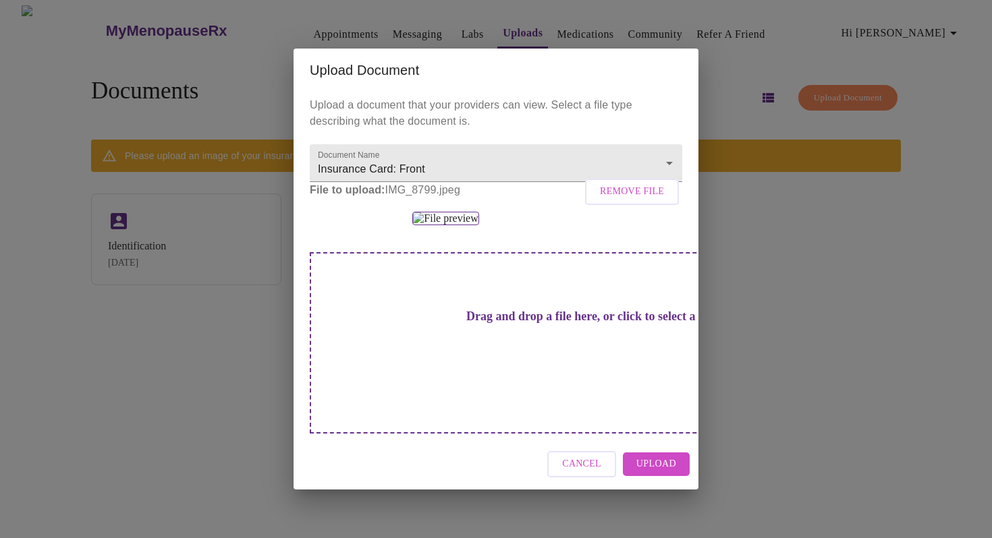
click at [484, 434] on div "Drag and drop a file here, or click to select a file" at bounding box center [590, 342] width 561 height 181
click at [640, 225] on div at bounding box center [496, 218] width 372 height 13
click at [587, 473] on span "Cancel" at bounding box center [581, 464] width 39 height 17
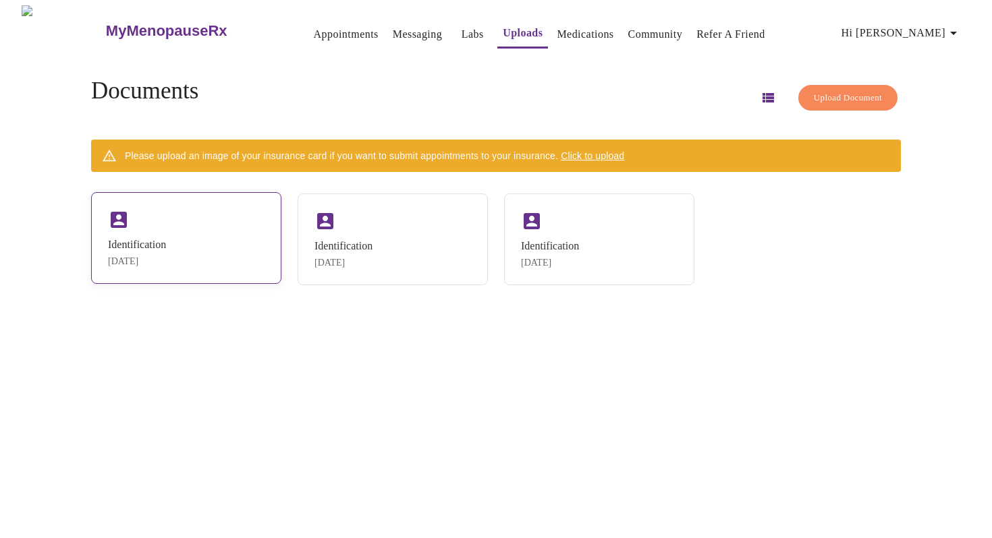
click at [154, 231] on div "Identification [DATE]" at bounding box center [186, 238] width 190 height 92
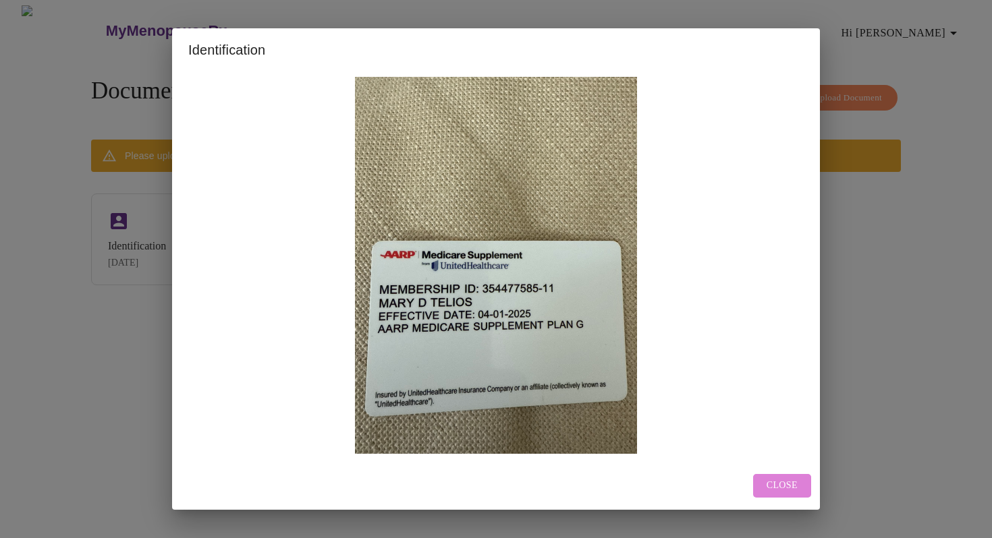
click at [783, 485] on span "Close" at bounding box center [781, 486] width 31 height 17
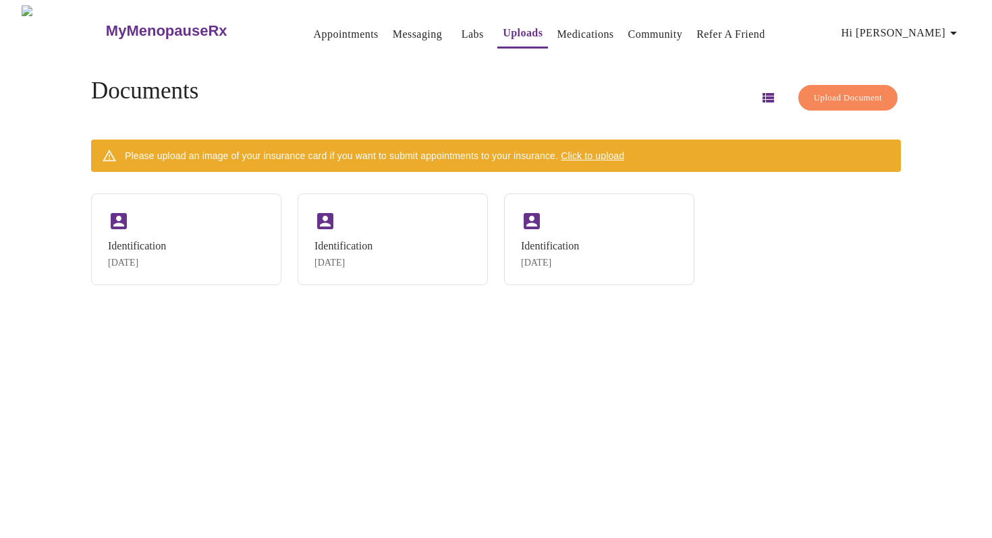
click at [622, 154] on span "Click to upload" at bounding box center [592, 155] width 63 height 11
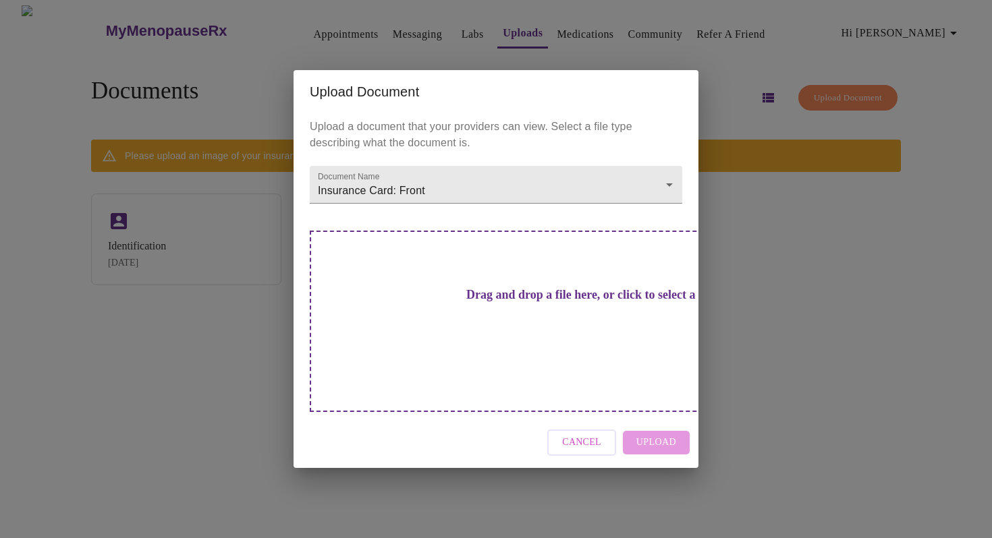
click at [494, 302] on h3 "Drag and drop a file here, or click to select a file" at bounding box center [590, 295] width 372 height 14
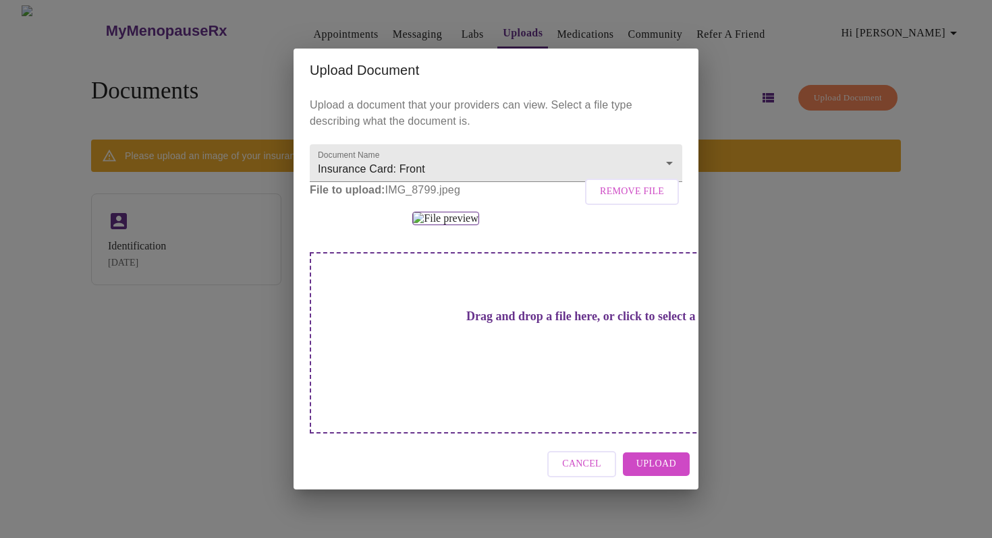
click at [655, 473] on span "Upload" at bounding box center [656, 464] width 40 height 17
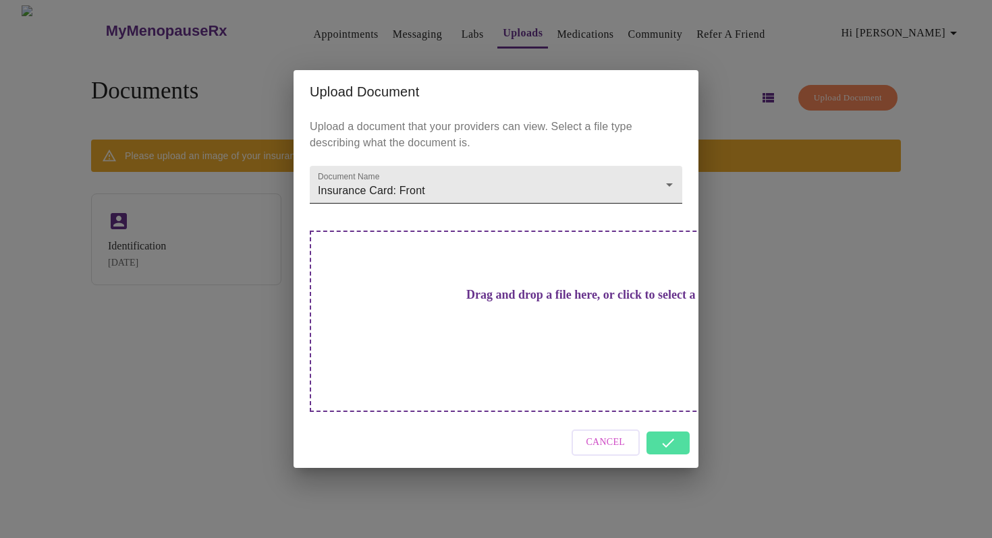
click at [669, 209] on body "MyMenopauseRx Appointments Messaging Labs Uploads Medications Community Refer a…" at bounding box center [495, 274] width 981 height 538
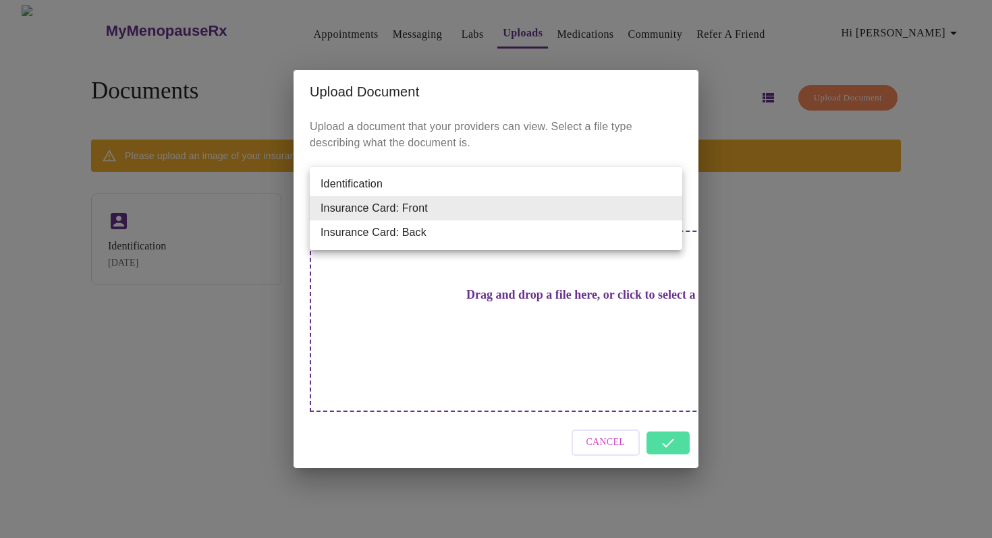
click at [613, 235] on li "Insurance Card: Back" at bounding box center [496, 233] width 372 height 24
type input "Insurance Card: Back"
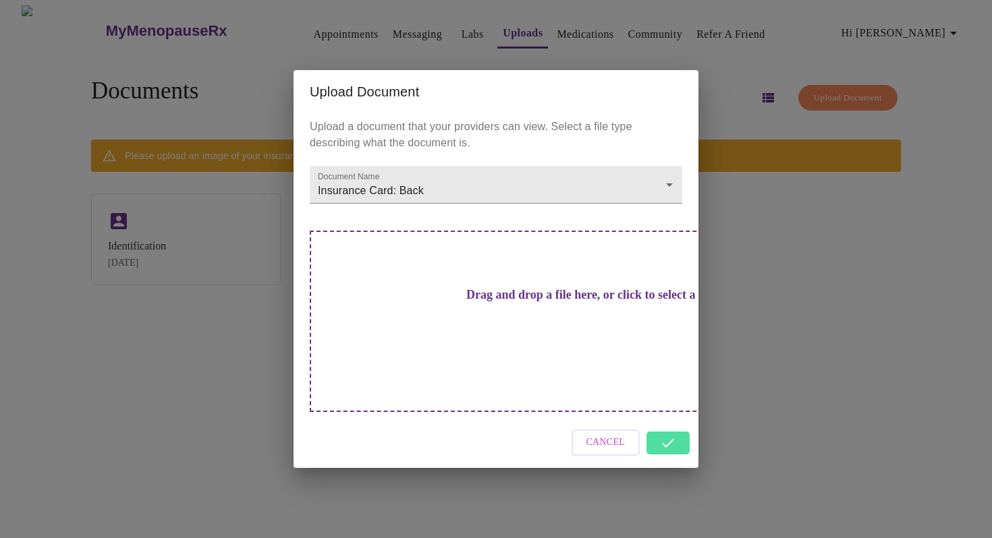
click at [492, 302] on h3 "Drag and drop a file here, or click to select a file" at bounding box center [590, 295] width 372 height 14
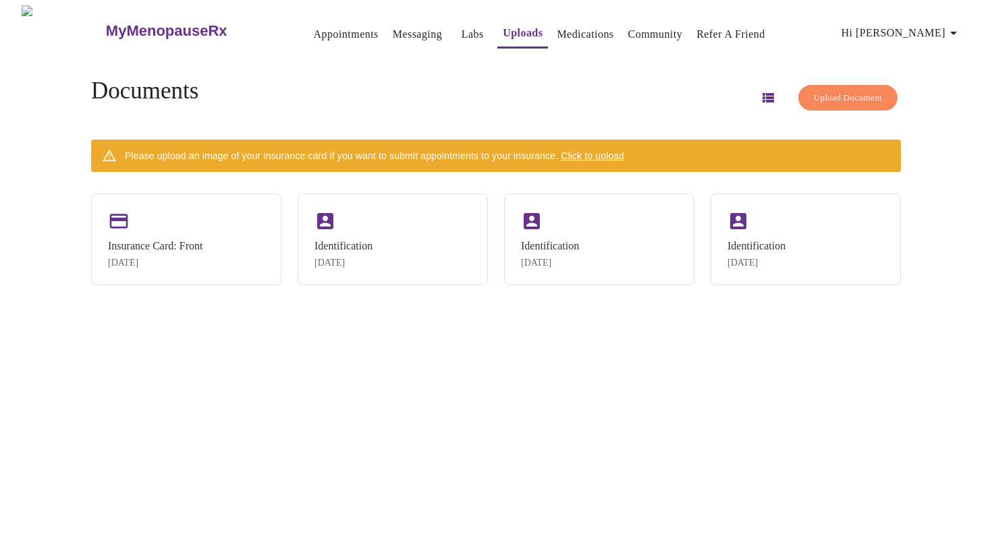
click at [607, 150] on span "Click to upload" at bounding box center [592, 155] width 63 height 11
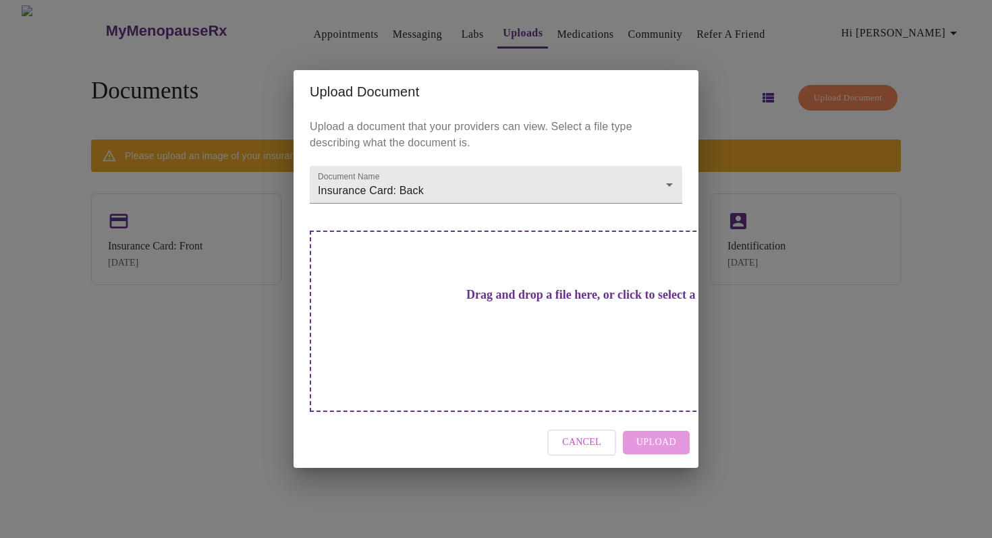
click at [480, 302] on h3 "Drag and drop a file here, or click to select a file" at bounding box center [590, 295] width 372 height 14
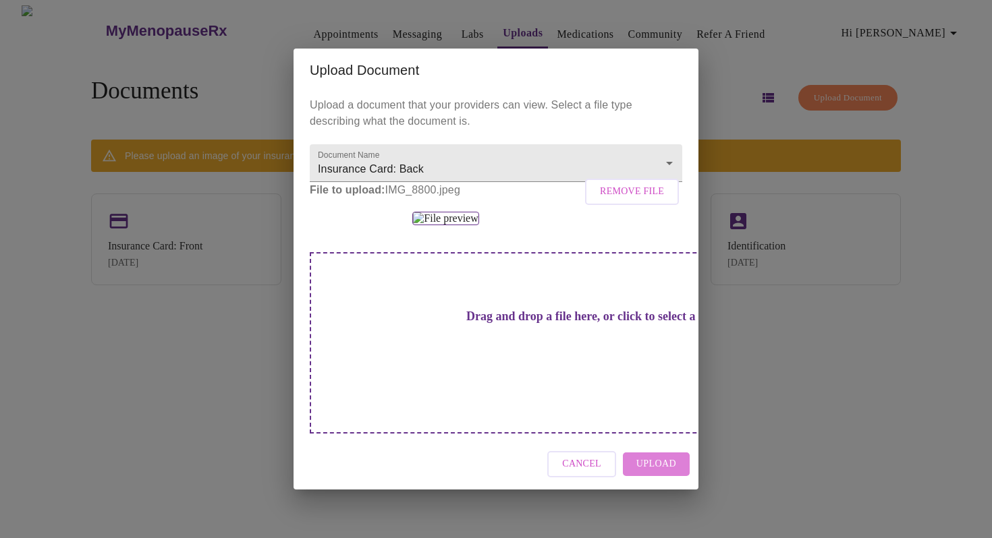
click at [663, 473] on span "Upload" at bounding box center [656, 464] width 40 height 17
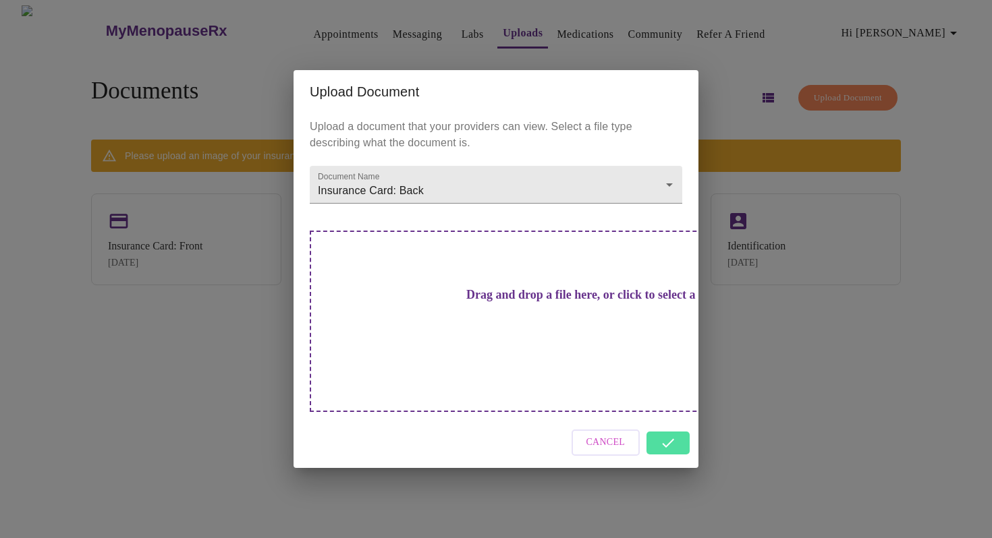
click at [676, 419] on div "Cancel" at bounding box center [496, 443] width 405 height 51
click at [775, 368] on div "Upload Document Upload a document that your providers can view. Select a file t…" at bounding box center [496, 269] width 992 height 538
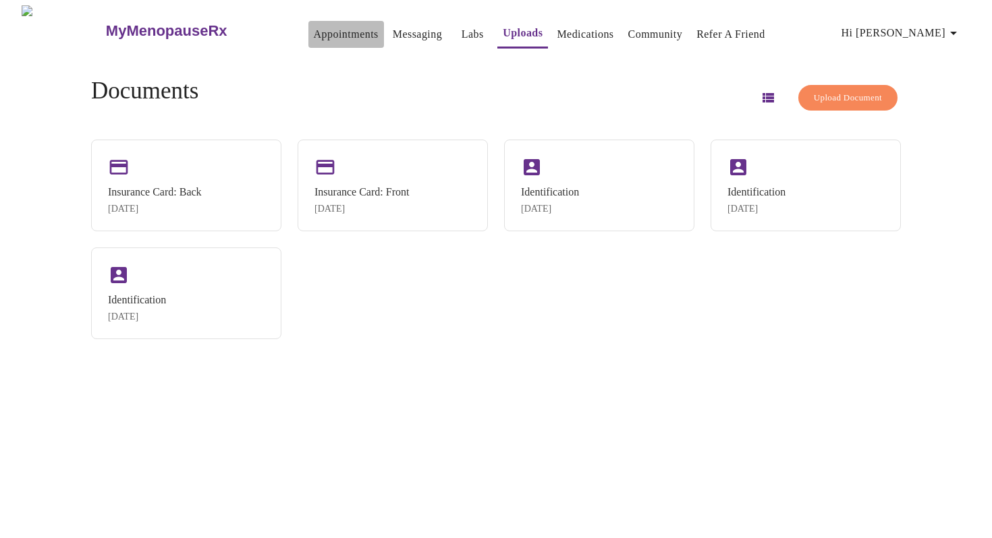
click at [314, 25] on link "Appointments" at bounding box center [346, 34] width 65 height 19
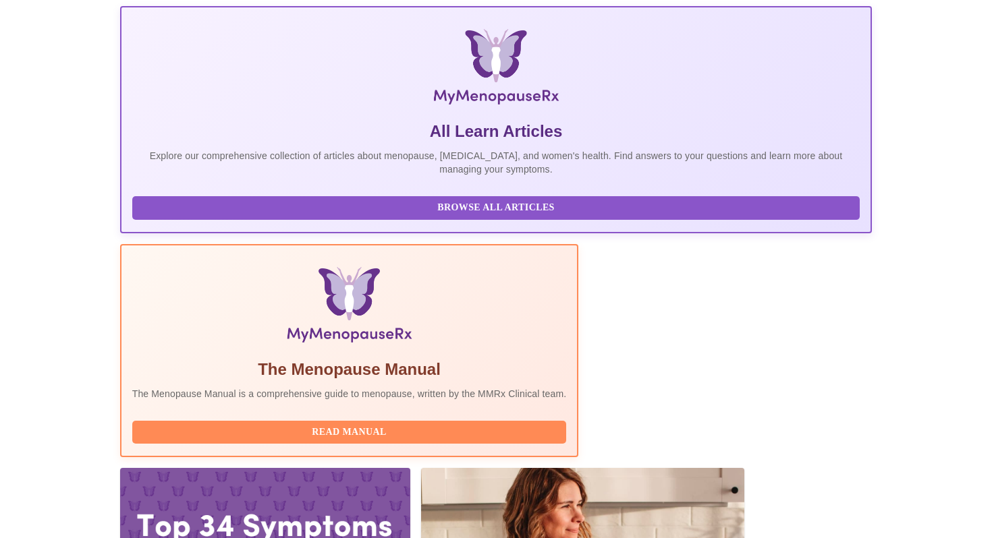
scroll to position [270, 0]
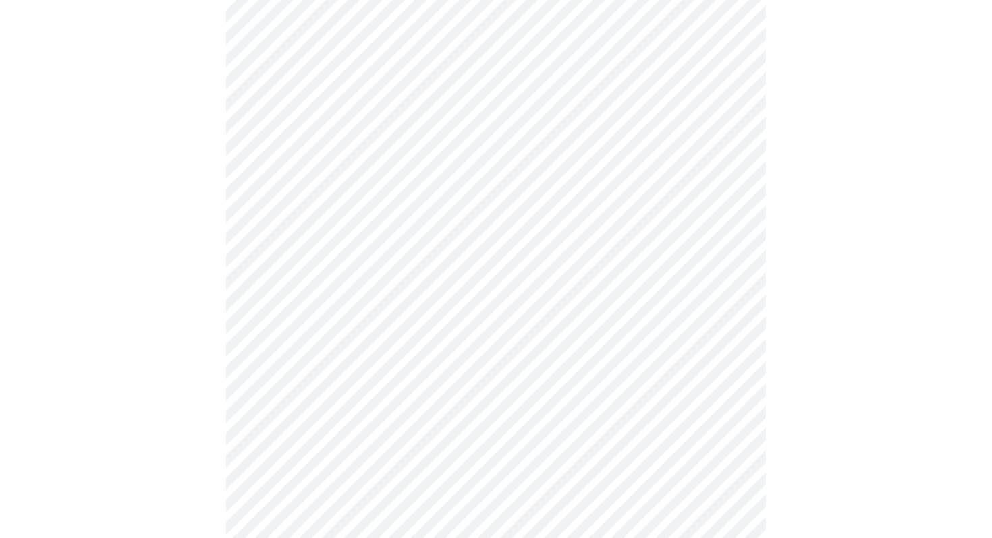
scroll to position [177, 0]
click at [733, 119] on body "MyMenopauseRx Appointments Messaging Labs Uploads Medications Community Refer a…" at bounding box center [495, 449] width 981 height 1241
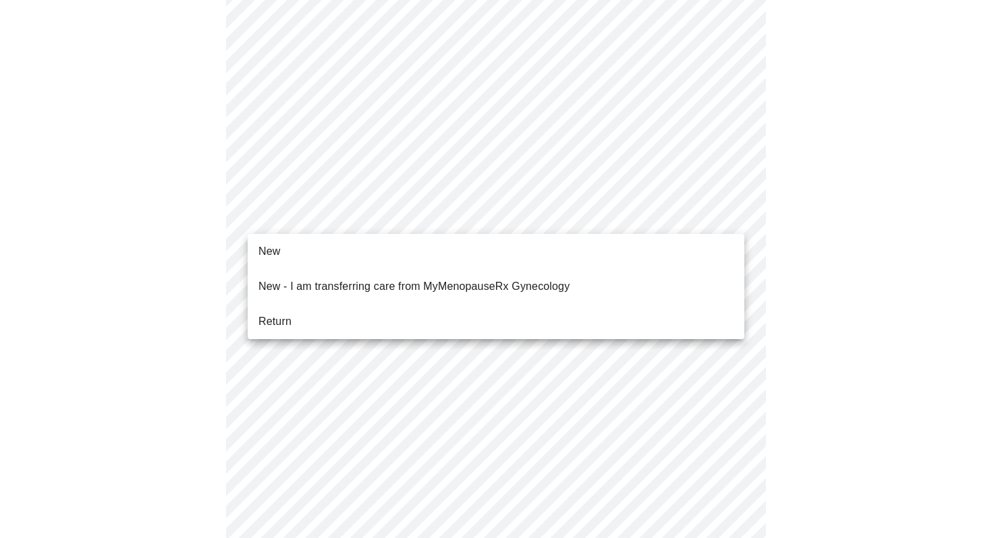
click at [731, 215] on body "MyMenopauseRx Appointments Messaging Labs Uploads Medications Community Refer a…" at bounding box center [495, 445] width 981 height 1233
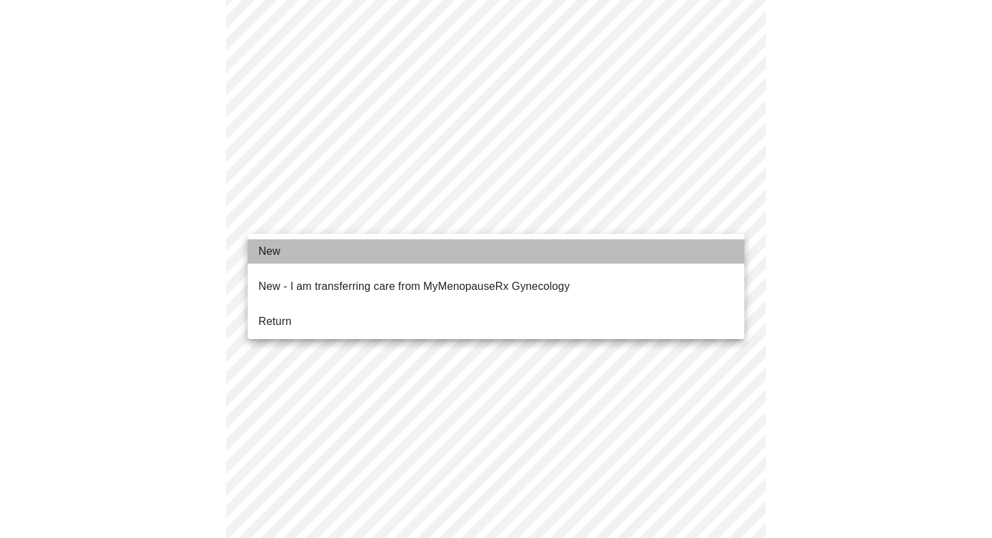
click at [679, 246] on li "New" at bounding box center [496, 252] width 497 height 24
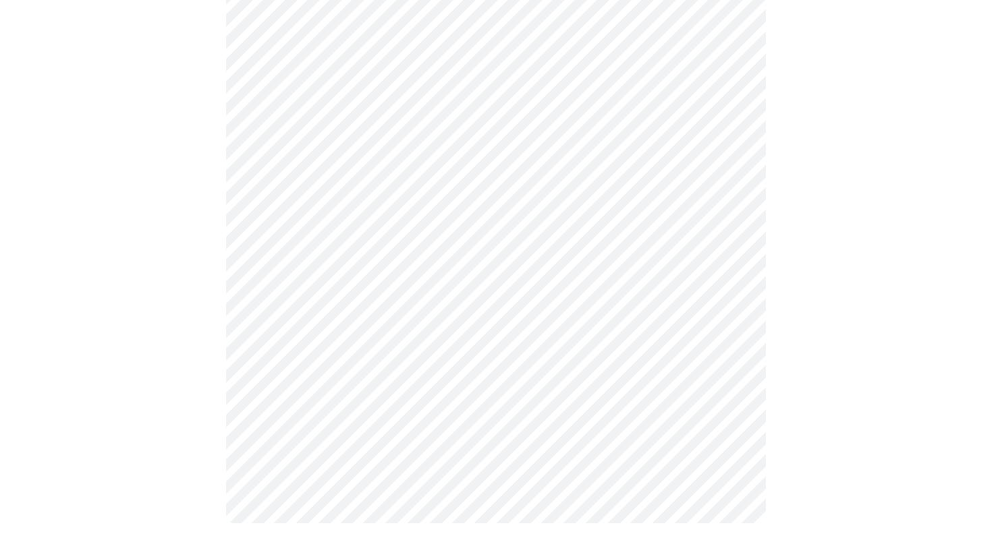
scroll to position [675, 0]
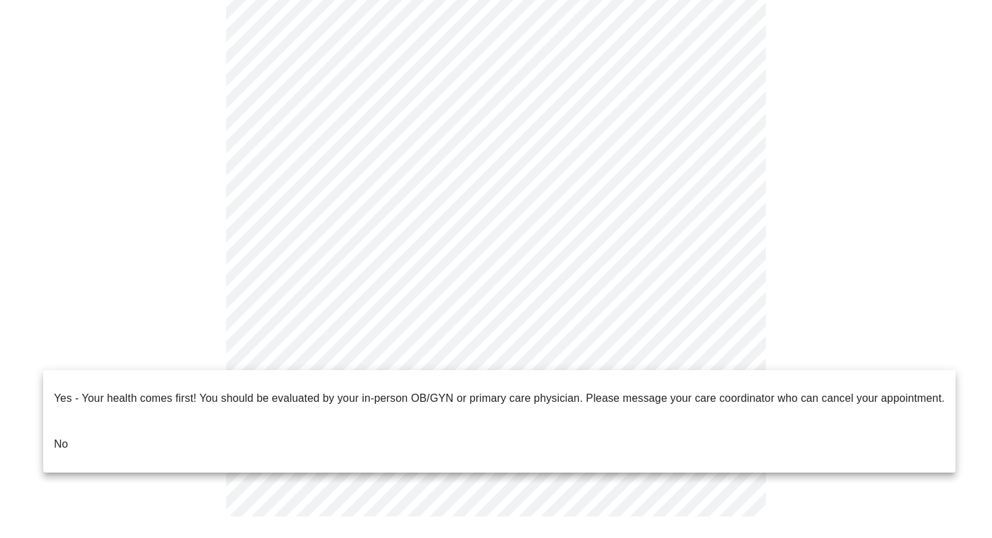
click at [524, 423] on li "No" at bounding box center [499, 445] width 912 height 46
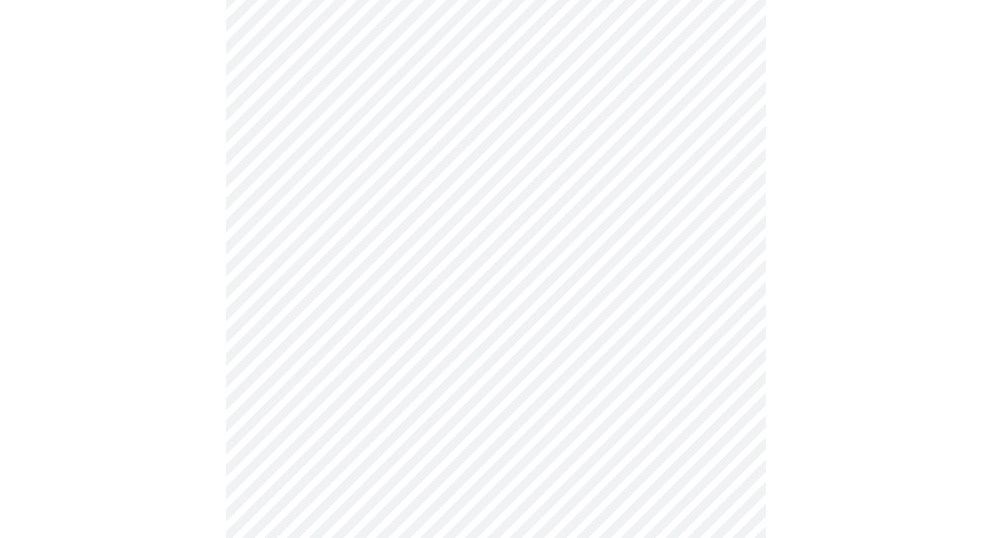
scroll to position [154, 0]
click at [730, 121] on body "MyMenopauseRx Appointments Messaging Labs Uploads Medications Community Refer a…" at bounding box center [495, 257] width 981 height 811
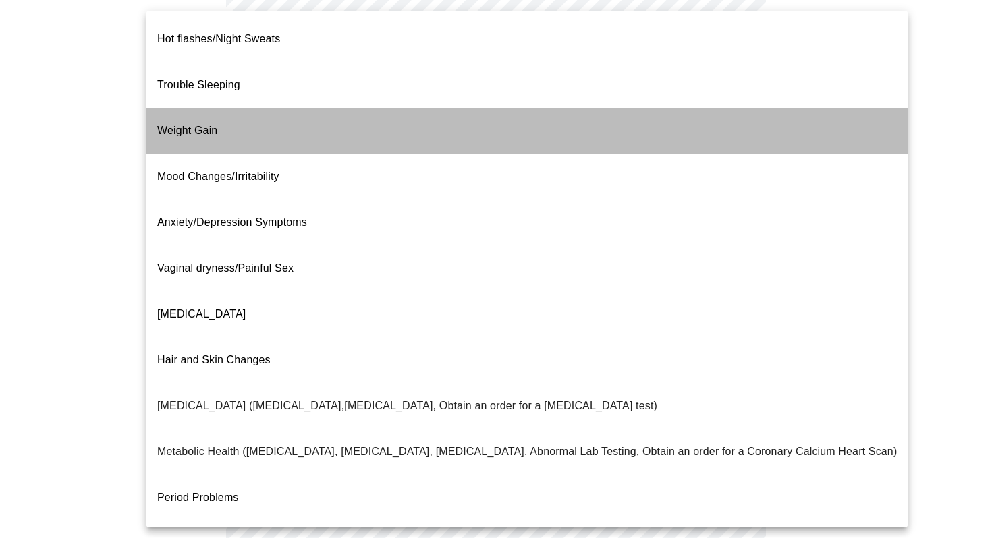
click at [730, 109] on li "Weight Gain" at bounding box center [526, 131] width 761 height 46
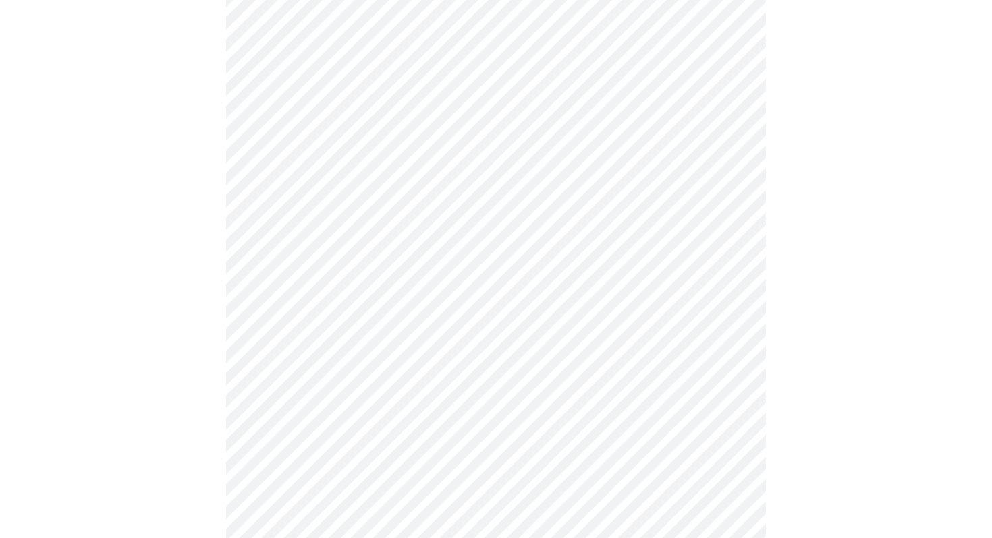
click at [727, 258] on body "MyMenopauseRx Appointments Messaging Labs Uploads Medications Community Refer a…" at bounding box center [495, 253] width 981 height 803
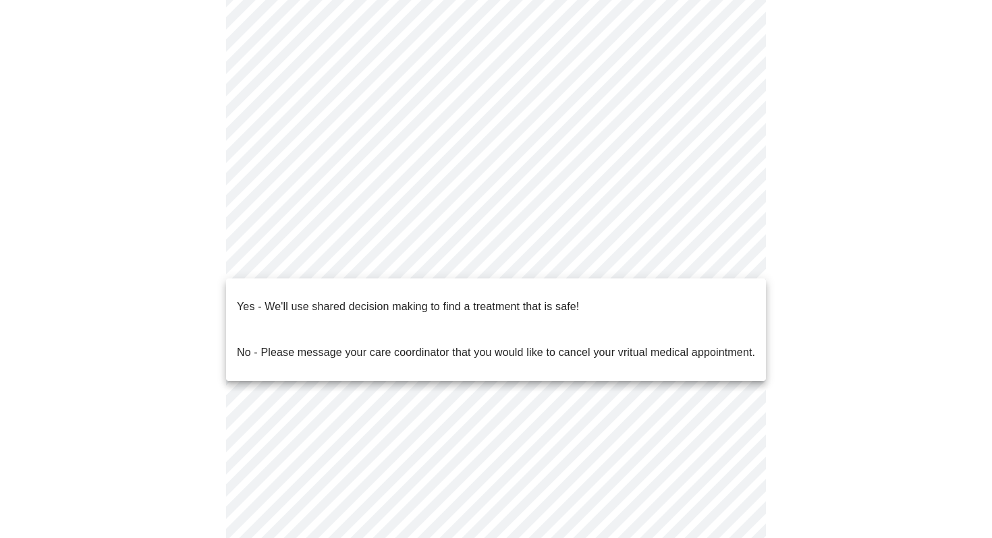
click at [770, 246] on div at bounding box center [496, 269] width 992 height 538
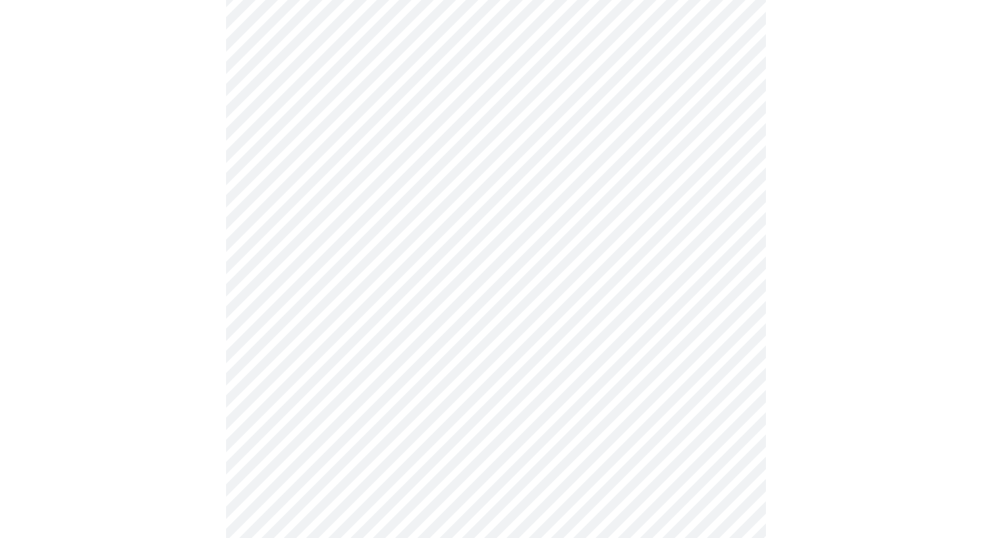
click at [727, 257] on body "MyMenopauseRx Appointments Messaging Labs Uploads Medications Community Refer a…" at bounding box center [495, 253] width 981 height 803
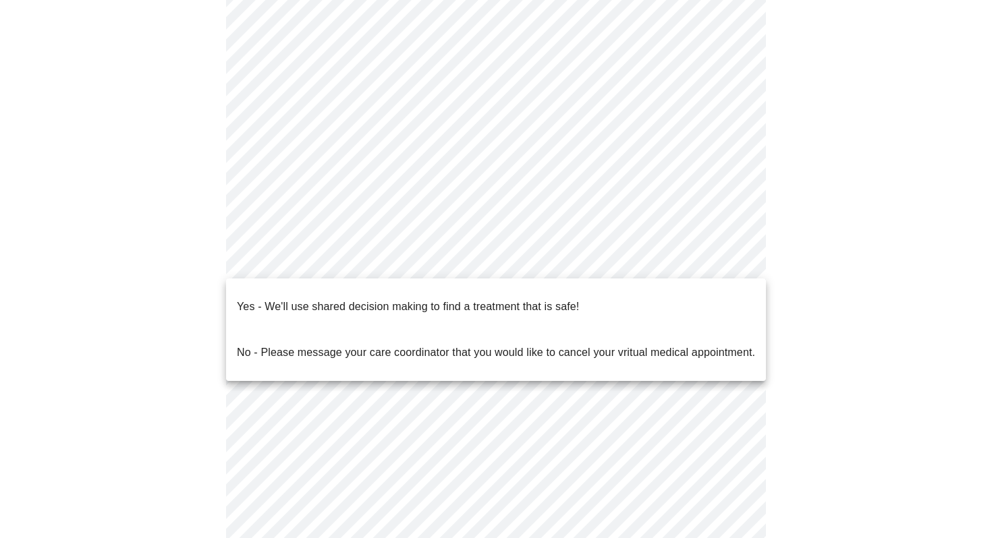
click at [689, 294] on li "Yes - We'll use shared decision making to find a treatment that is safe!" at bounding box center [496, 307] width 540 height 46
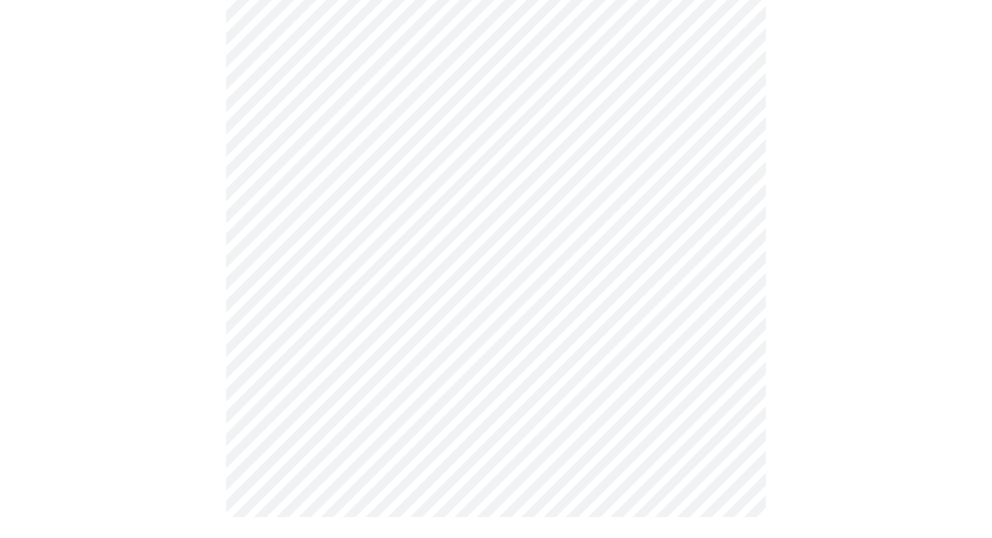
scroll to position [0, 0]
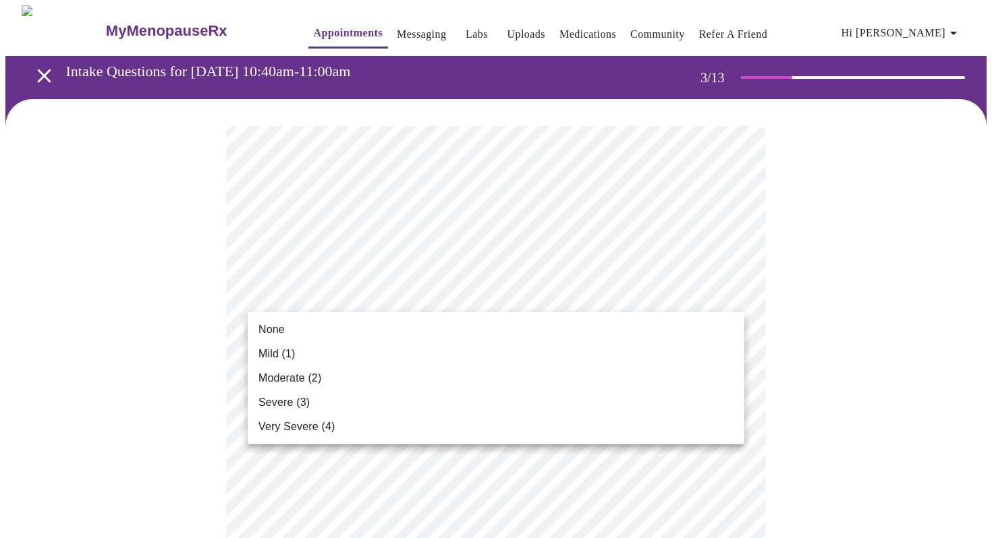
click at [698, 333] on li "None" at bounding box center [496, 330] width 497 height 24
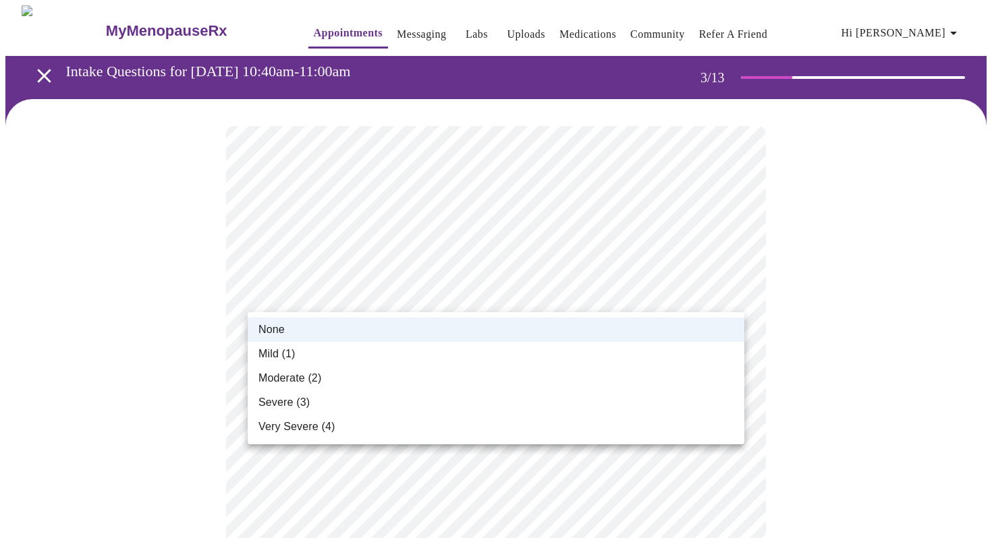
click at [650, 352] on li "Mild (1)" at bounding box center [496, 354] width 497 height 24
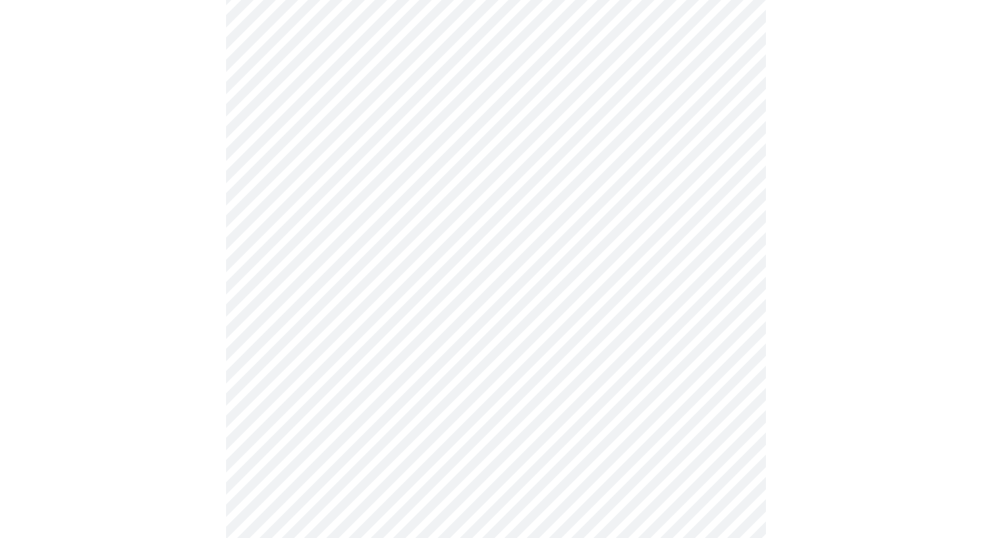
scroll to position [150, 0]
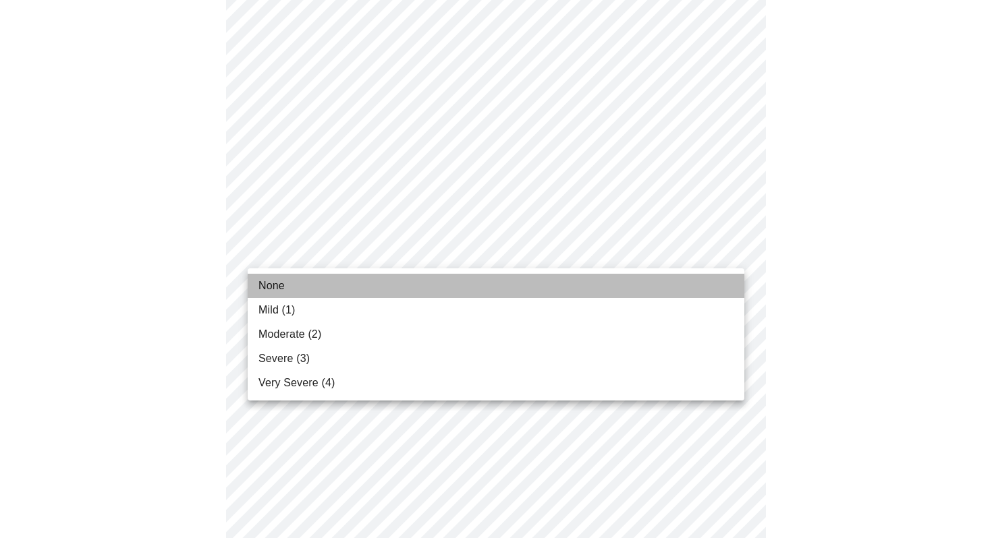
click at [642, 281] on li "None" at bounding box center [496, 286] width 497 height 24
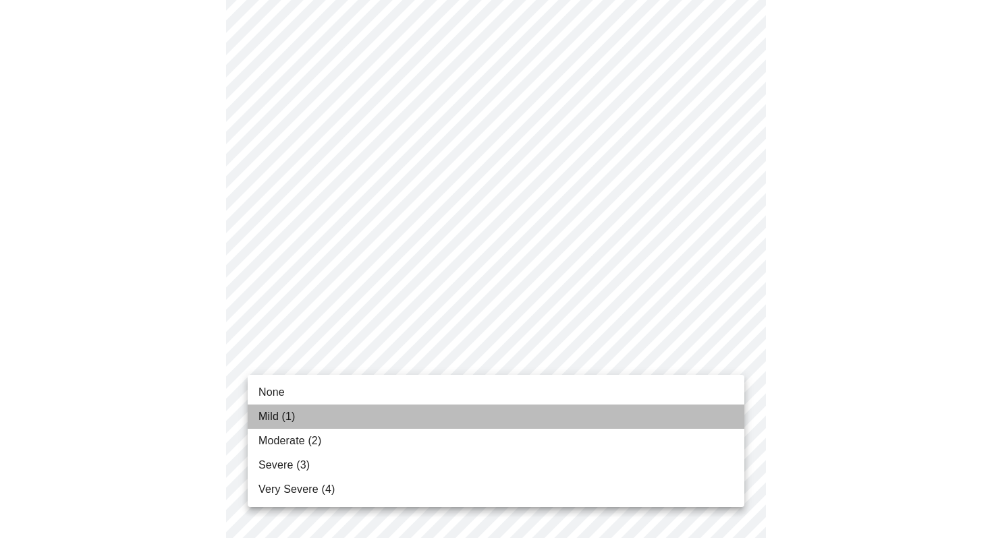
click at [700, 408] on li "Mild (1)" at bounding box center [496, 417] width 497 height 24
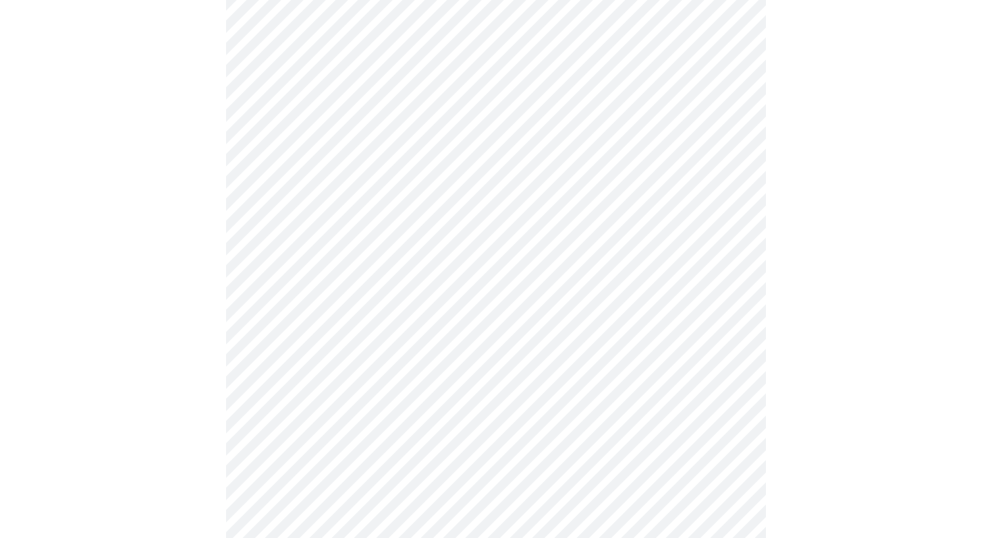
click at [732, 246] on body "MyMenopauseRx Appointments Messaging Labs Uploads Medications Community Refer a…" at bounding box center [495, 508] width 981 height 1738
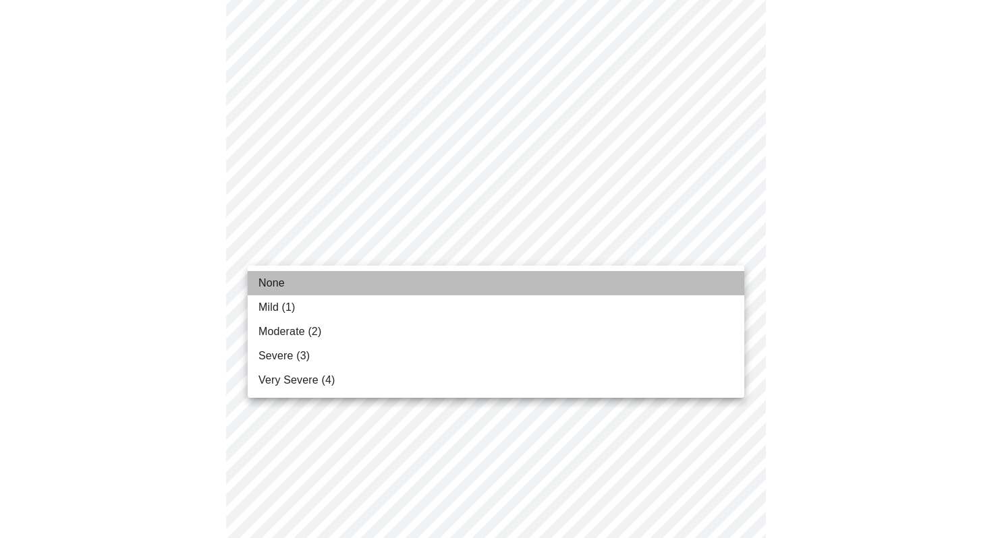
click at [688, 281] on li "None" at bounding box center [496, 283] width 497 height 24
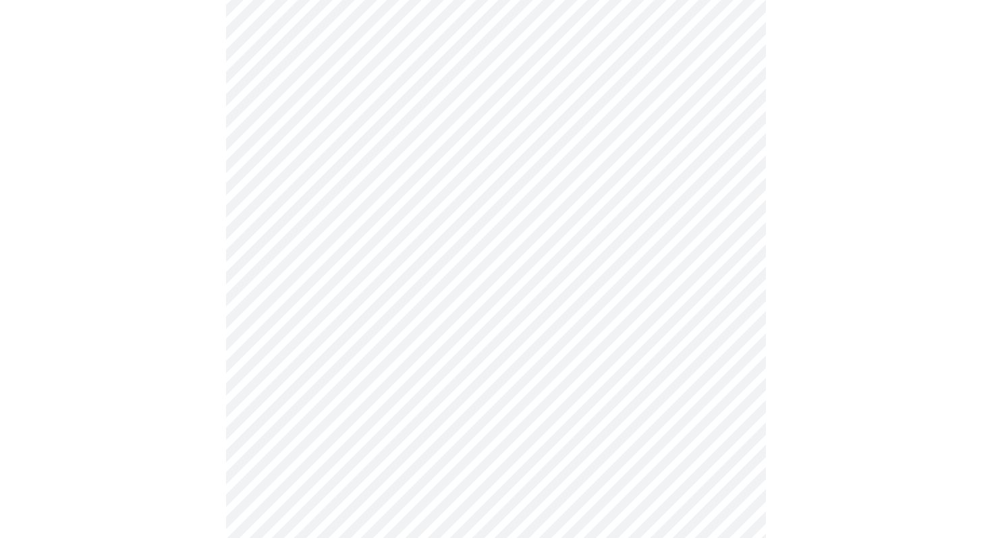
click at [733, 337] on body "MyMenopauseRx Appointments Messaging Labs Uploads Medications Community Refer a…" at bounding box center [495, 498] width 981 height 1719
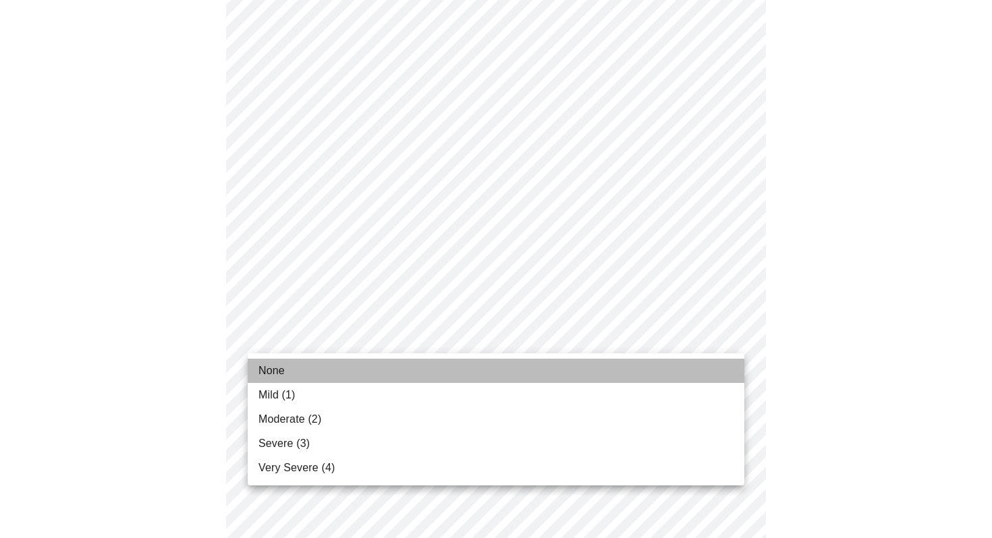
click at [683, 370] on li "None" at bounding box center [496, 371] width 497 height 24
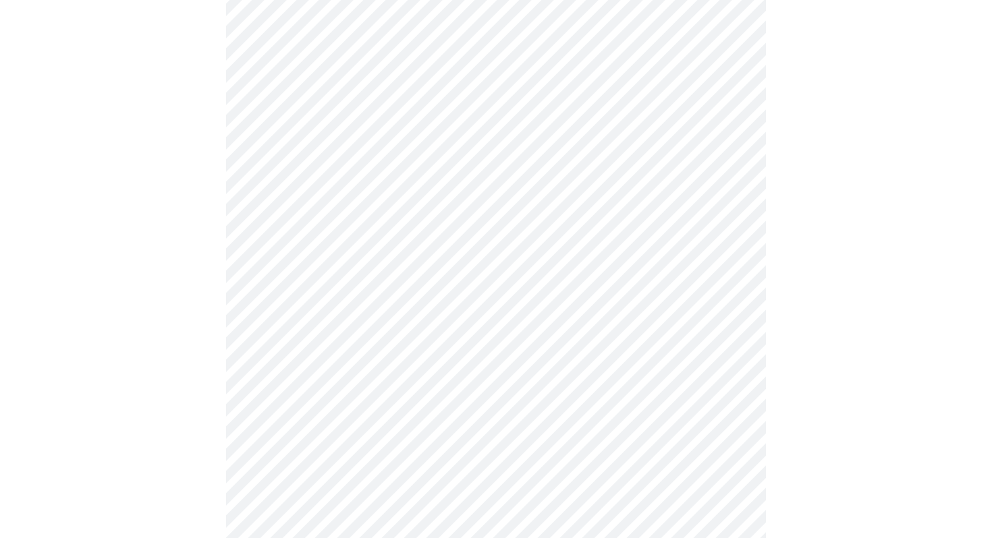
scroll to position [617, 0]
click at [732, 173] on body "MyMenopauseRx Appointments Messaging Labs Uploads Medications Community Refer a…" at bounding box center [495, 238] width 981 height 1700
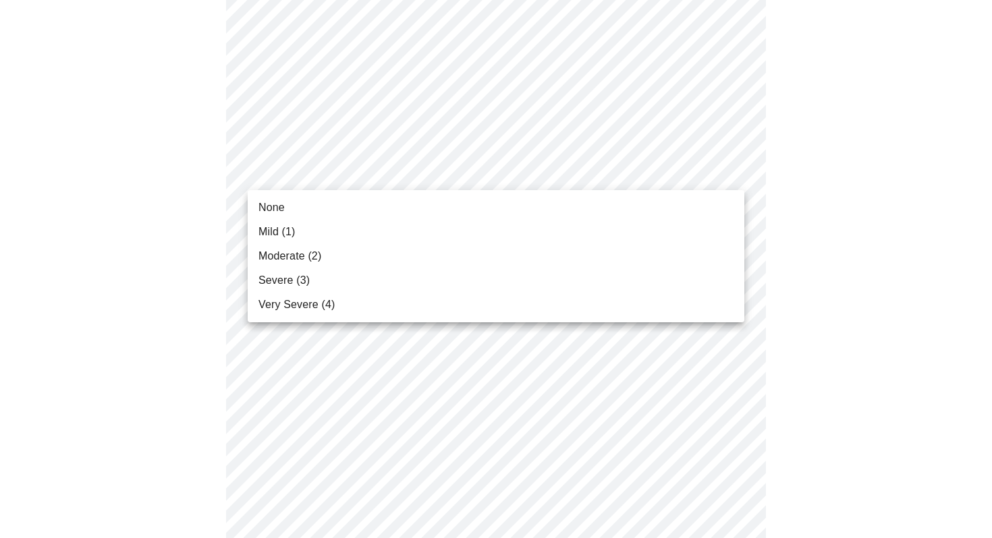
click at [713, 199] on li "None" at bounding box center [496, 208] width 497 height 24
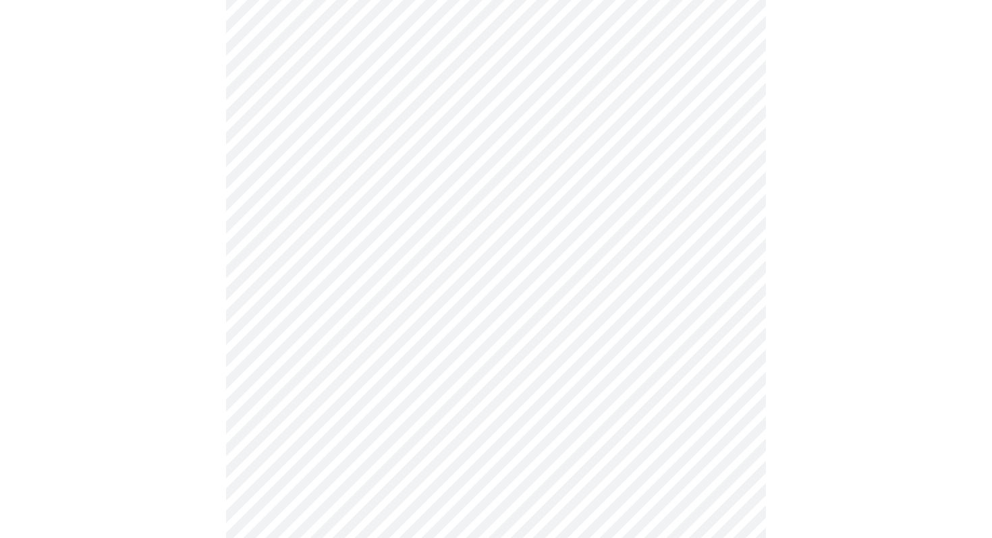
click at [730, 277] on body "MyMenopauseRx Appointments Messaging Labs Uploads Medications Community Refer a…" at bounding box center [495, 228] width 981 height 1681
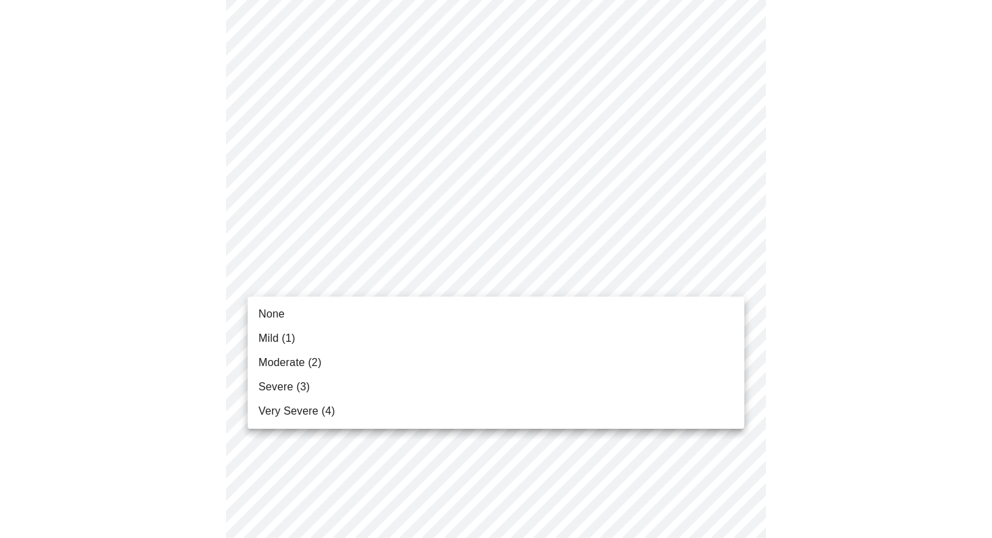
click at [678, 314] on li "None" at bounding box center [496, 314] width 497 height 24
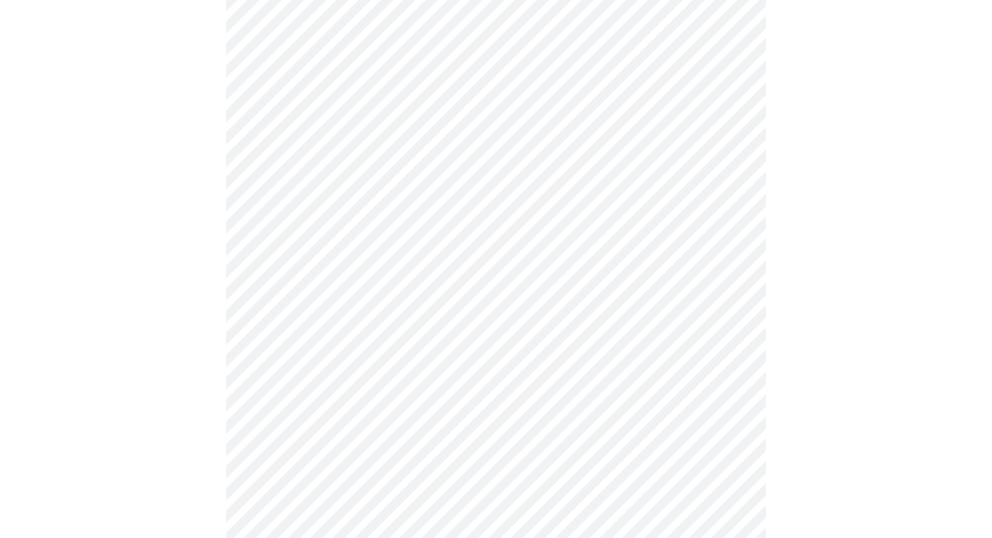
scroll to position [832, 0]
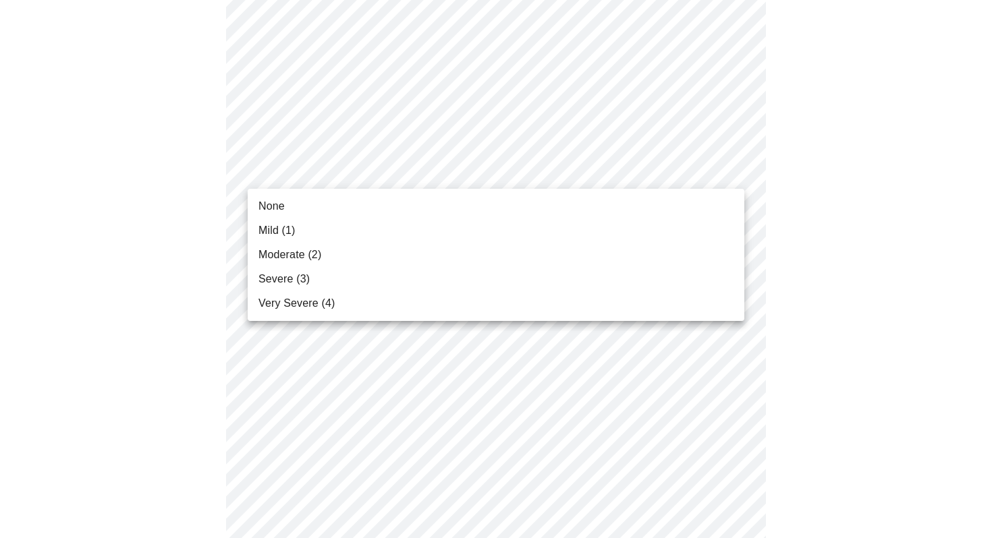
click at [731, 173] on body "MyMenopauseRx Appointments Messaging Labs Uploads Medications Community Refer a…" at bounding box center [495, 4] width 981 height 1663
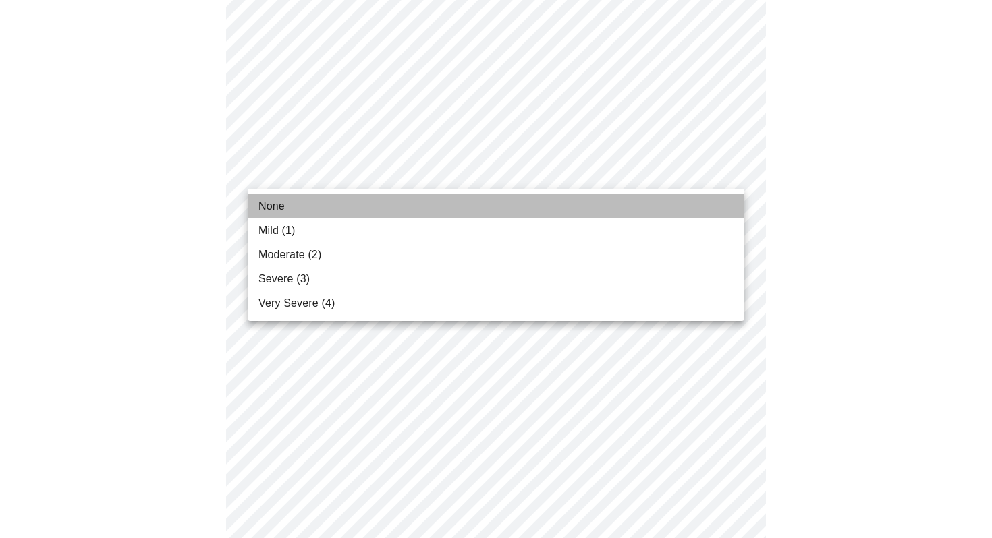
click at [670, 202] on li "None" at bounding box center [496, 206] width 497 height 24
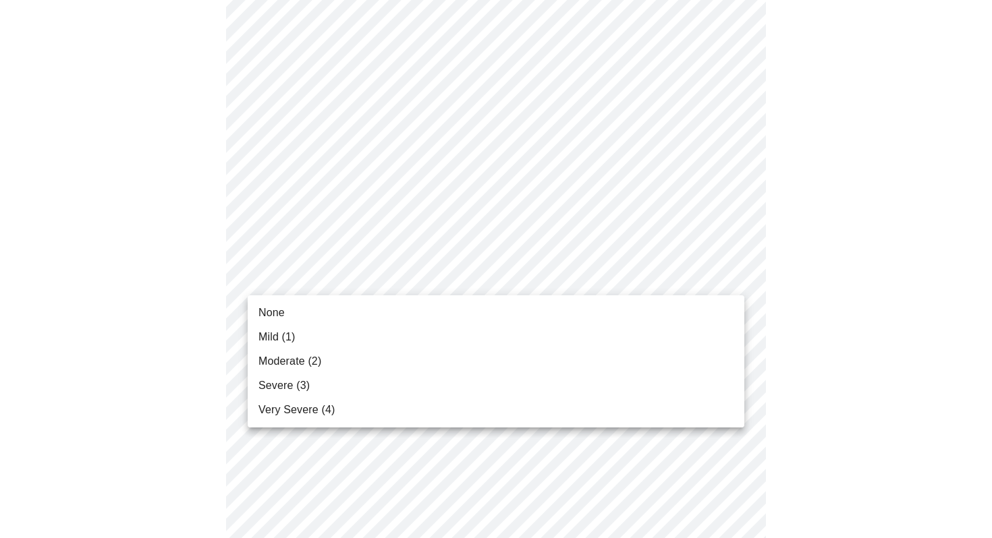
click at [694, 309] on li "None" at bounding box center [496, 313] width 497 height 24
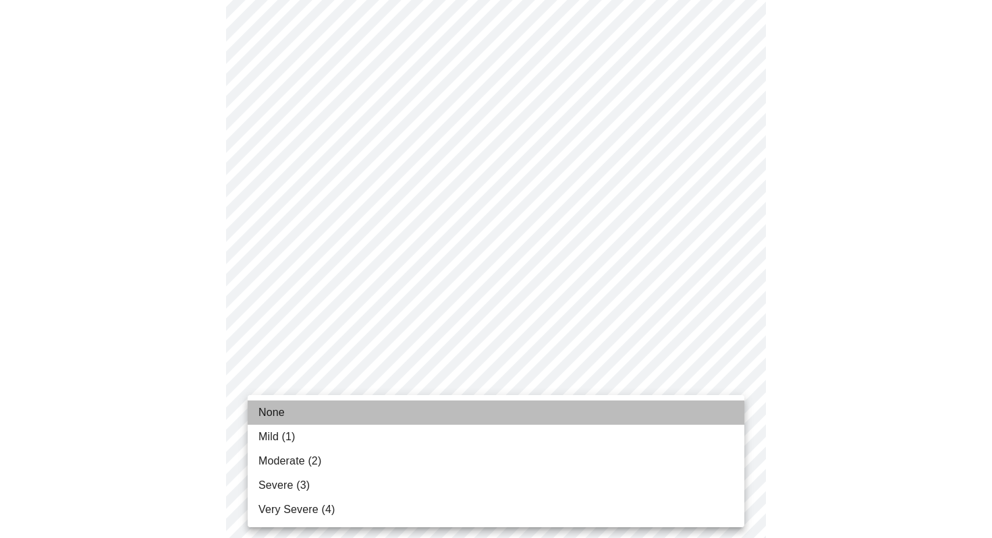
click at [663, 414] on li "None" at bounding box center [496, 413] width 497 height 24
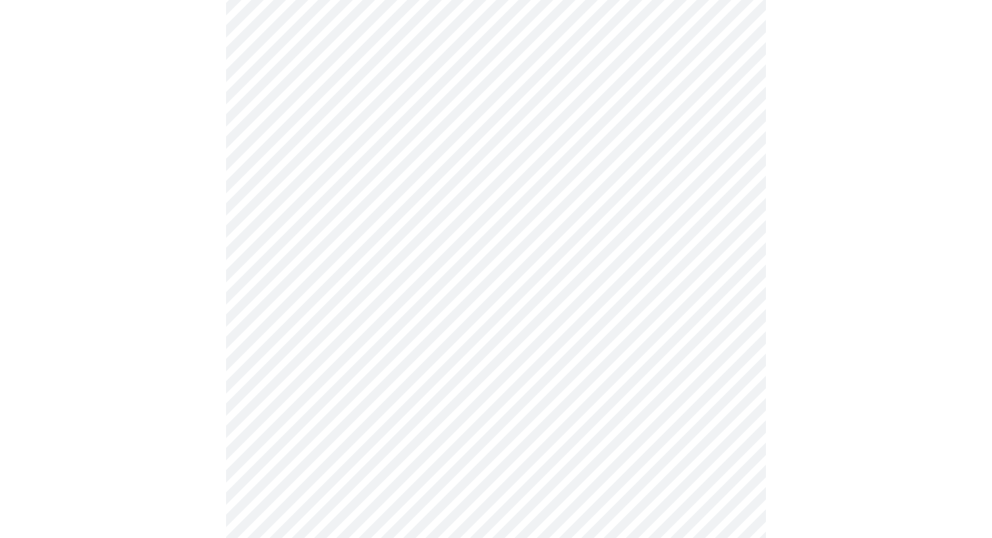
scroll to position [1067, 0]
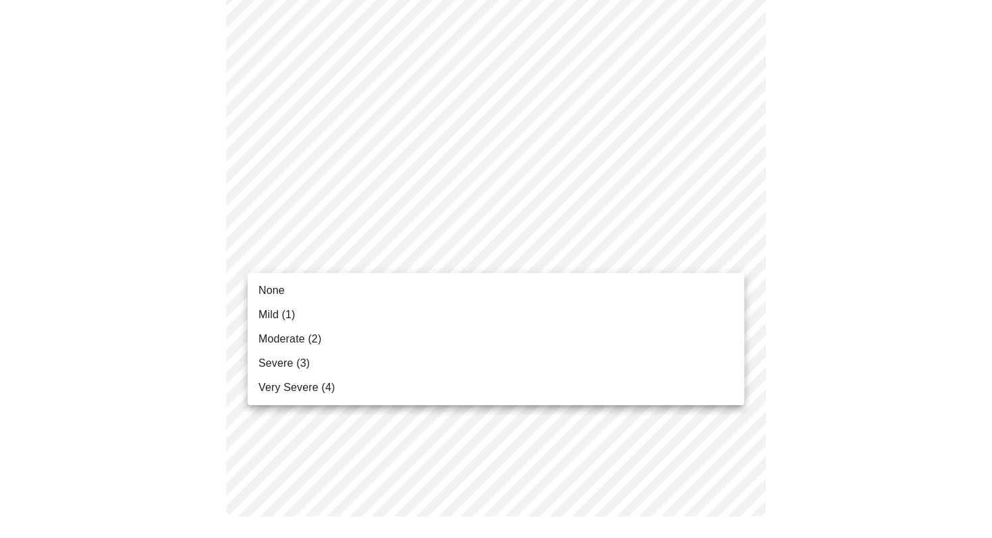
click at [681, 307] on li "Mild (1)" at bounding box center [496, 315] width 497 height 24
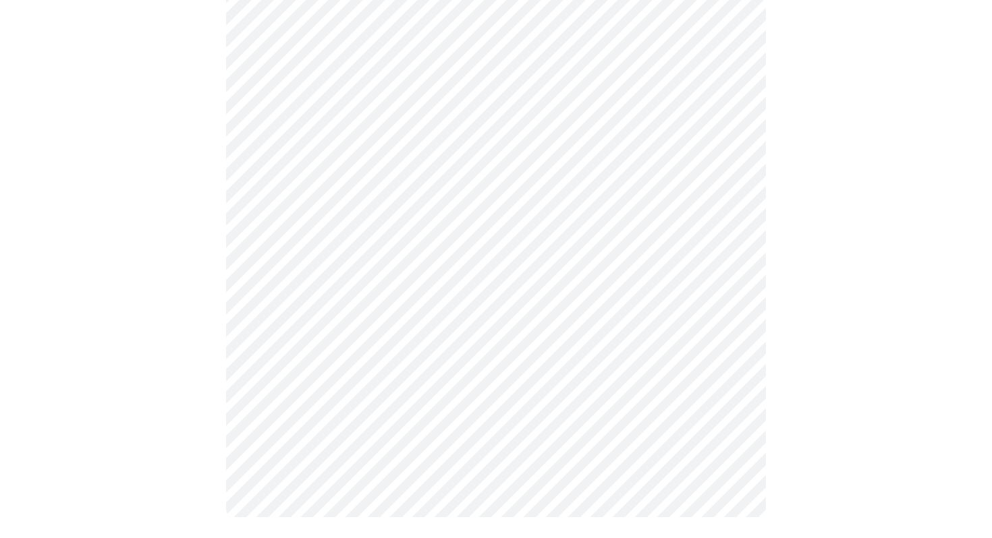
scroll to position [0, 0]
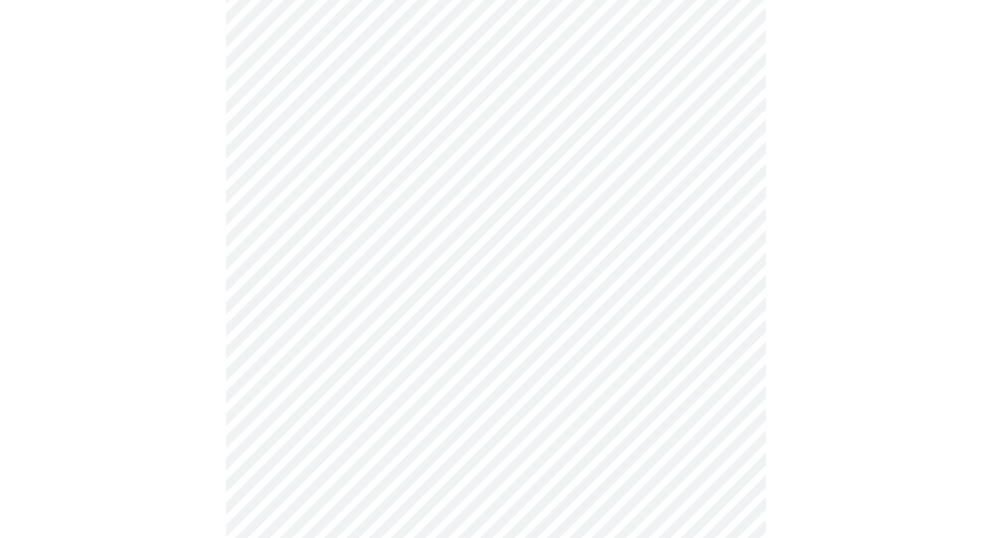
scroll to position [374, 0]
click at [773, 373] on div at bounding box center [495, 344] width 981 height 1238
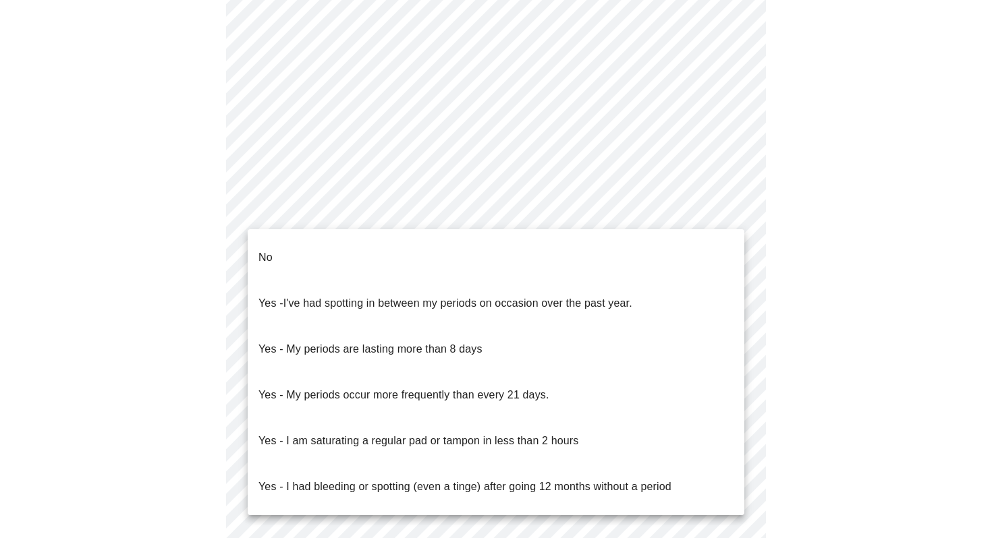
click at [730, 211] on body "MyMenopauseRx Appointments Messaging Labs Uploads Medications Community Refer a…" at bounding box center [495, 59] width 981 height 1332
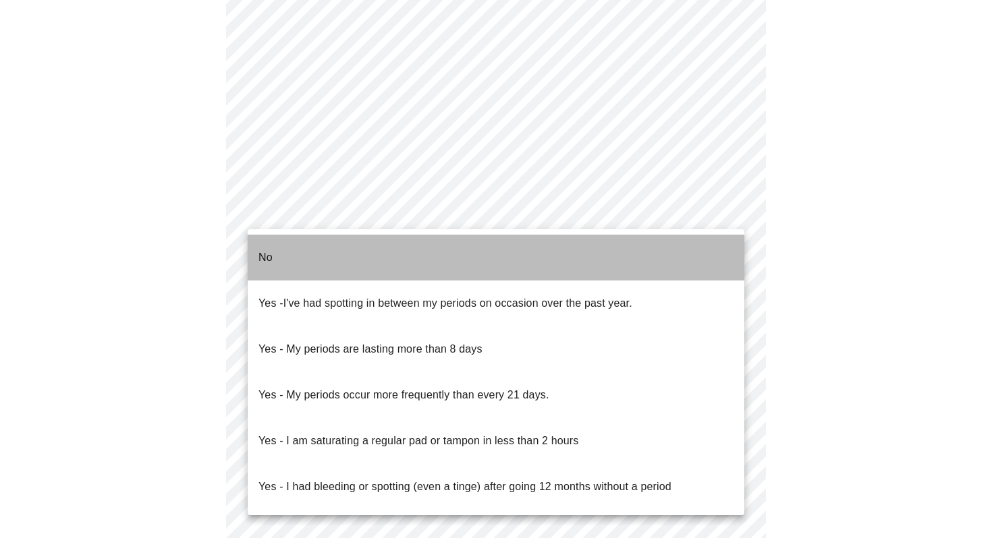
click at [703, 235] on li "No" at bounding box center [496, 258] width 497 height 46
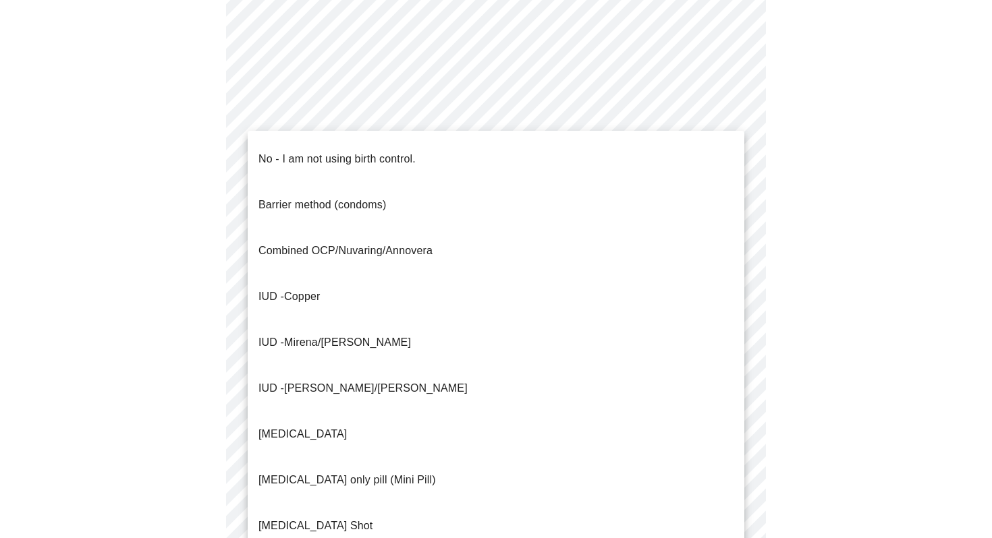
click at [730, 312] on body "MyMenopauseRx Appointments Messaging Labs Uploads Medications Community Refer a…" at bounding box center [495, 55] width 981 height 1324
click at [696, 149] on li "No - I am not using birth control." at bounding box center [496, 159] width 497 height 46
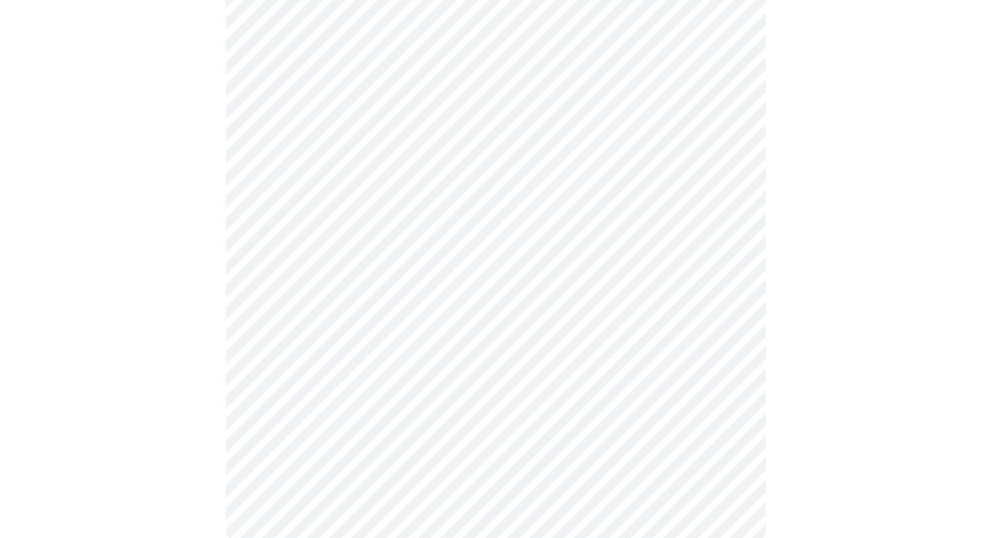
scroll to position [777, 0]
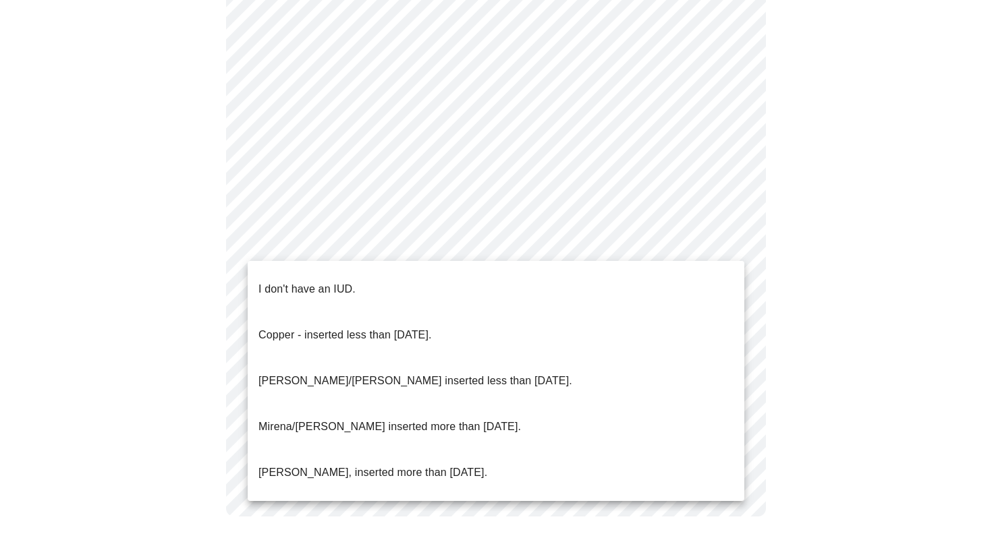
click at [670, 267] on li "I don't have an IUD." at bounding box center [496, 290] width 497 height 46
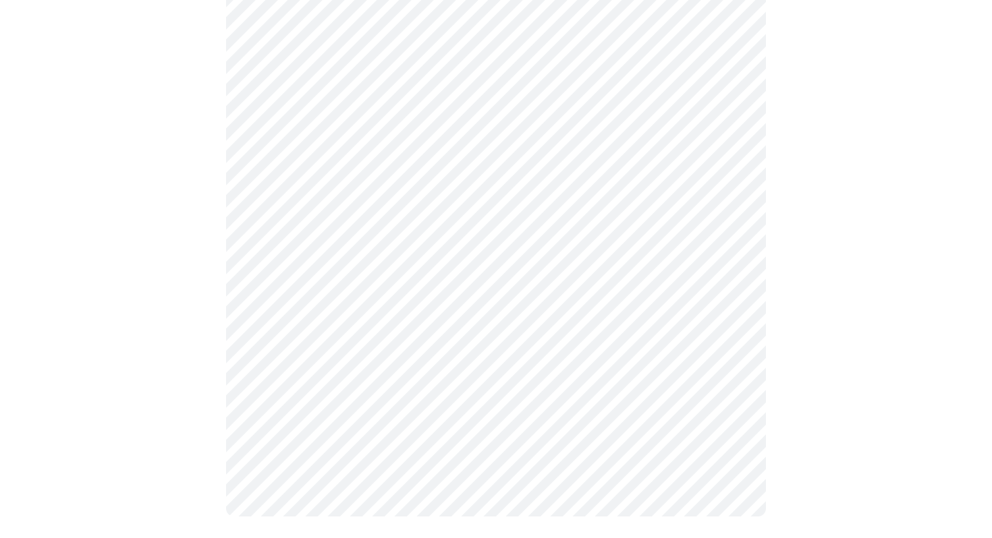
scroll to position [769, 0]
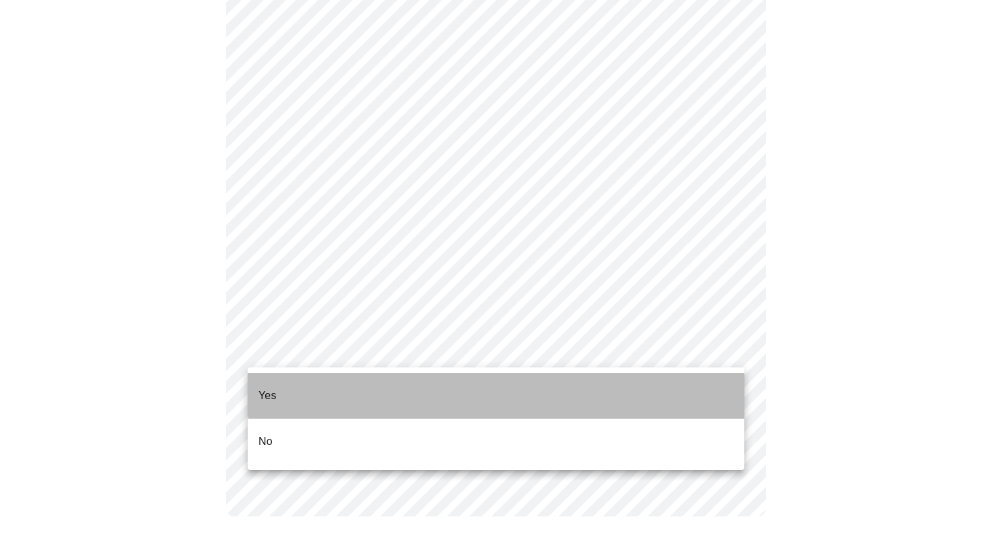
click at [706, 379] on li "Yes" at bounding box center [496, 396] width 497 height 46
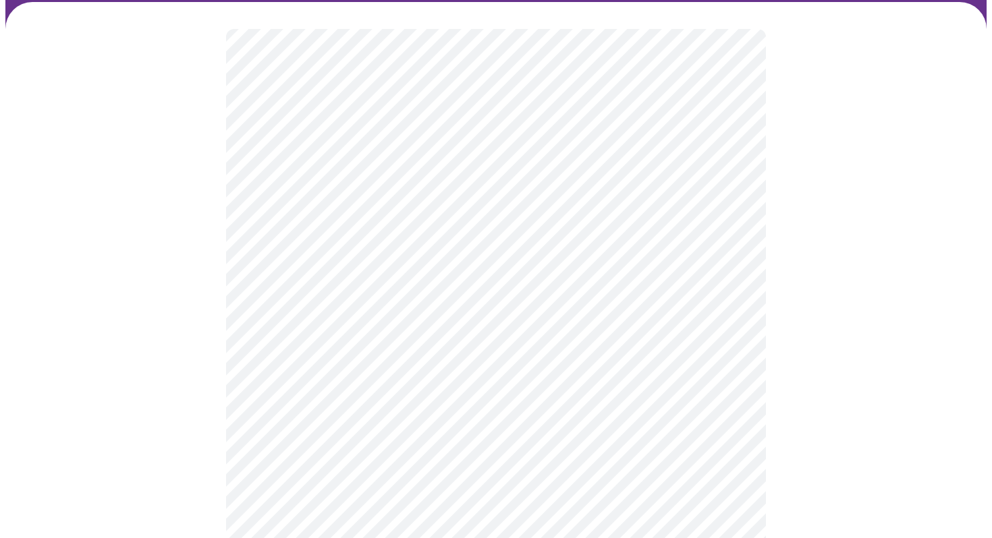
scroll to position [118, 0]
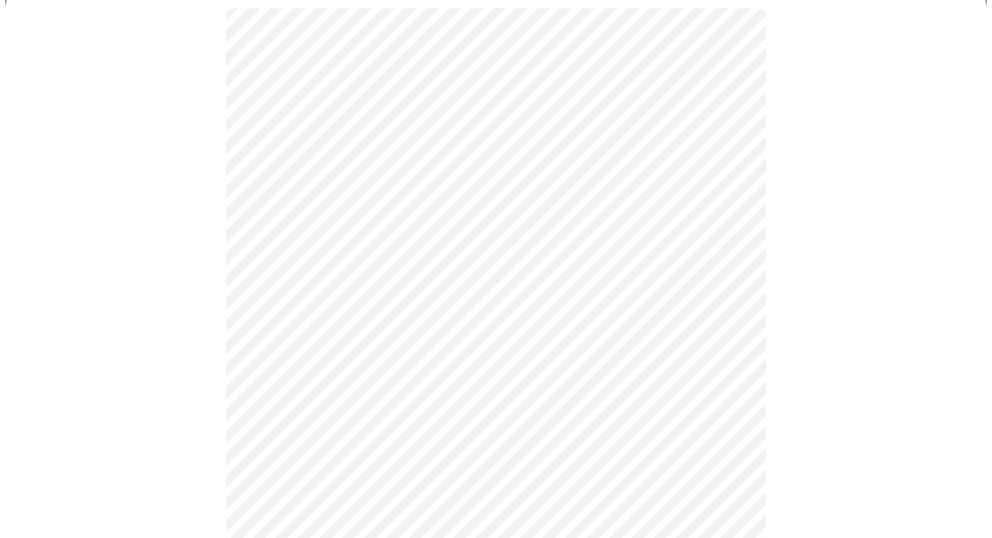
click at [725, 232] on body "MyMenopauseRx Appointments Messaging Labs Uploads Medications Community Refer a…" at bounding box center [495, 433] width 981 height 1093
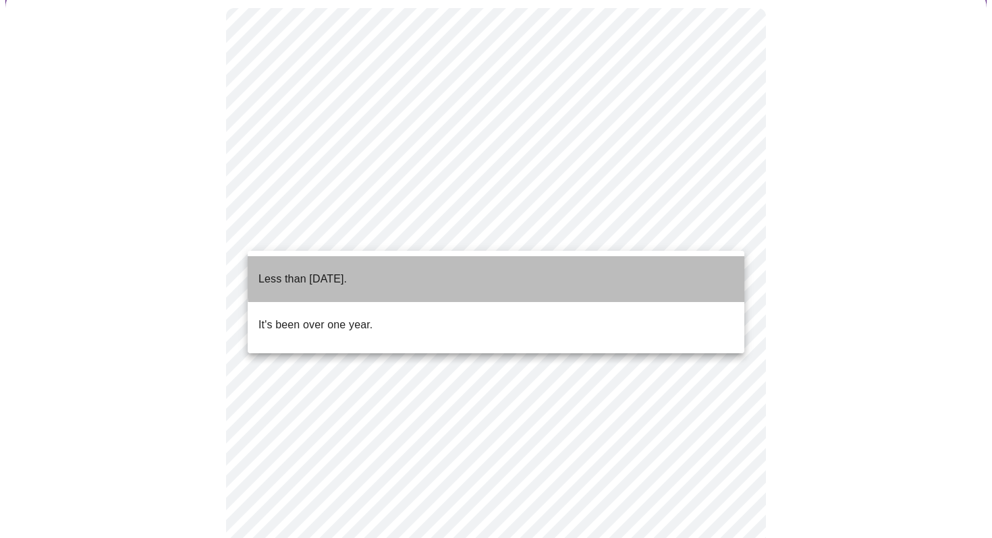
click at [696, 263] on li "Less than [DATE]." at bounding box center [496, 279] width 497 height 46
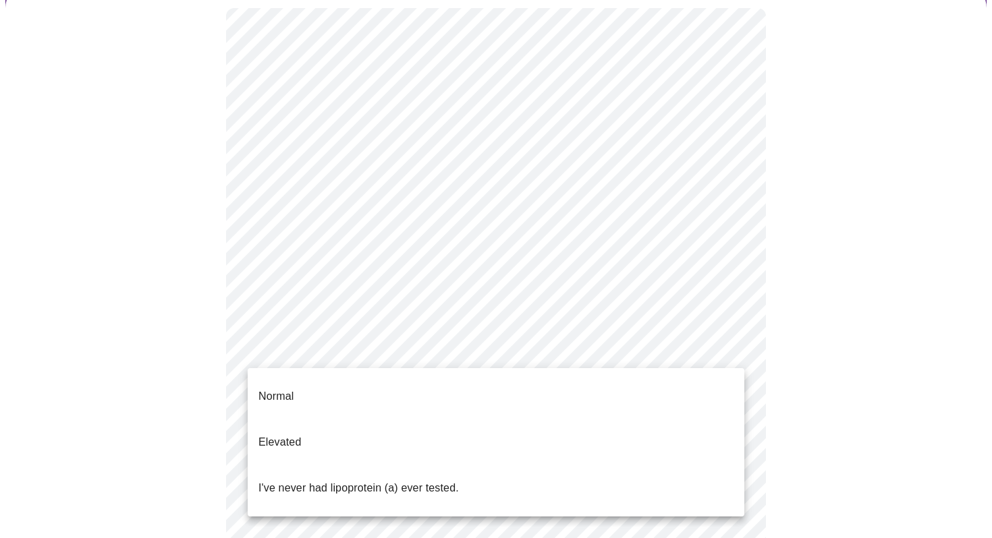
click at [729, 344] on body "MyMenopauseRx Appointments Messaging Labs Uploads Medications Community Refer a…" at bounding box center [495, 429] width 981 height 1085
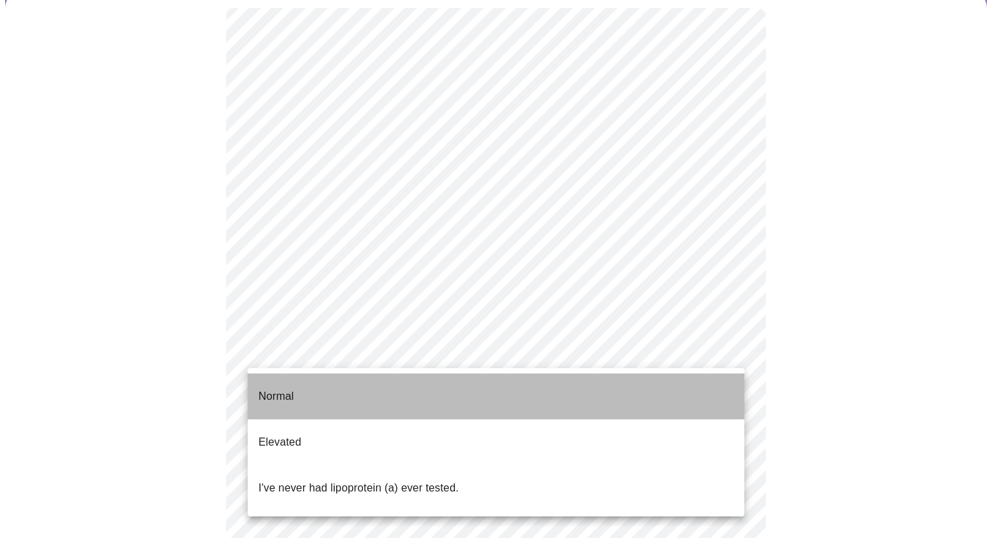
click at [698, 383] on li "Normal" at bounding box center [496, 397] width 497 height 46
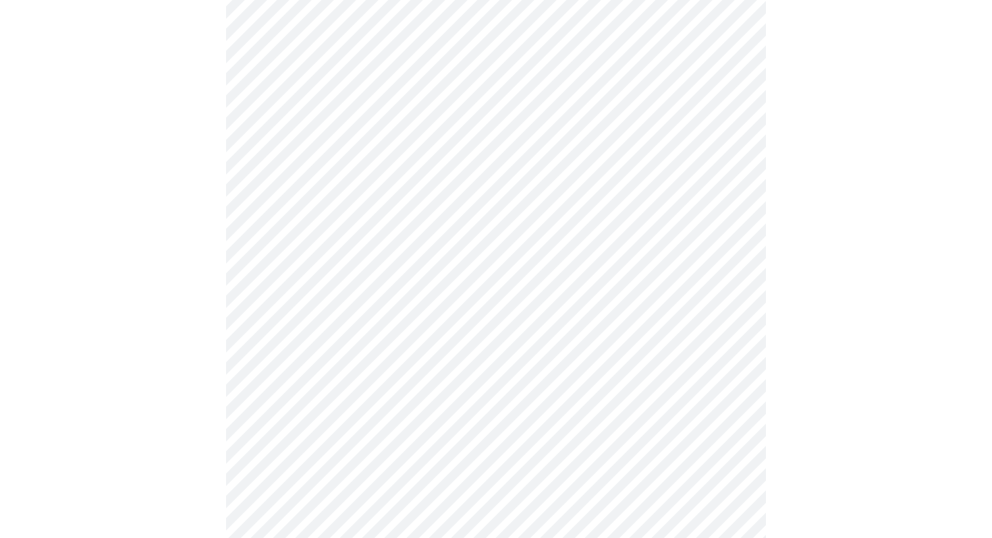
scroll to position [302, 0]
click at [922, 366] on div at bounding box center [495, 275] width 981 height 954
click at [776, 377] on div at bounding box center [495, 260] width 981 height 925
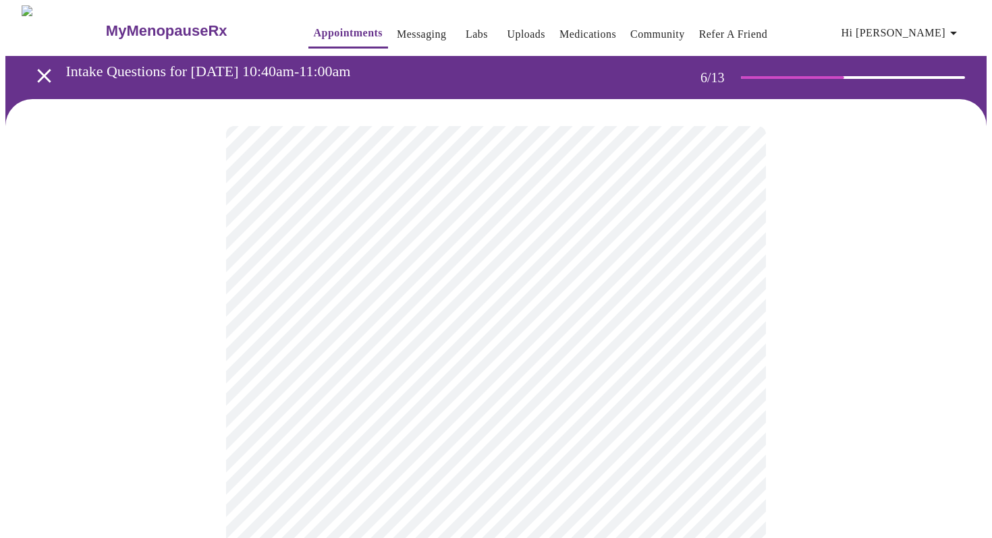
click at [539, 389] on body "MyMenopauseRx Appointments Messaging Labs Uploads Medications Community Refer a…" at bounding box center [495, 365] width 981 height 721
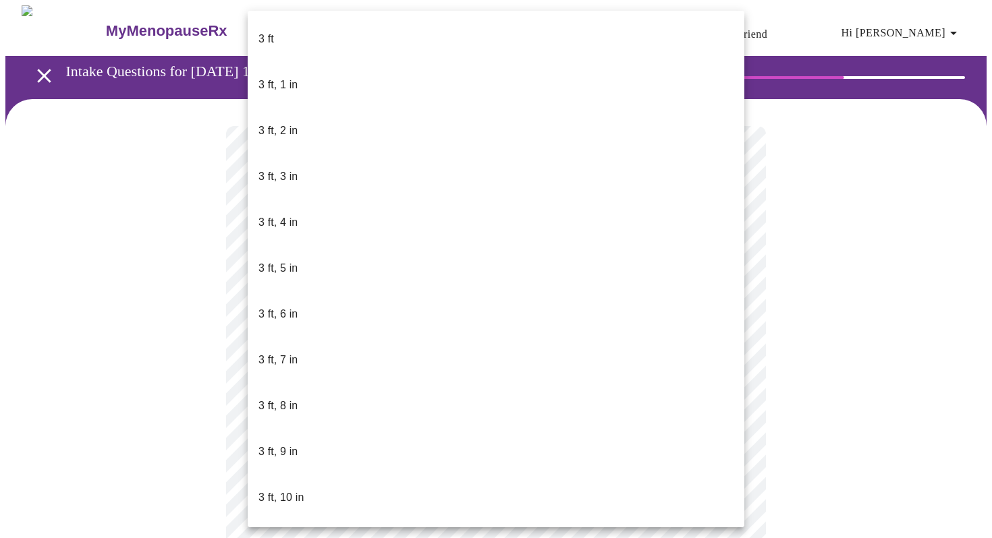
scroll to position [607, 0]
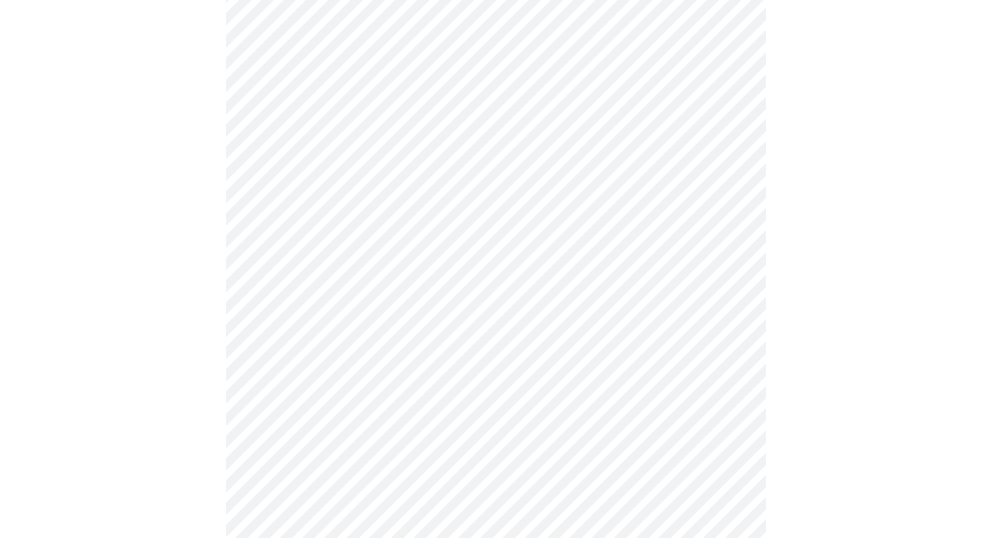
scroll to position [3488, 0]
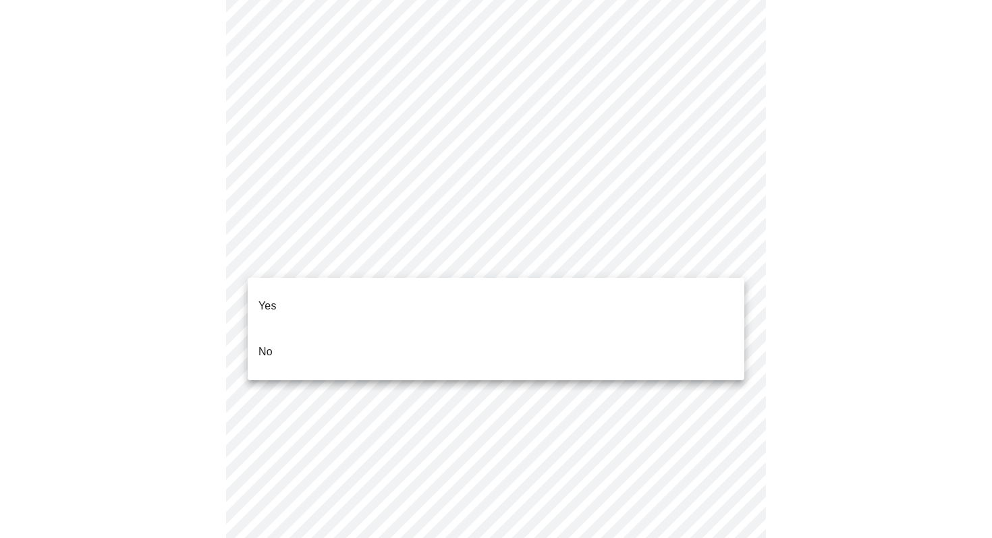
click at [664, 331] on li "No" at bounding box center [496, 352] width 497 height 46
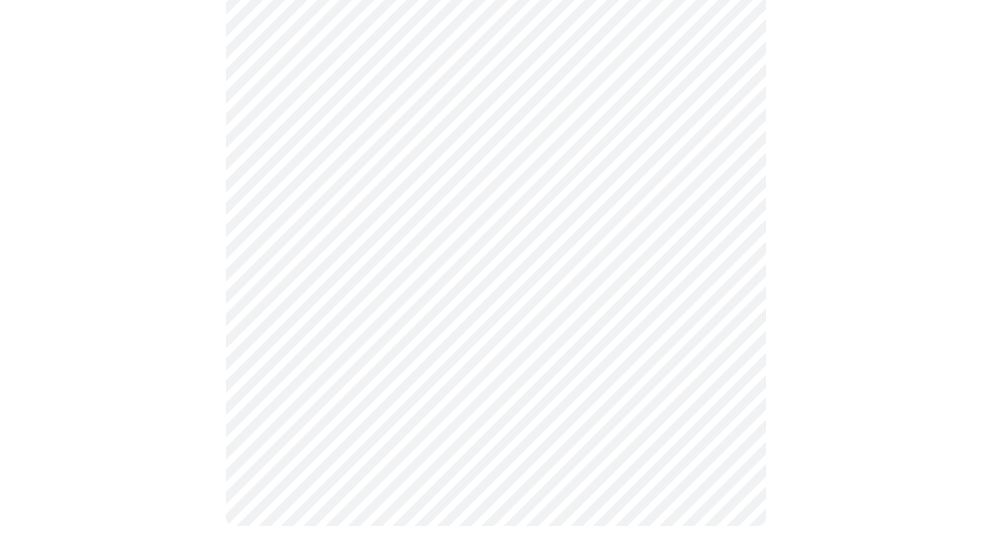
scroll to position [779, 0]
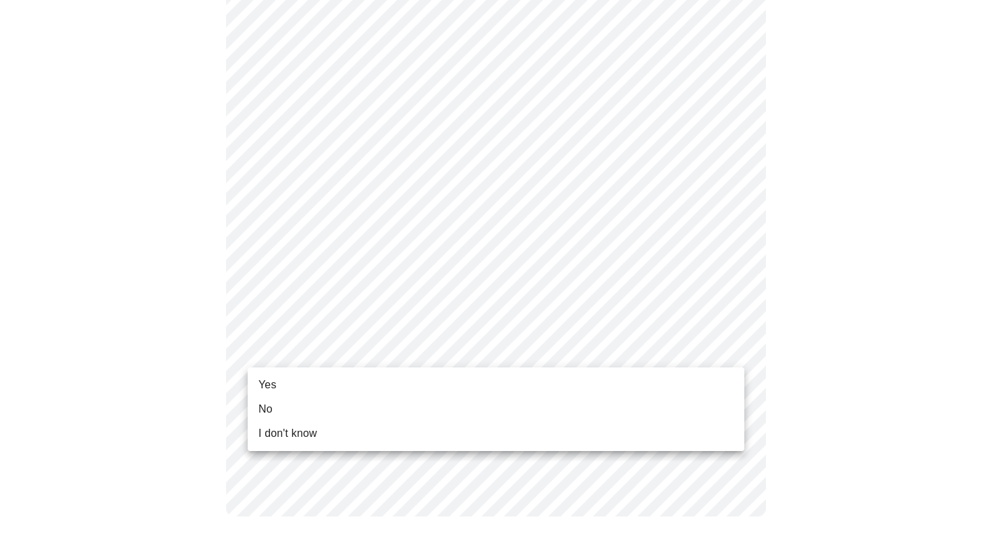
click at [582, 447] on ul "Yes No I don't know" at bounding box center [496, 410] width 497 height 84
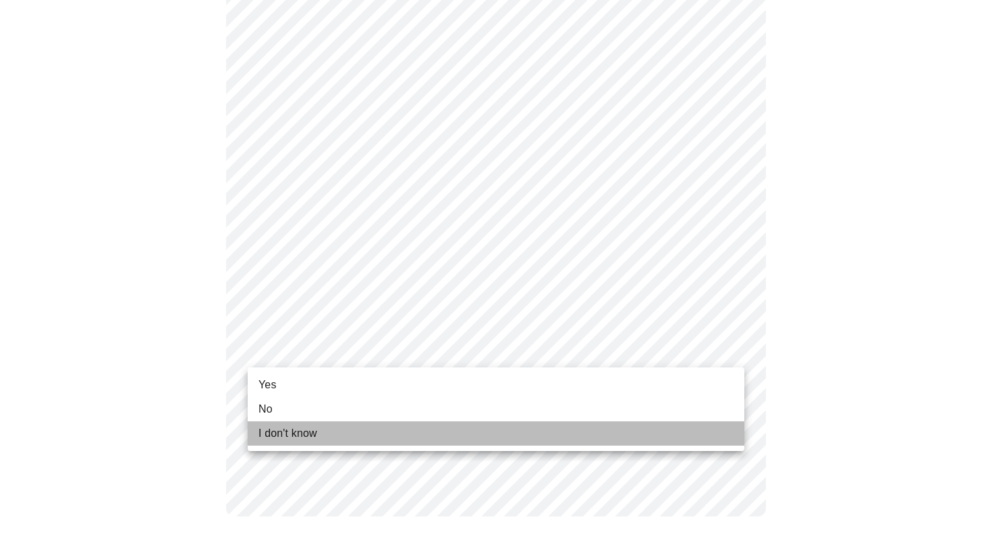
click at [469, 440] on li "I don't know" at bounding box center [496, 434] width 497 height 24
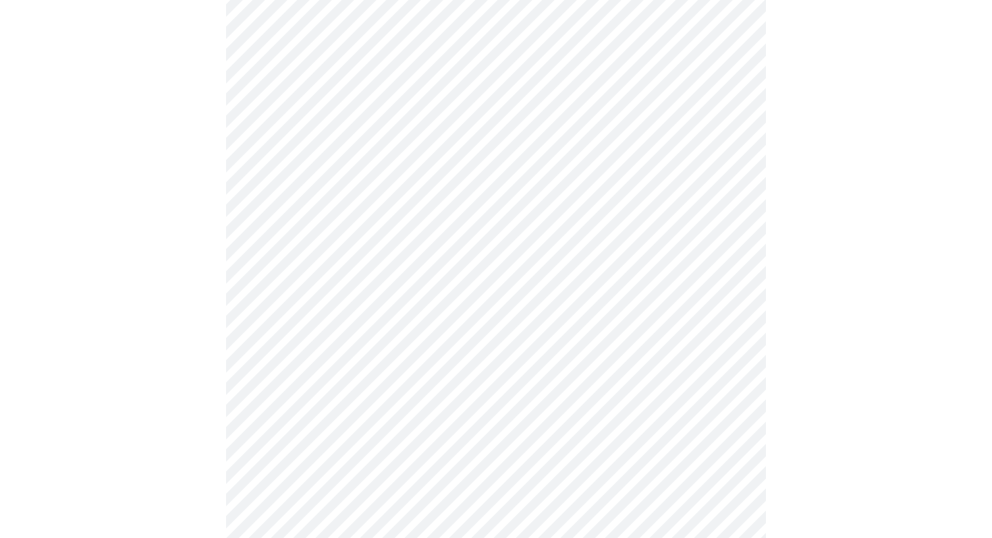
scroll to position [0, 0]
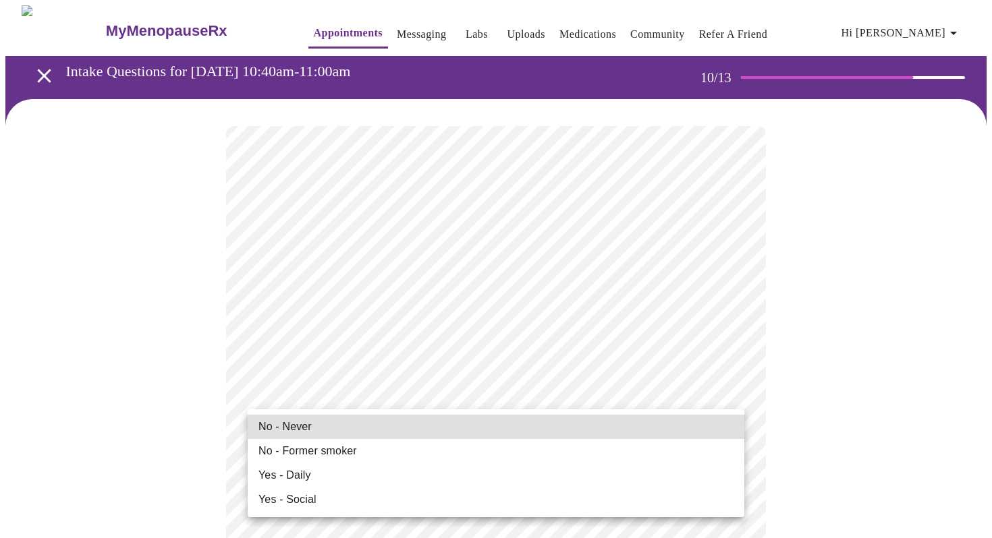
click at [688, 429] on li "No - Never" at bounding box center [496, 427] width 497 height 24
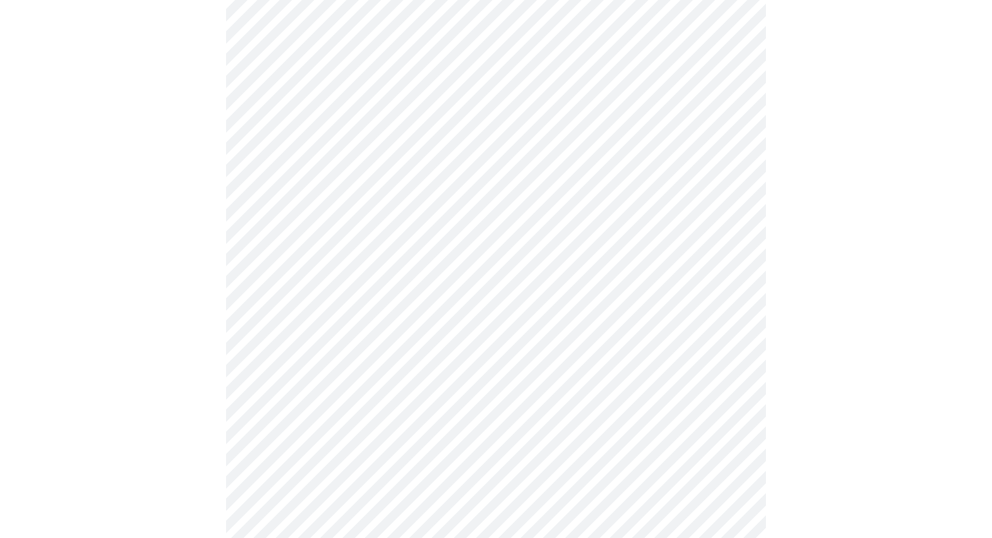
scroll to position [1037, 0]
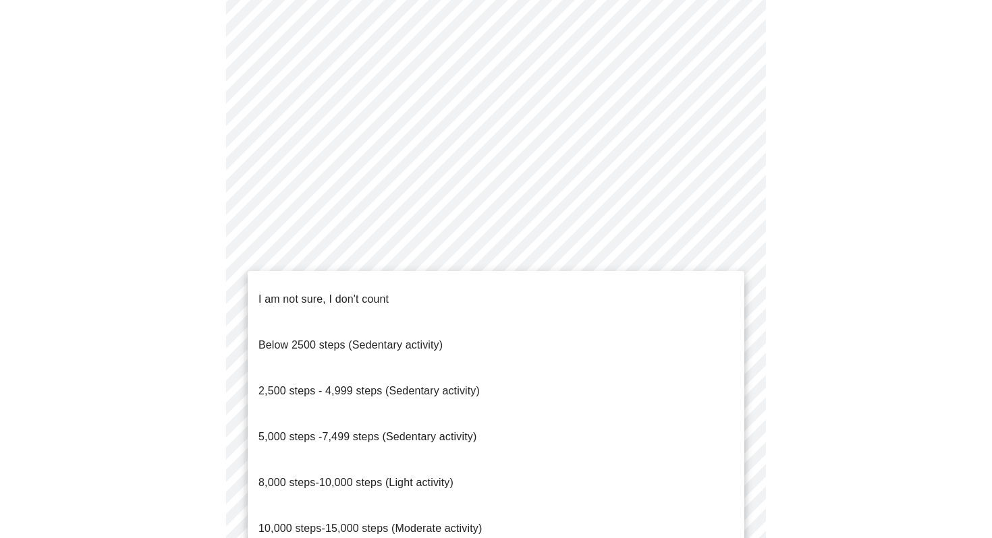
click at [693, 368] on li "2,500 steps - 4,999 steps (Sedentary activity)" at bounding box center [496, 391] width 497 height 46
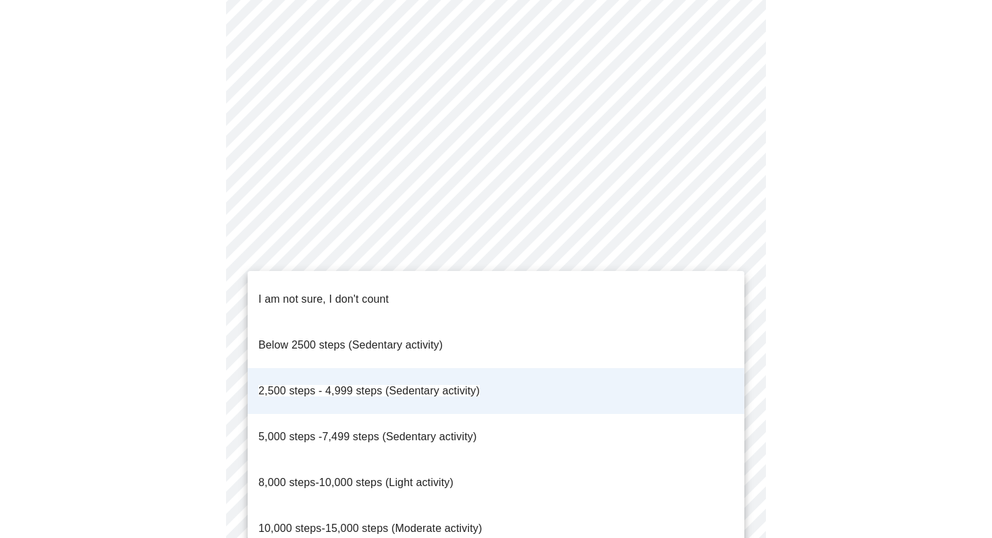
click at [862, 365] on div at bounding box center [496, 269] width 992 height 538
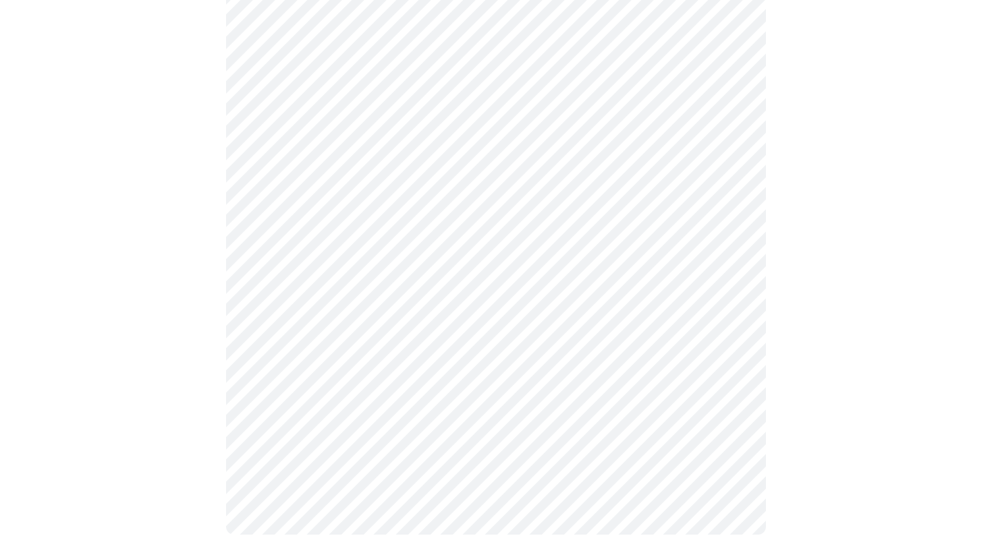
scroll to position [1221, 0]
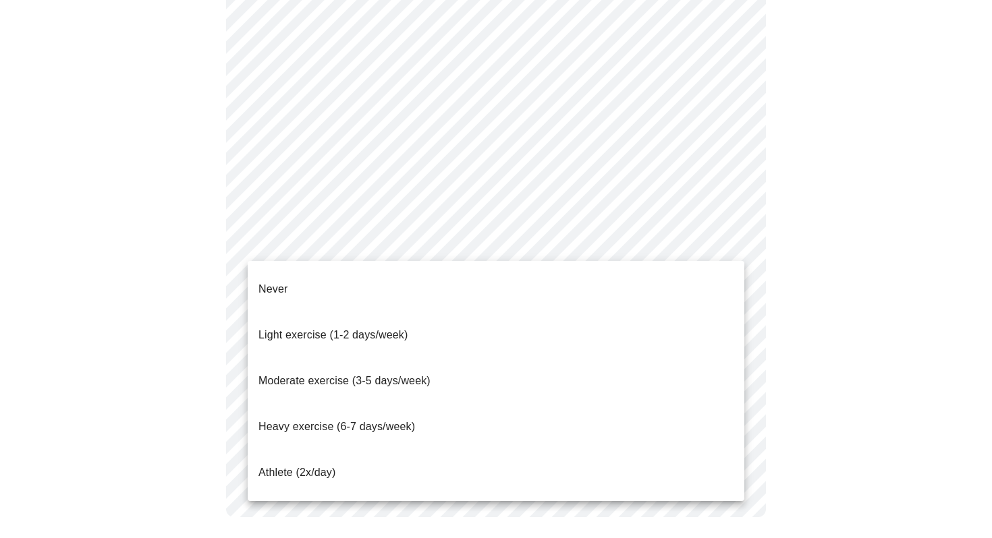
click at [647, 358] on li "Moderate exercise (3-5 days/week)" at bounding box center [496, 381] width 497 height 46
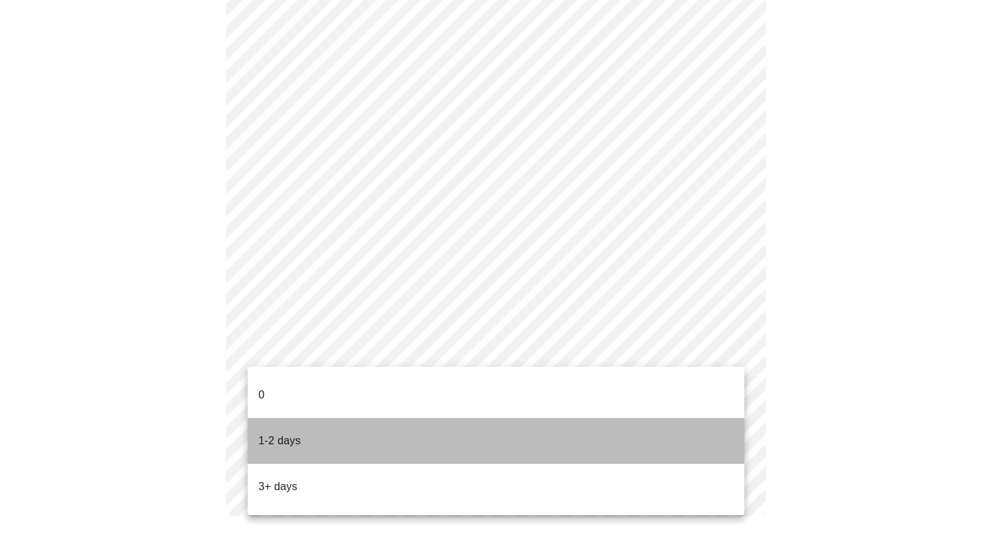
click at [674, 418] on li "1-2 days" at bounding box center [496, 441] width 497 height 46
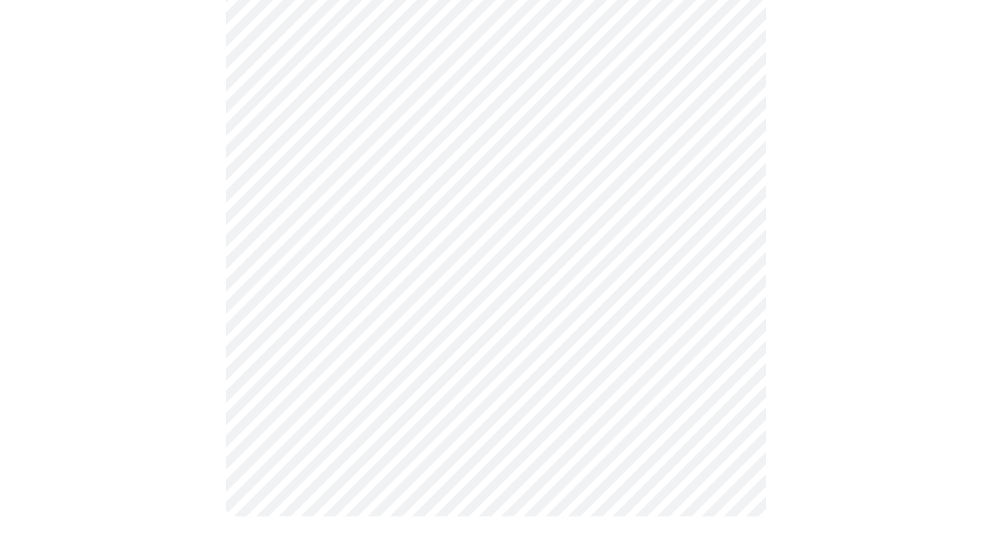
scroll to position [0, 0]
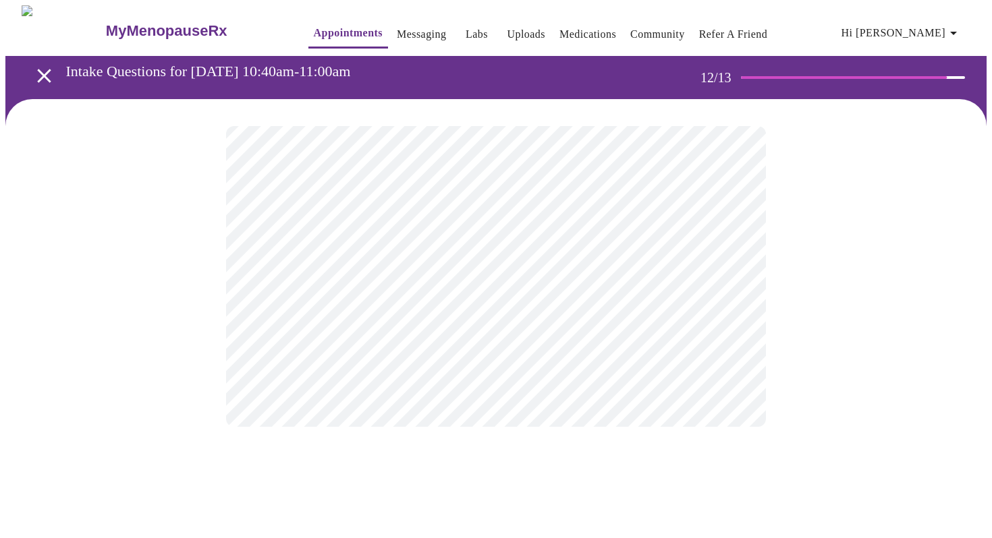
click at [727, 284] on body "MyMenopauseRx Appointments Messaging Labs Uploads Medications Community Refer a…" at bounding box center [495, 229] width 981 height 449
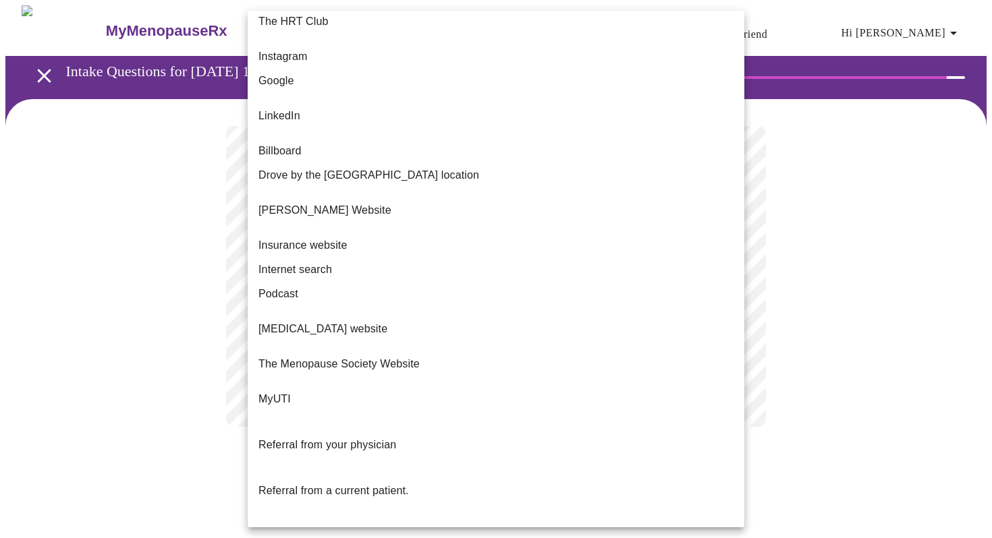
scroll to position [53, 0]
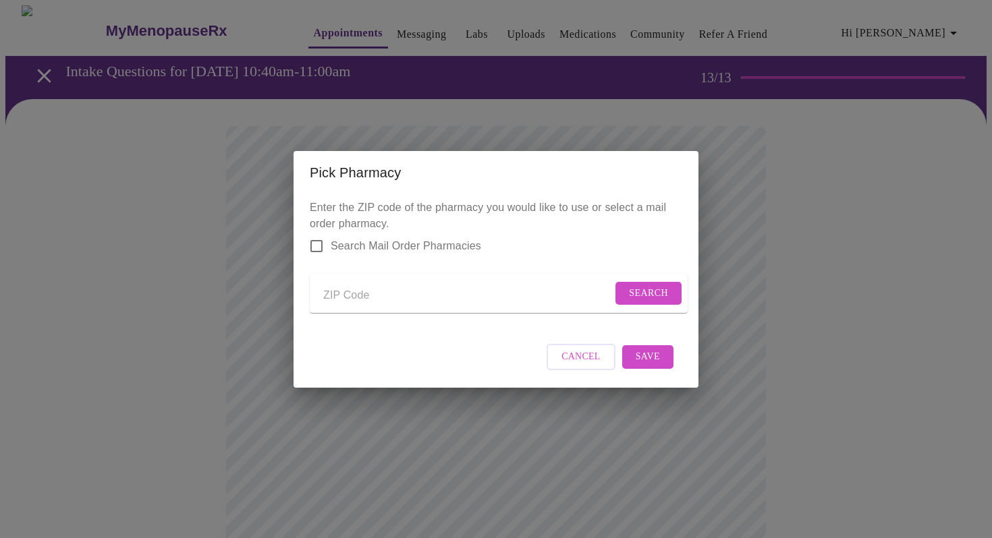
click at [345, 290] on input "Send a message to your care team" at bounding box center [467, 296] width 289 height 22
type input "60527"
click at [654, 287] on span "Search" at bounding box center [648, 293] width 39 height 17
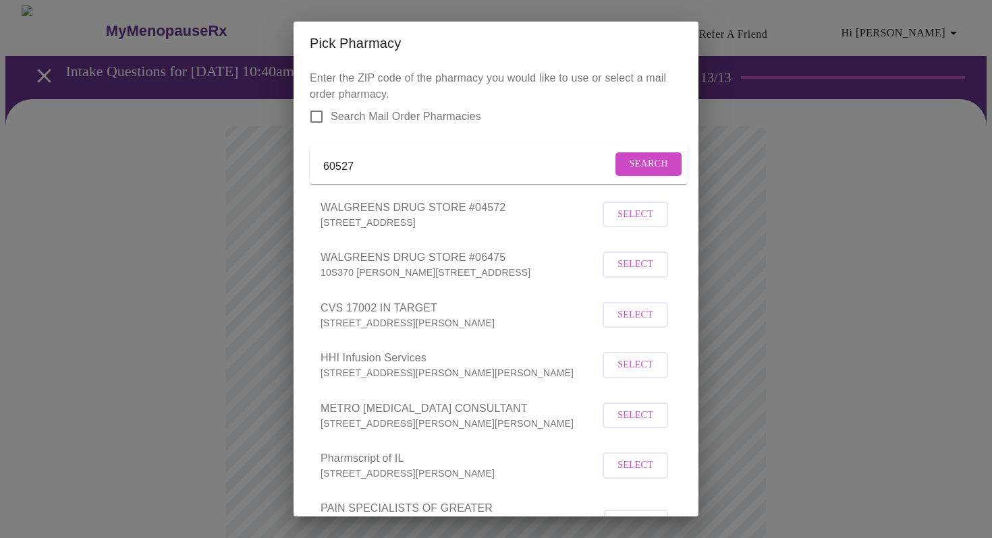
click at [632, 273] on span "Select" at bounding box center [635, 264] width 36 height 17
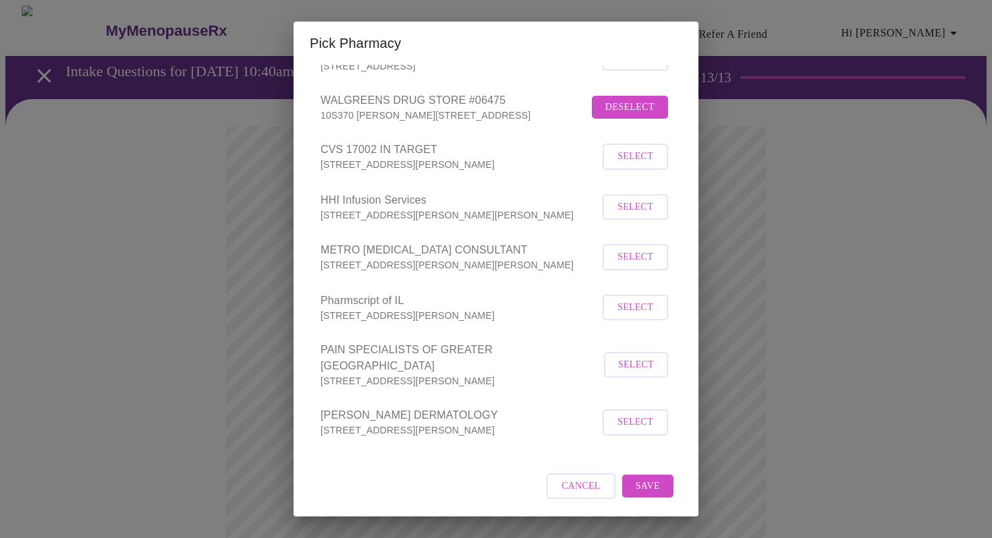
scroll to position [161, 0]
click at [646, 485] on span "Save" at bounding box center [648, 486] width 24 height 17
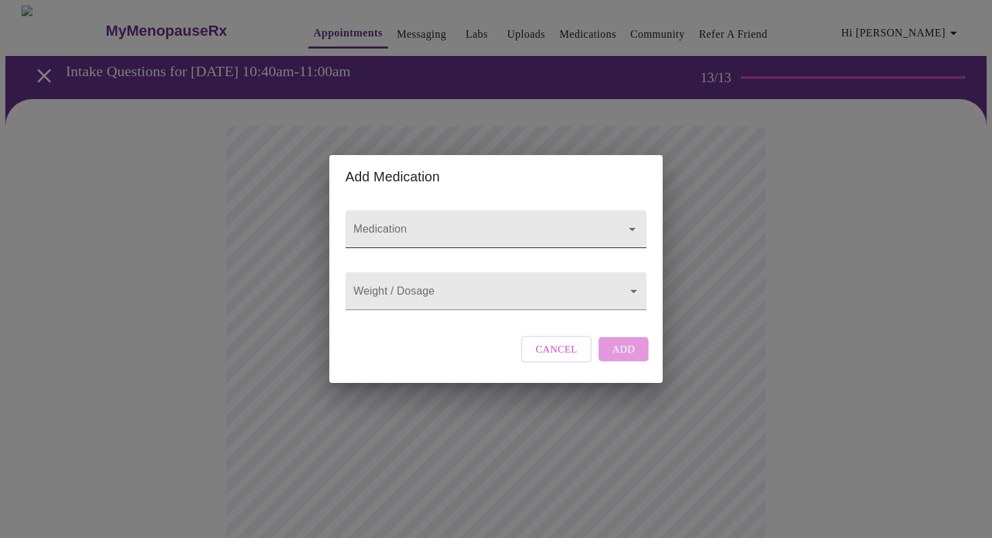
click at [609, 220] on div at bounding box center [622, 229] width 35 height 19
type input "Lisinopirl"
click at [439, 299] on body "MyMenopauseRx Appointments Messaging Labs Uploads Medications Community Refer a…" at bounding box center [495, 512] width 981 height 1015
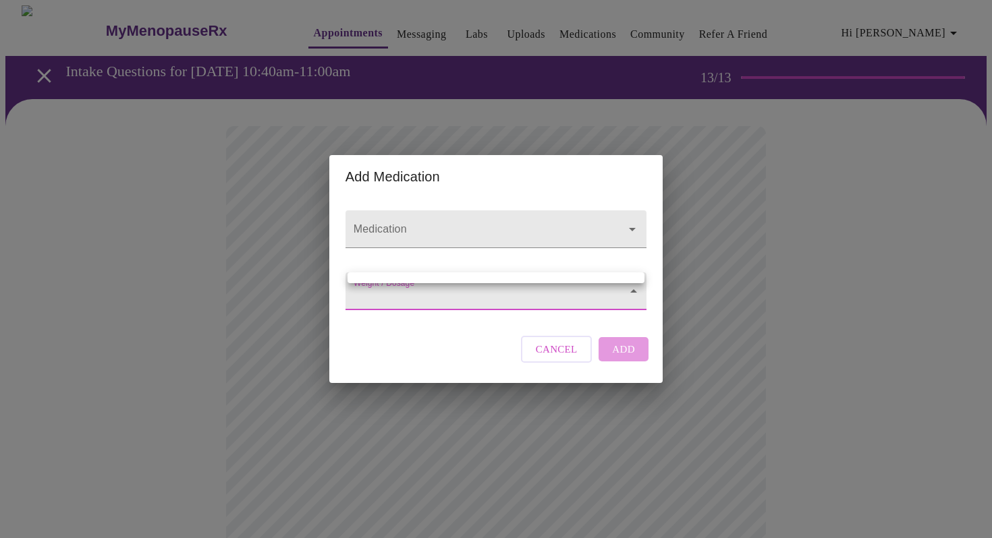
click at [435, 276] on ul at bounding box center [495, 278] width 297 height 11
click at [492, 302] on div at bounding box center [496, 269] width 992 height 538
click at [388, 284] on body "MyMenopauseRx Appointments Messaging Labs Uploads Medications Community Refer a…" at bounding box center [495, 512] width 981 height 1015
click at [388, 284] on div at bounding box center [496, 269] width 992 height 538
click at [385, 294] on body "MyMenopauseRx Appointments Messaging Labs Uploads Medications Community Refer a…" at bounding box center [495, 512] width 981 height 1015
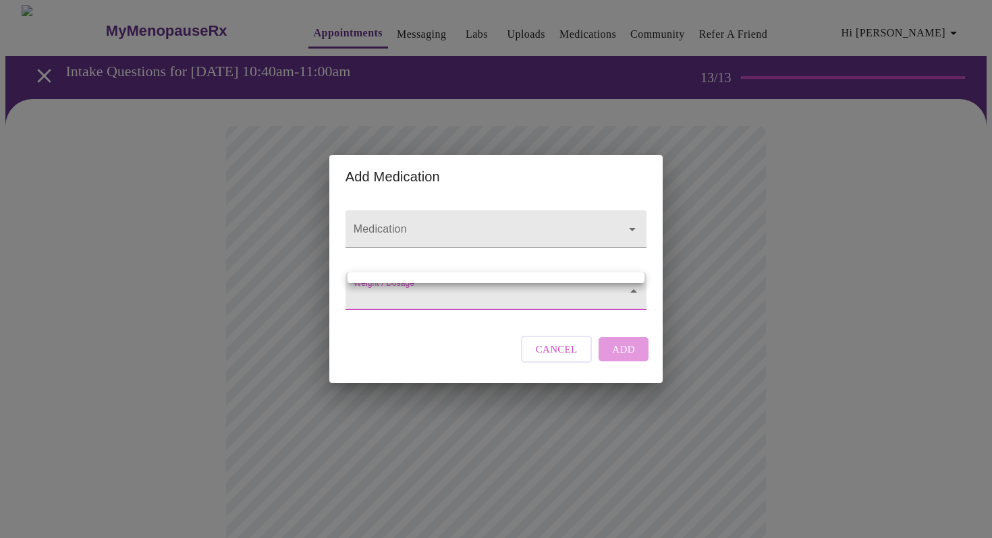
click at [385, 294] on div at bounding box center [496, 269] width 992 height 538
click at [630, 221] on icon "Open" at bounding box center [632, 229] width 16 height 16
click at [393, 290] on body "MyMenopauseRx Appointments Messaging Labs Uploads Medications Community Refer a…" at bounding box center [495, 512] width 981 height 1015
click at [569, 362] on div at bounding box center [496, 269] width 992 height 538
click at [569, 358] on span "Cancel" at bounding box center [557, 350] width 42 height 18
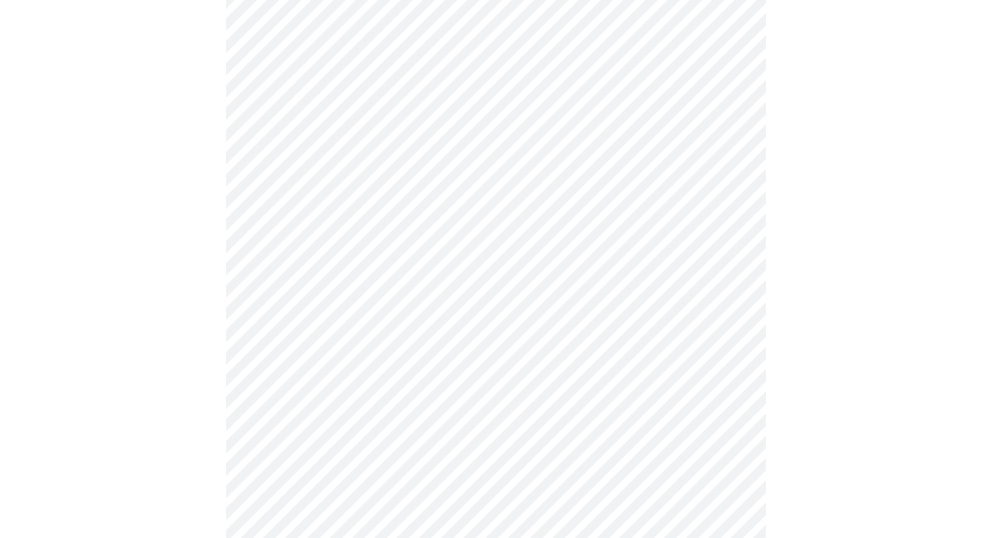
scroll to position [0, 0]
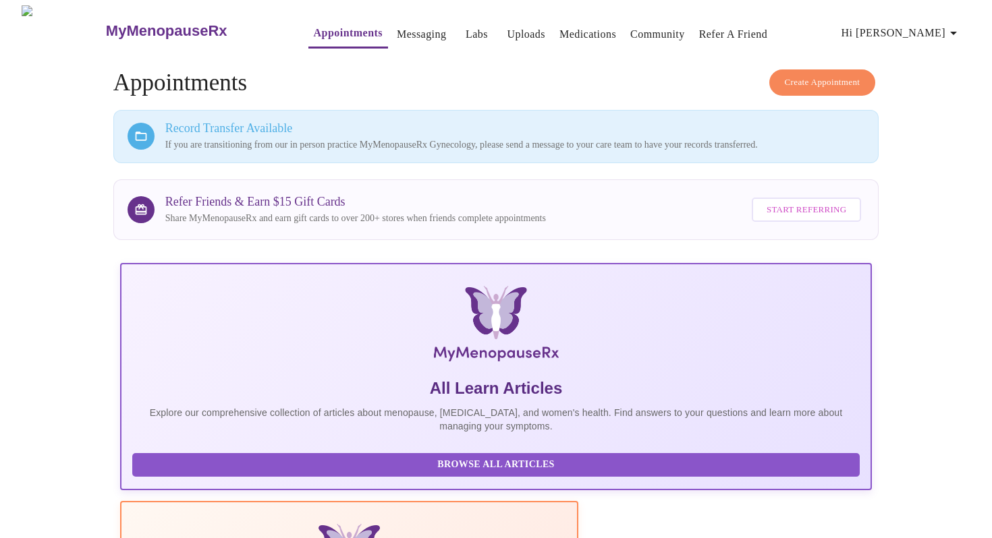
click at [557, 138] on p "If you are transitioning from our in person practice MyMenopauseRx Gynecology, …" at bounding box center [515, 144] width 700 height 13
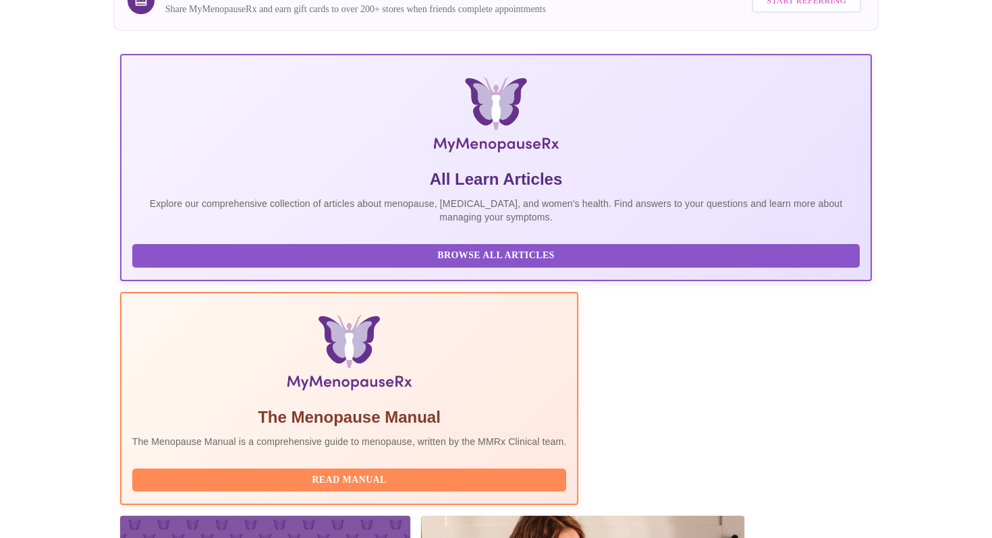
scroll to position [270, 0]
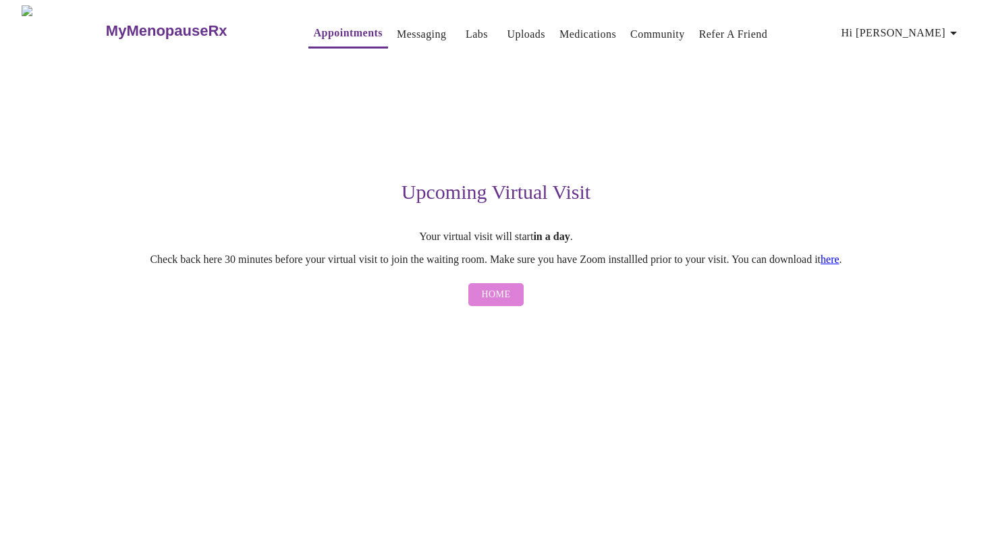
click at [500, 297] on span "Home" at bounding box center [496, 295] width 29 height 17
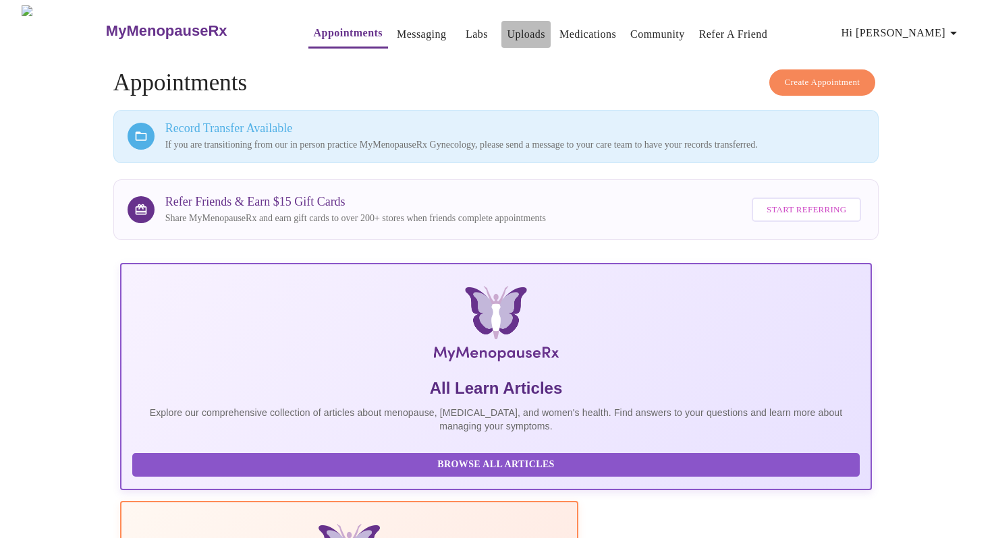
click at [507, 29] on link "Uploads" at bounding box center [526, 34] width 38 height 19
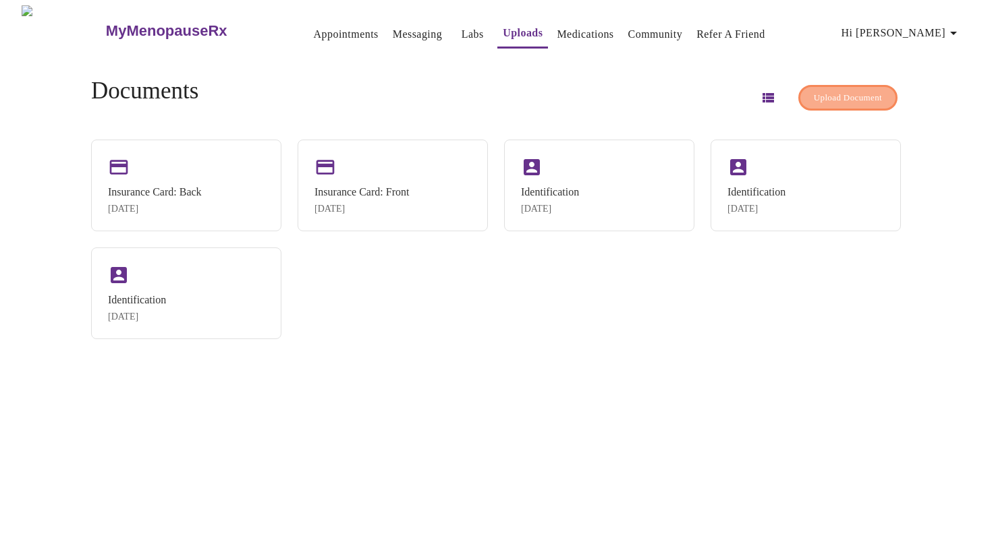
click at [820, 91] on span "Upload Document" at bounding box center [848, 98] width 68 height 16
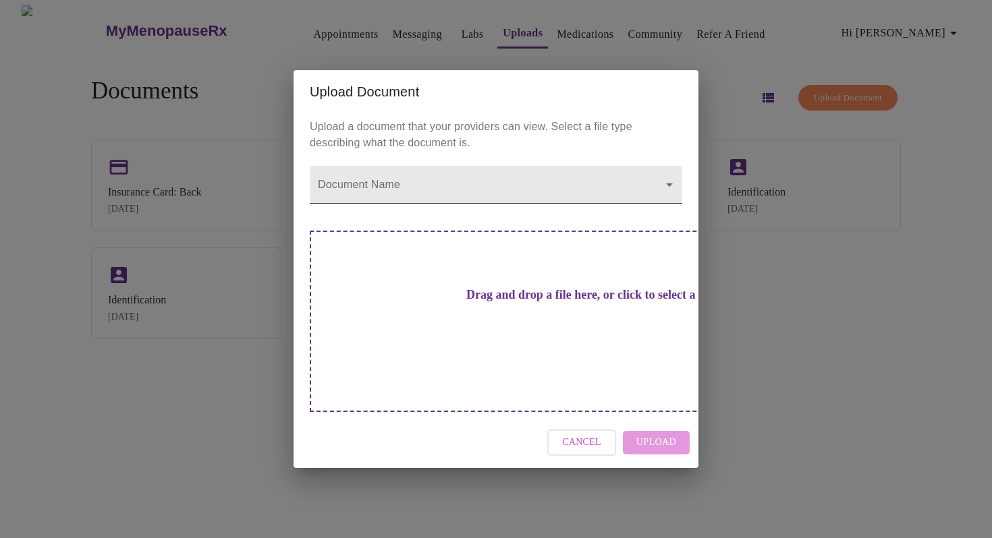
click at [654, 210] on body "MyMenopauseRx Appointments Messaging Labs Uploads Medications Community Refer a…" at bounding box center [495, 274] width 981 height 538
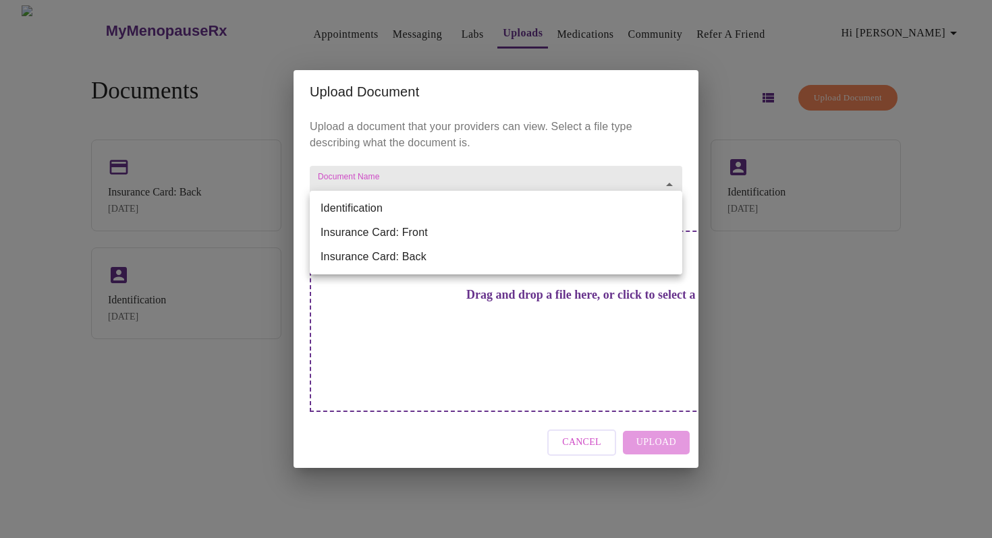
click at [617, 177] on div at bounding box center [496, 269] width 992 height 538
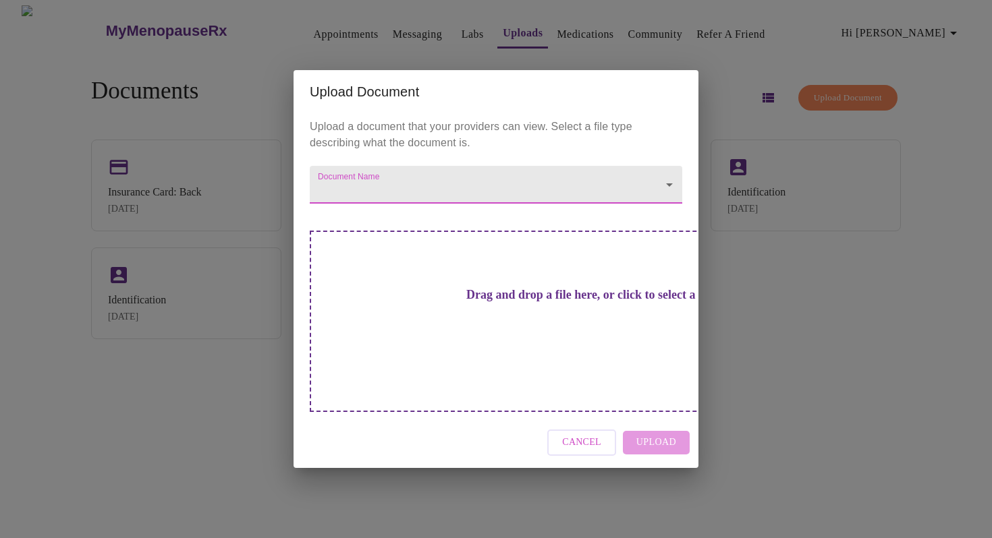
click at [514, 203] on body "MyMenopauseRx Appointments Messaging Labs Uploads Medications Community Refer a…" at bounding box center [495, 274] width 981 height 538
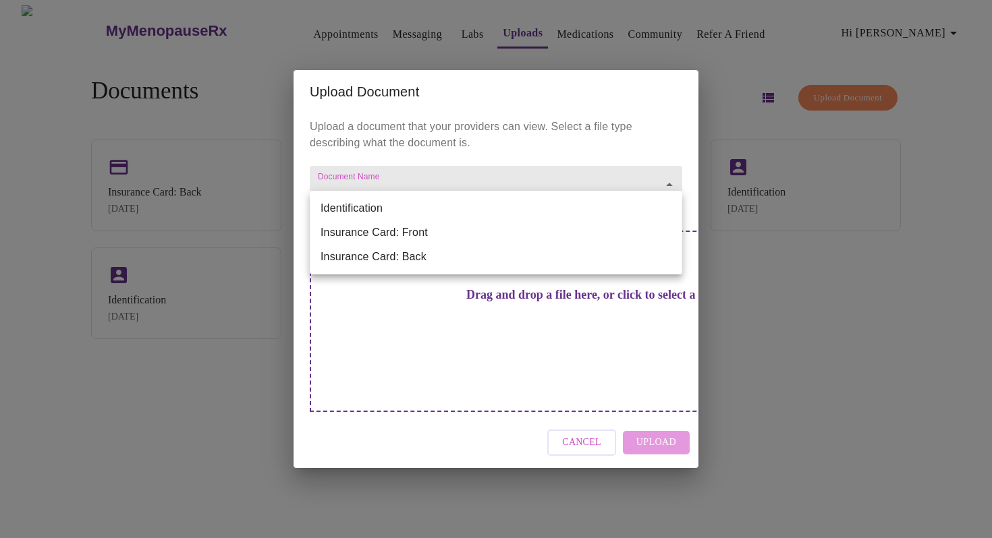
click at [556, 147] on div at bounding box center [496, 269] width 992 height 538
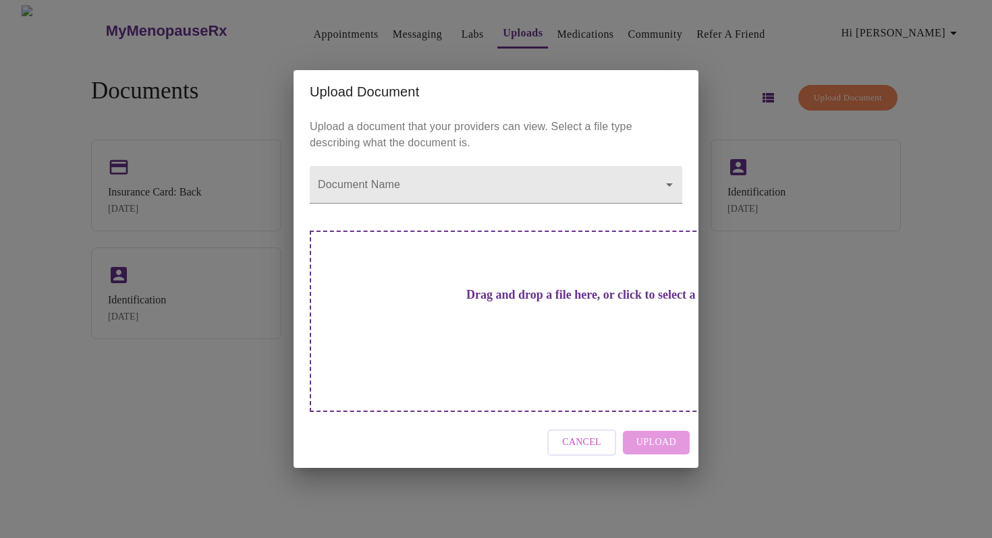
click at [479, 302] on h3 "Drag and drop a file here, or click to select a file" at bounding box center [590, 295] width 372 height 14
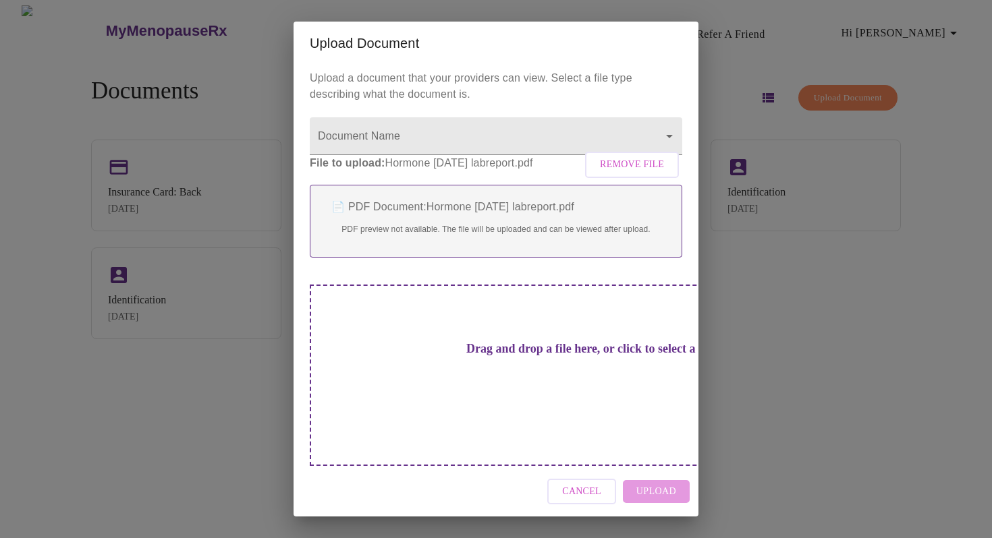
click at [655, 488] on div "Cancel Upload" at bounding box center [496, 492] width 405 height 51
click at [549, 235] on p "PDF preview not available. The file will be uploaded and can be viewed after up…" at bounding box center [496, 229] width 344 height 12
click at [523, 356] on h3 "Drag and drop a file here, or click to select a file" at bounding box center [590, 349] width 372 height 14
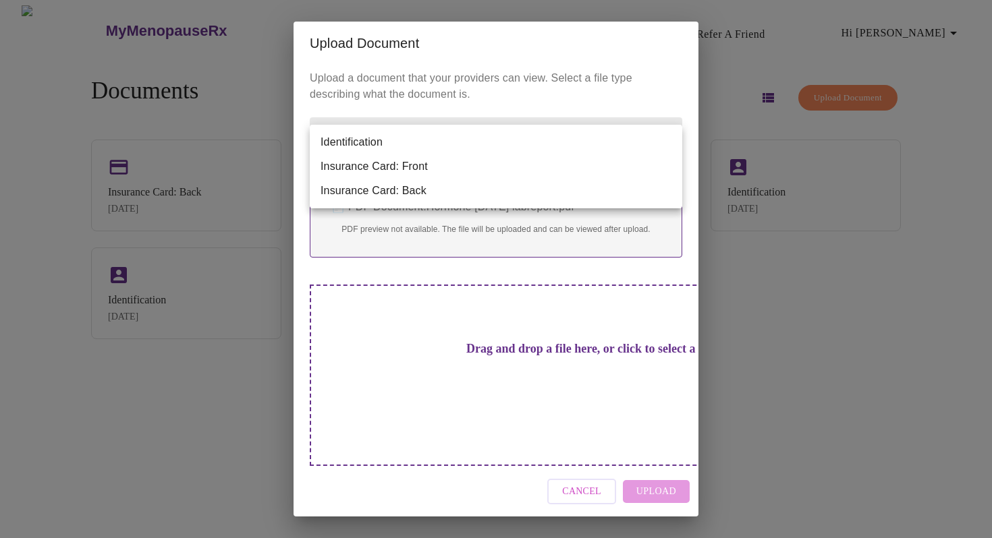
click at [670, 144] on body "MyMenopauseRx Appointments Messaging Labs Uploads Medications Community Refer a…" at bounding box center [495, 274] width 981 height 538
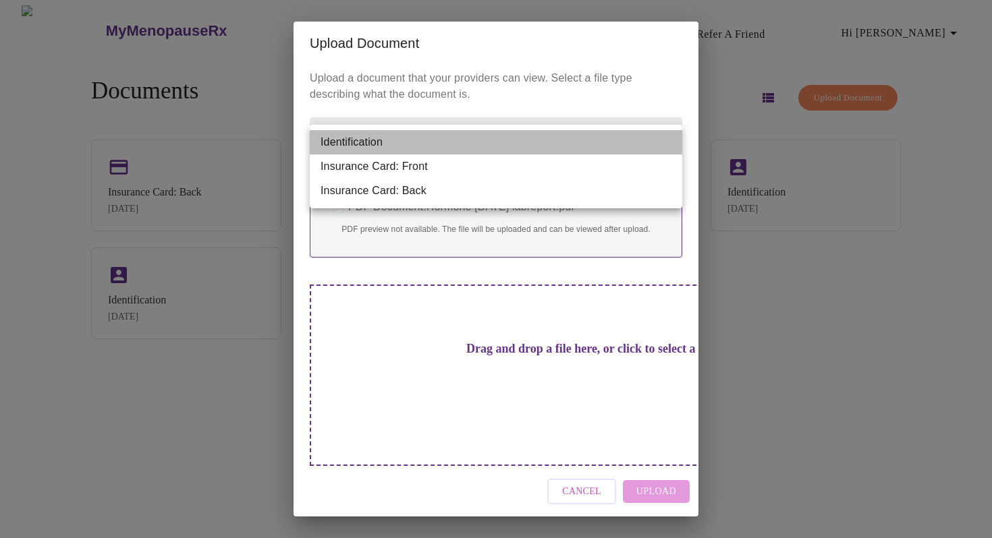
click at [503, 138] on li "Identification" at bounding box center [496, 142] width 372 height 24
type input "Identification"
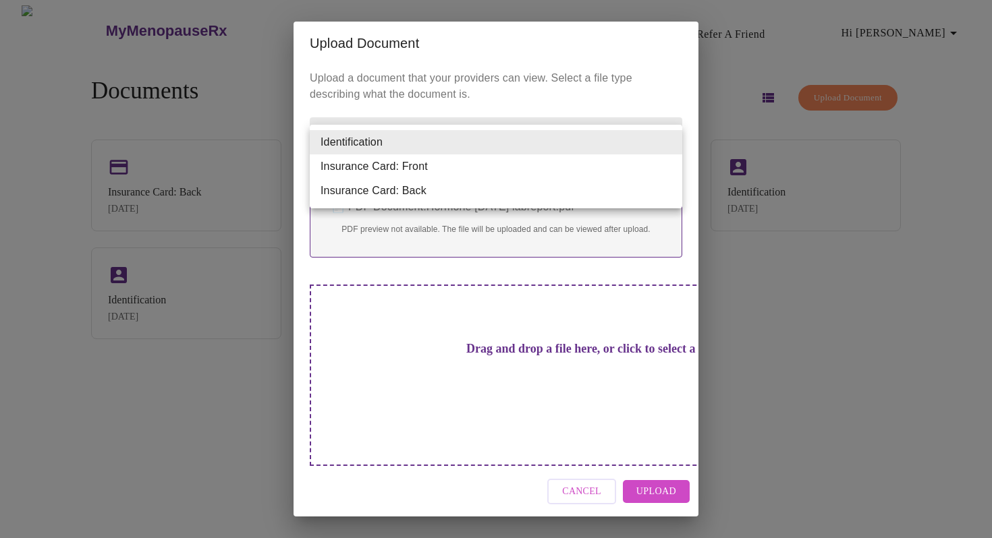
click at [395, 144] on body "MyMenopauseRx Appointments Messaging Labs Uploads Medications Community Refer a…" at bounding box center [495, 274] width 981 height 538
click at [582, 484] on div at bounding box center [496, 269] width 992 height 538
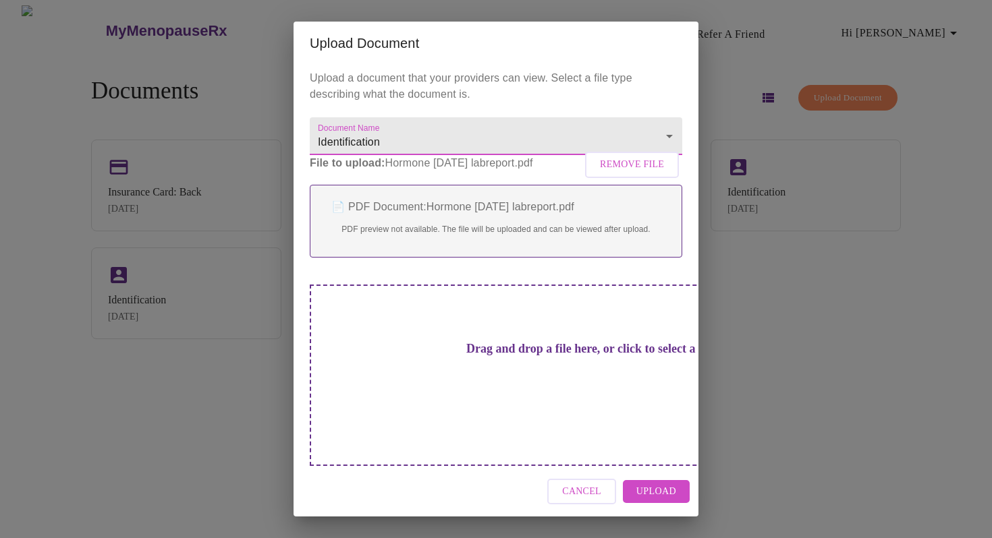
click at [596, 484] on span "Cancel" at bounding box center [581, 492] width 39 height 17
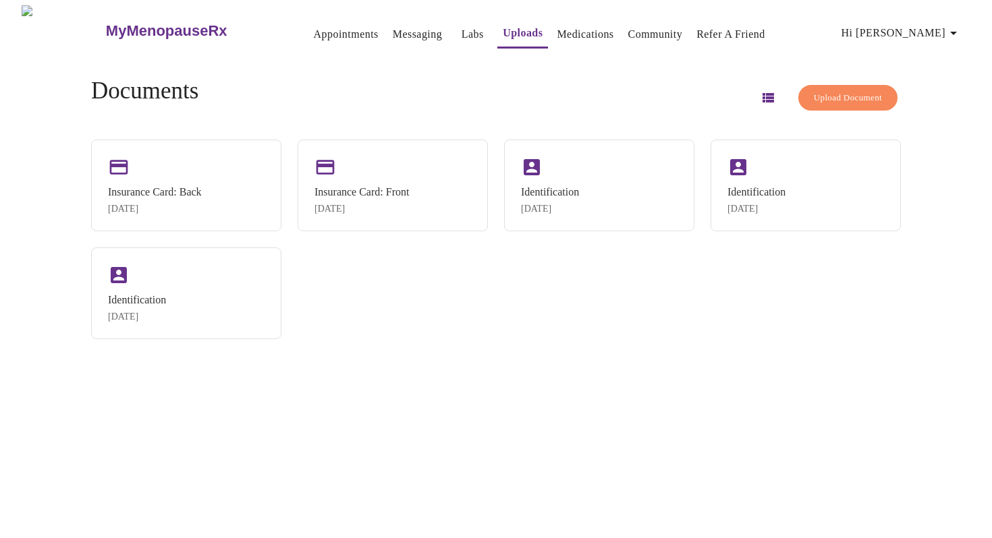
click at [762, 93] on icon "button" at bounding box center [767, 97] width 11 height 9
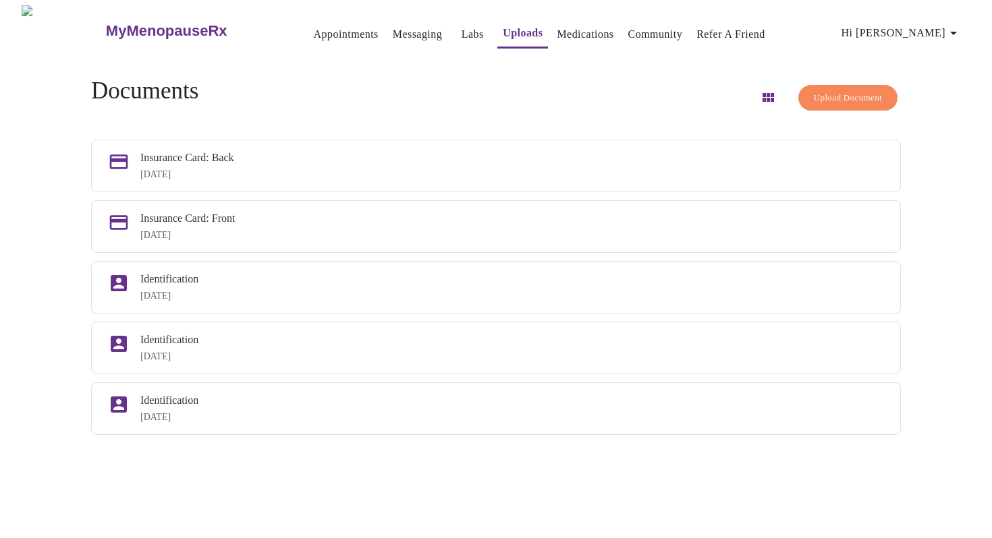
click at [835, 92] on span "Upload Document" at bounding box center [848, 98] width 68 height 16
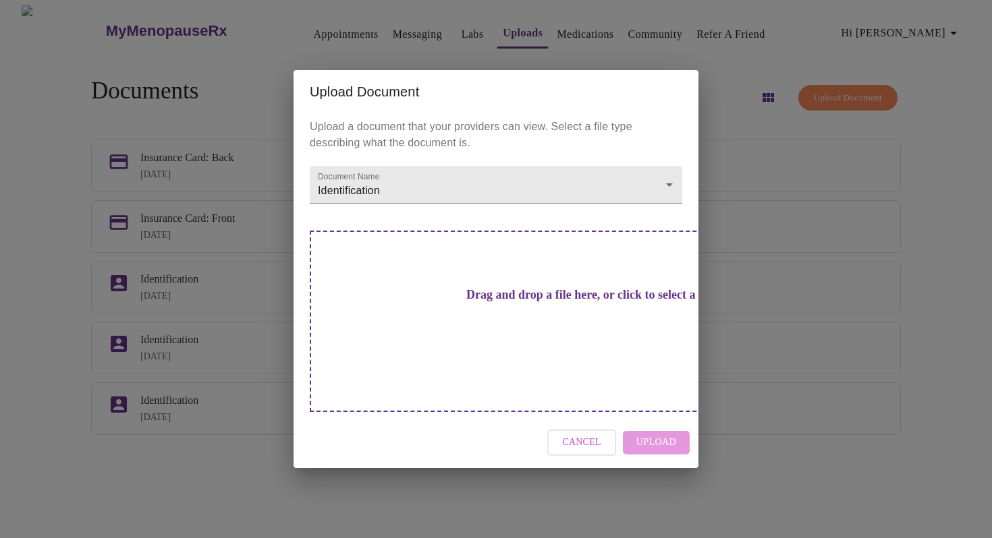
click at [652, 418] on div "Cancel Upload" at bounding box center [496, 443] width 405 height 51
click at [497, 302] on h3 "Drag and drop a file here, or click to select a file" at bounding box center [590, 295] width 372 height 14
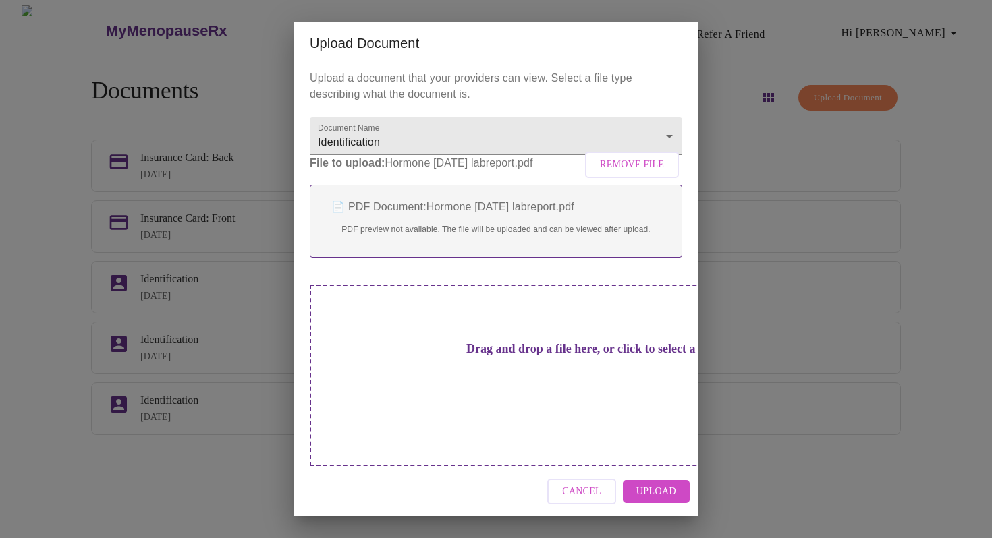
click at [659, 486] on span "Upload" at bounding box center [656, 492] width 40 height 17
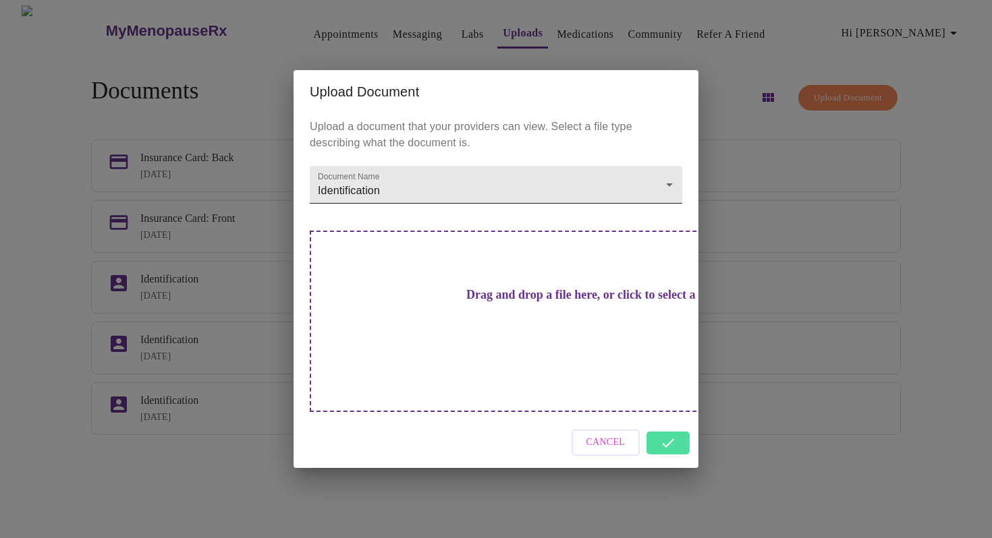
click at [671, 202] on body "MyMenopauseRx Appointments Messaging Labs Uploads Medications Community Refer a…" at bounding box center [495, 274] width 981 height 538
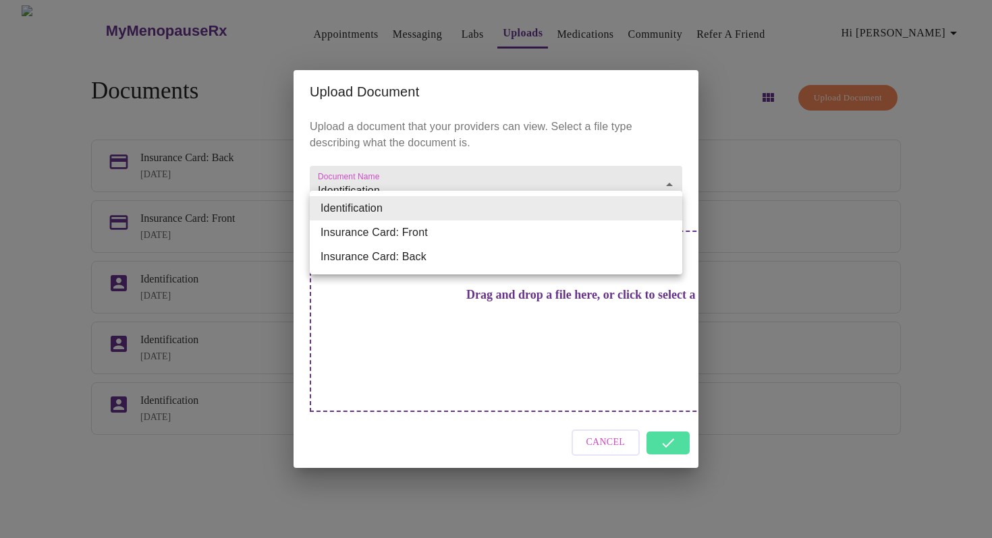
click at [669, 202] on li "Identification" at bounding box center [496, 208] width 372 height 24
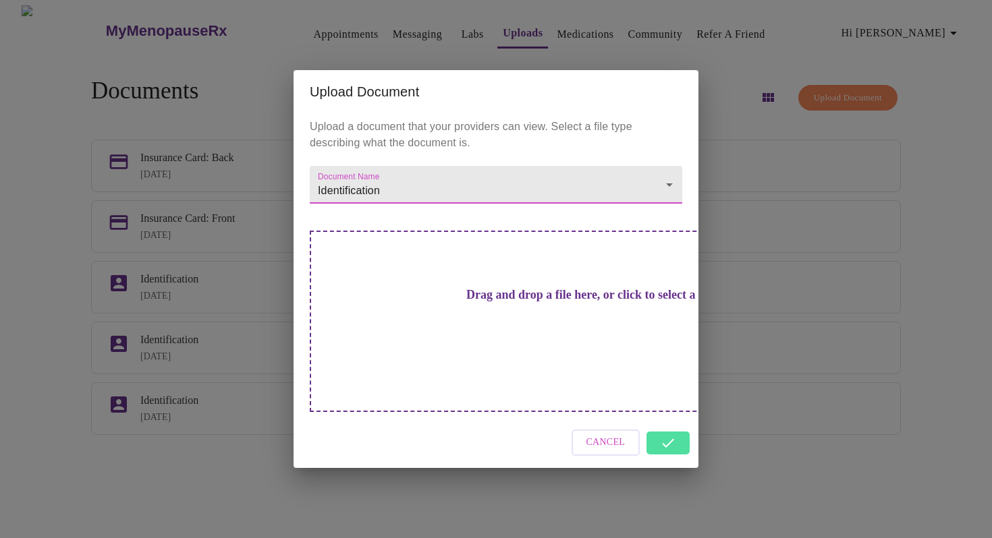
click at [675, 418] on div "Cancel" at bounding box center [496, 443] width 405 height 51
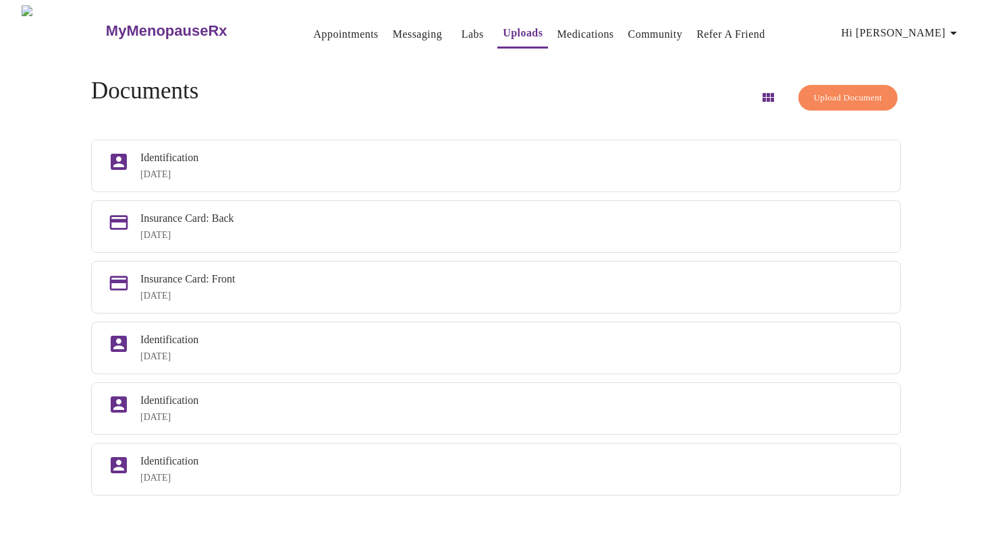
click at [314, 28] on link "Appointments" at bounding box center [346, 34] width 65 height 19
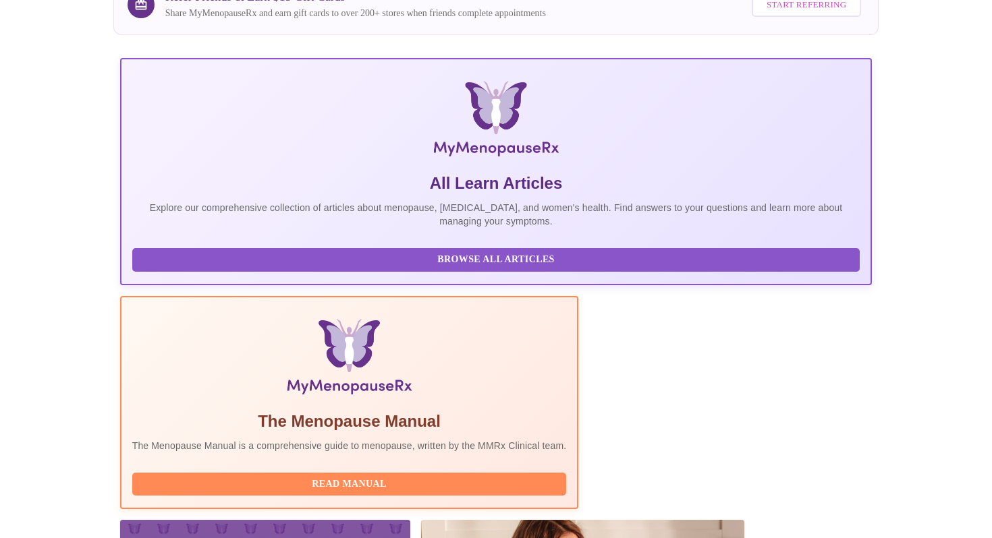
scroll to position [270, 0]
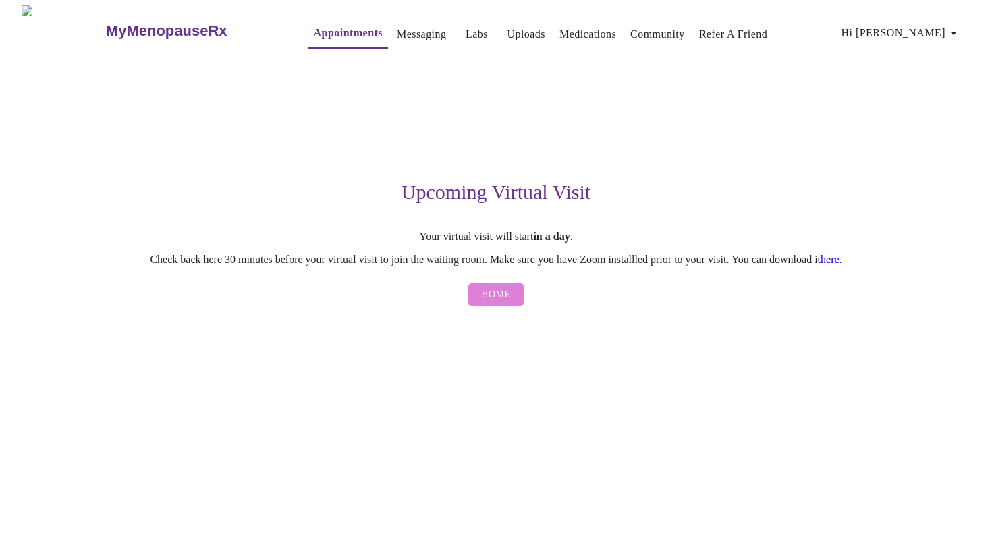
click at [493, 297] on span "Home" at bounding box center [496, 295] width 29 height 17
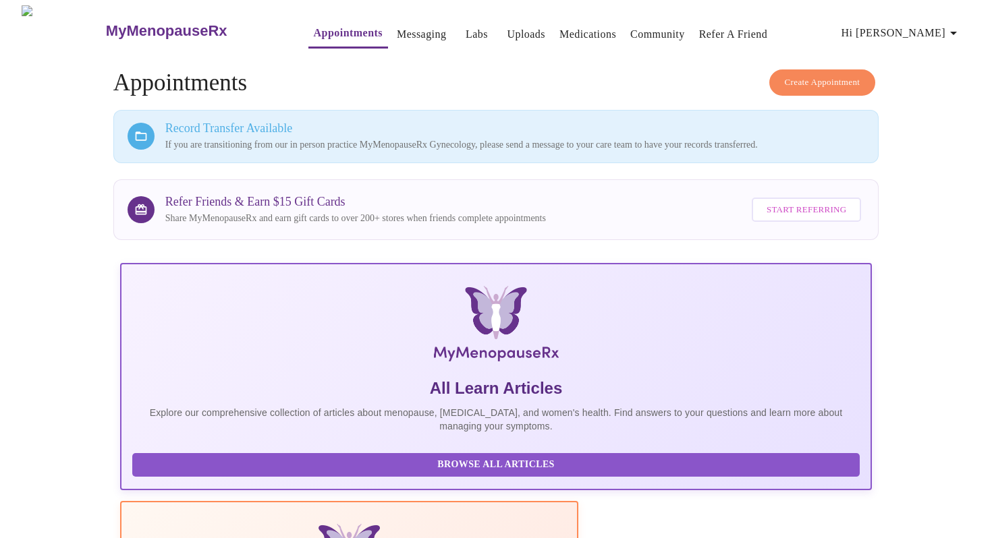
click at [511, 140] on p "If you are transitioning from our in person practice MyMenopauseRx Gynecology, …" at bounding box center [515, 144] width 700 height 13
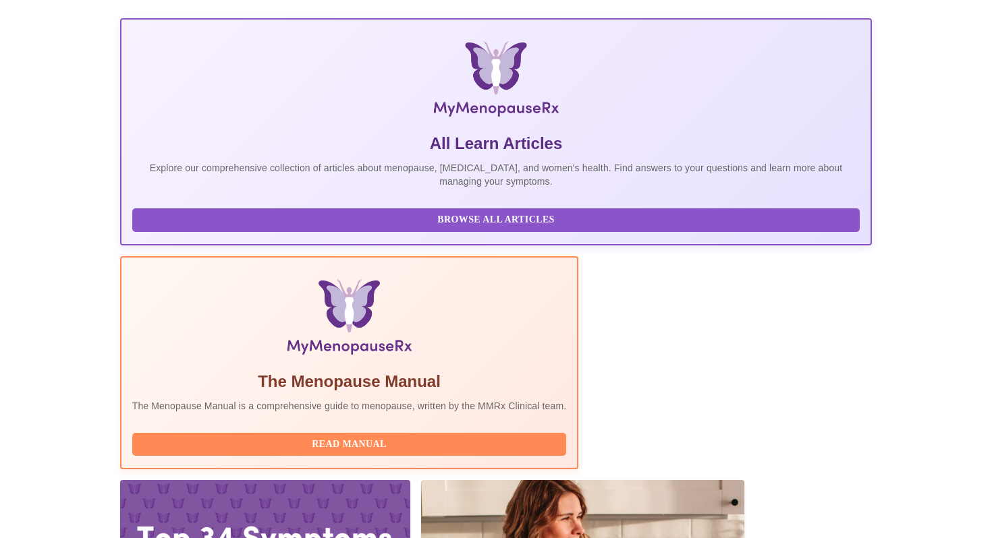
scroll to position [270, 0]
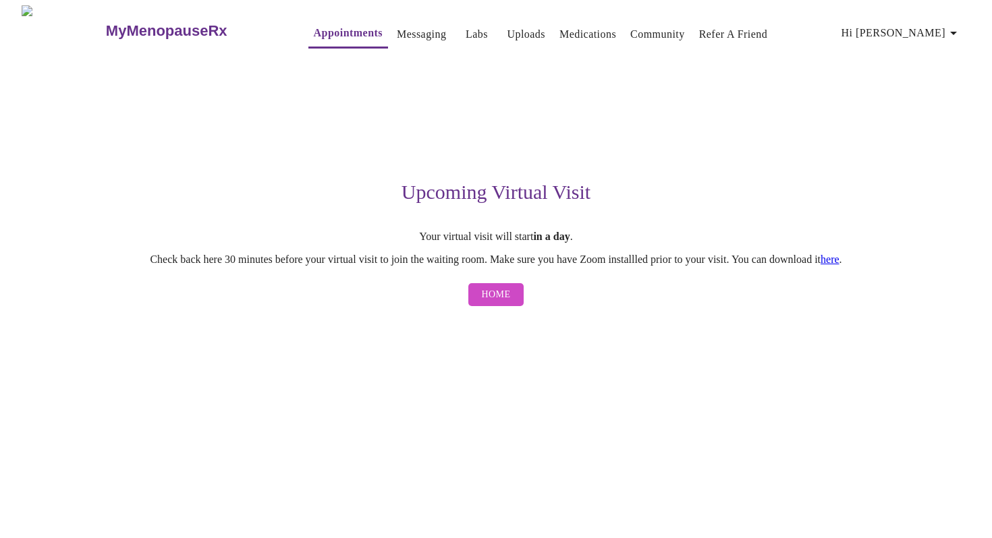
click at [137, 22] on h3 "MyMenopauseRx" at bounding box center [166, 31] width 121 height 18
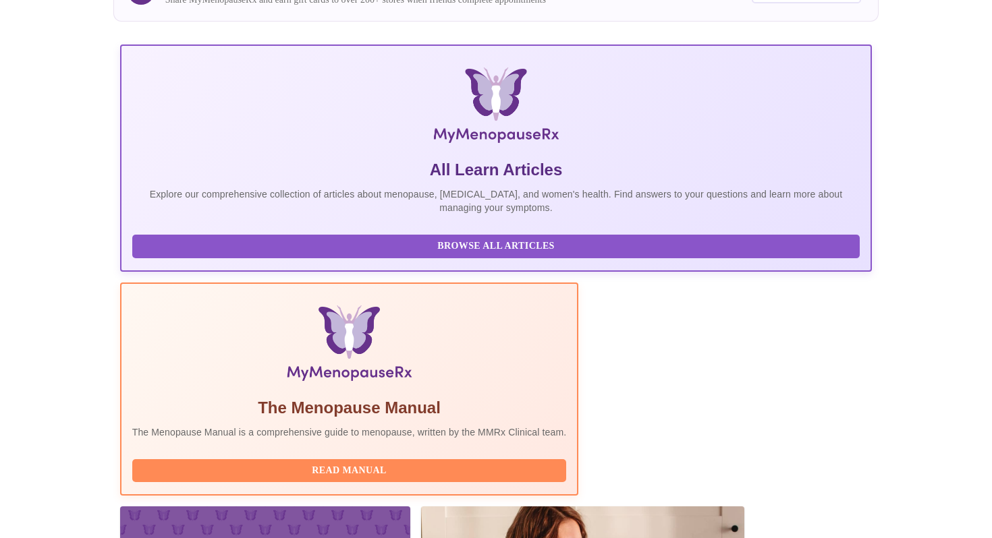
scroll to position [270, 0]
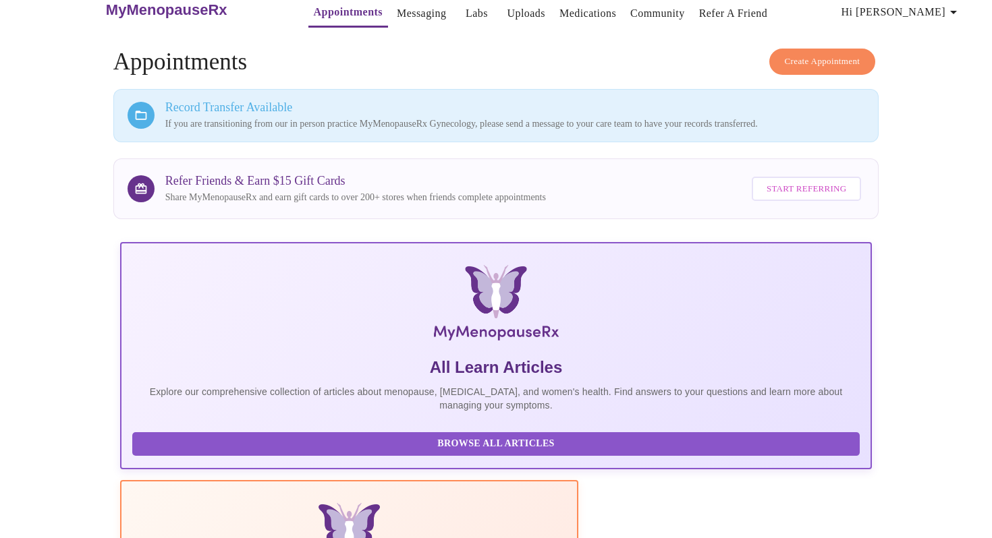
scroll to position [0, 0]
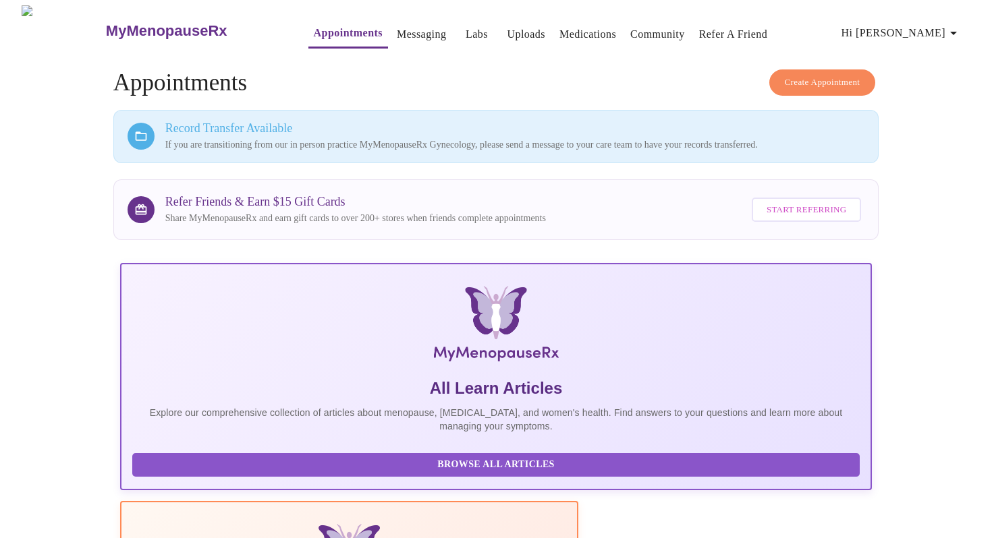
click at [397, 28] on link "Messaging" at bounding box center [421, 34] width 49 height 19
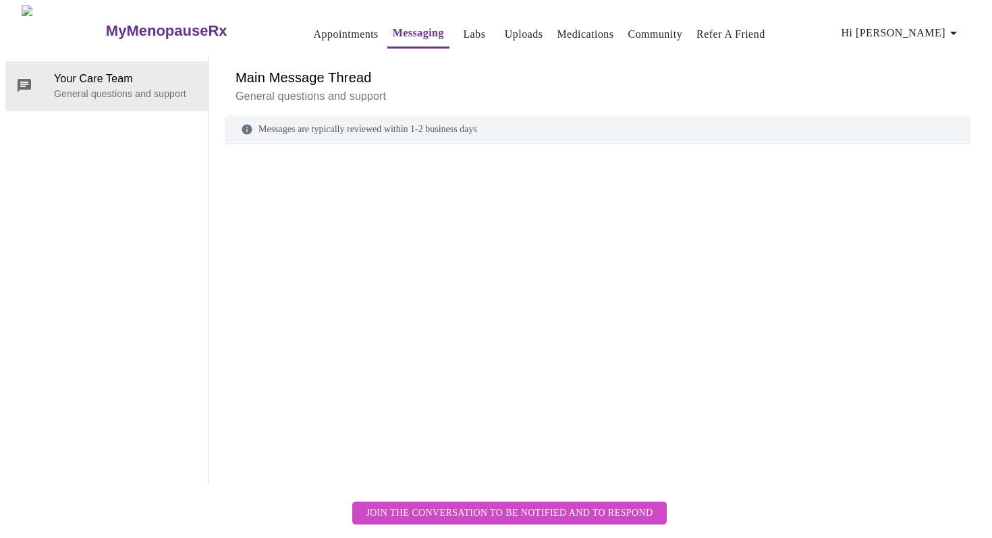
scroll to position [51, 0]
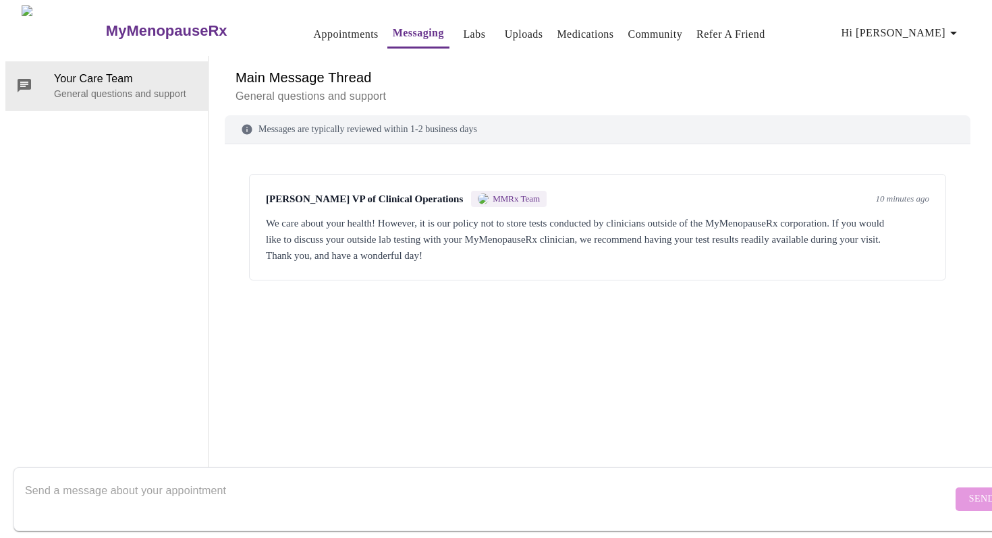
click at [251, 478] on textarea "Send a message about your appointment" at bounding box center [488, 499] width 927 height 43
type textarea "Hello, I need to cancel my appointment for [DATE]10:40. Please acknowledge"
click at [969, 491] on span "Send" at bounding box center [982, 499] width 26 height 17
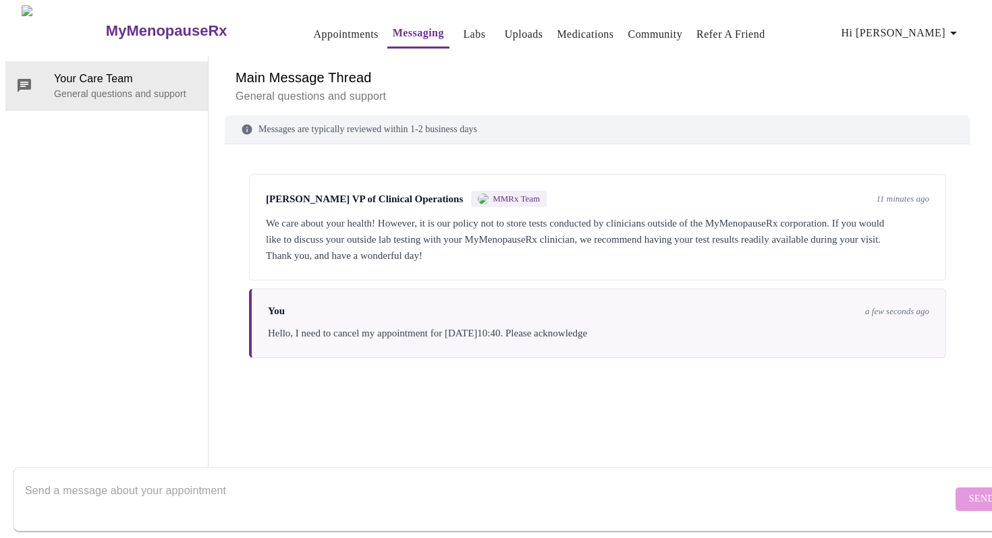
scroll to position [0, 0]
click at [950, 26] on span "Hi [PERSON_NAME]" at bounding box center [901, 33] width 120 height 19
click at [739, 77] on div at bounding box center [496, 269] width 992 height 538
click at [314, 32] on link "Appointments" at bounding box center [346, 34] width 65 height 19
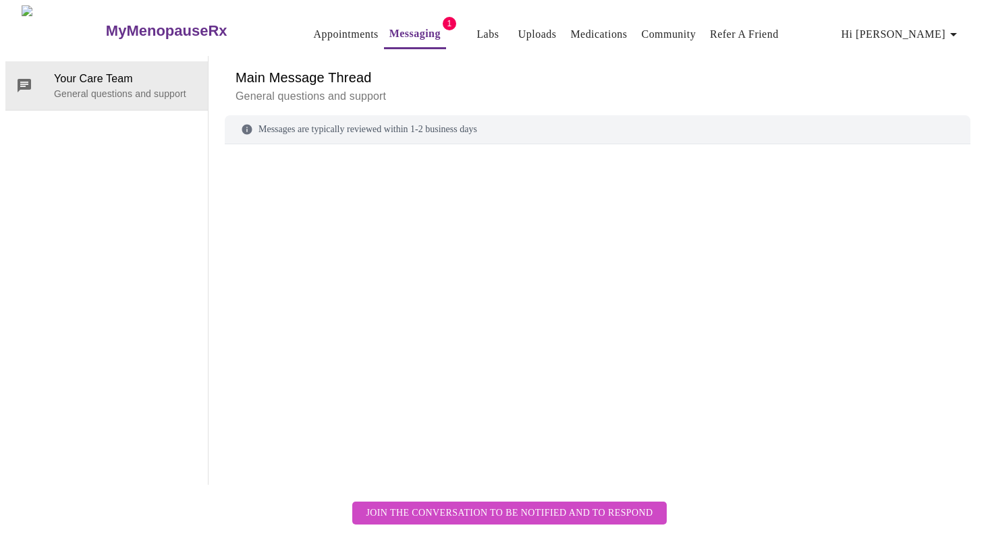
scroll to position [51, 0]
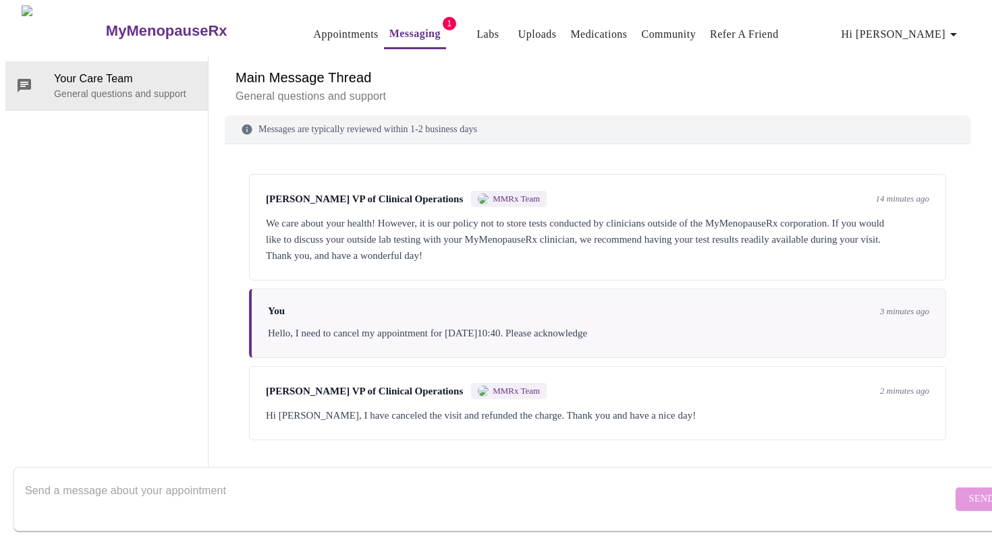
click at [538, 478] on textarea "Send a message about your appointment" at bounding box center [488, 499] width 927 height 43
type textarea "Thanks"
click at [969, 491] on span "Send" at bounding box center [982, 499] width 26 height 17
